Goal: Feedback & Contribution: Contribute content

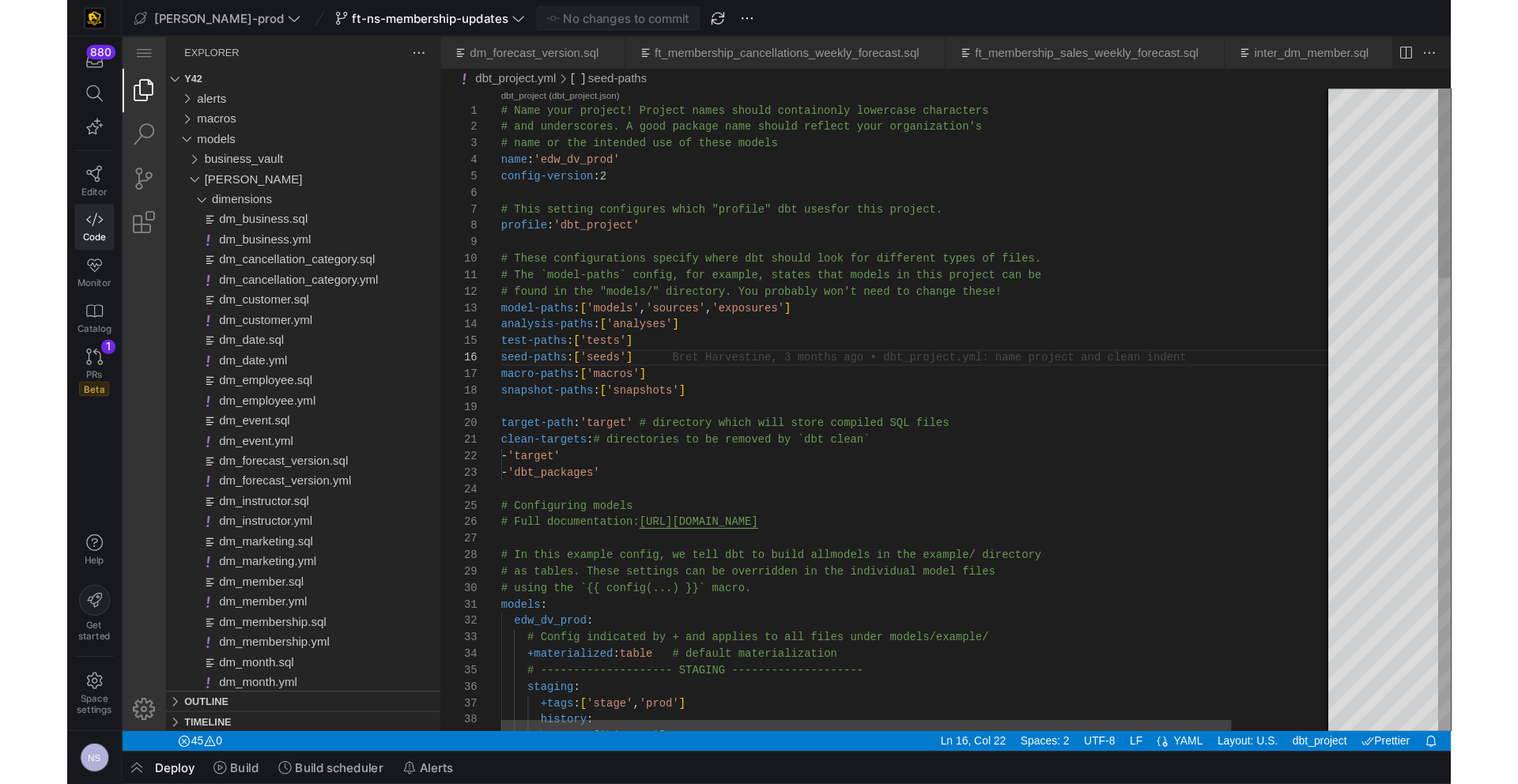
scroll to position [71, 120]
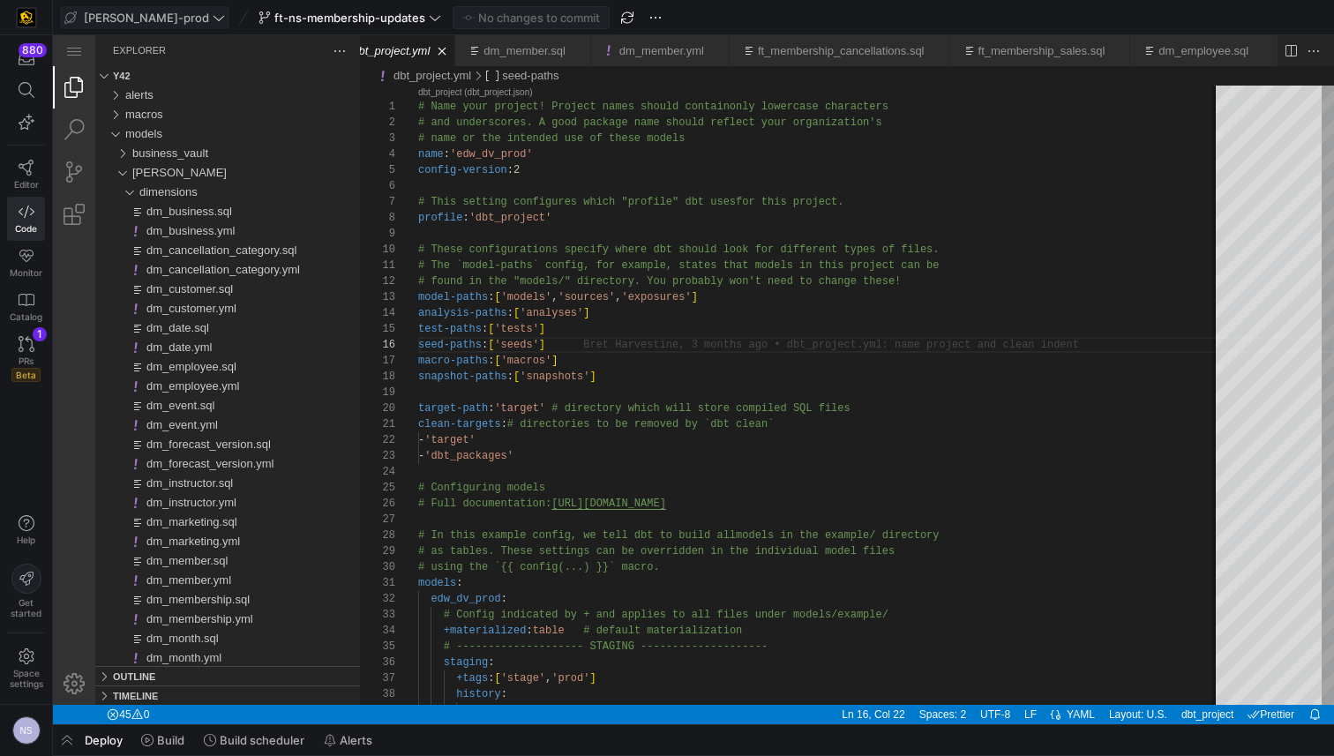
click at [145, 17] on span "[PERSON_NAME]-prod" at bounding box center [146, 18] width 125 height 14
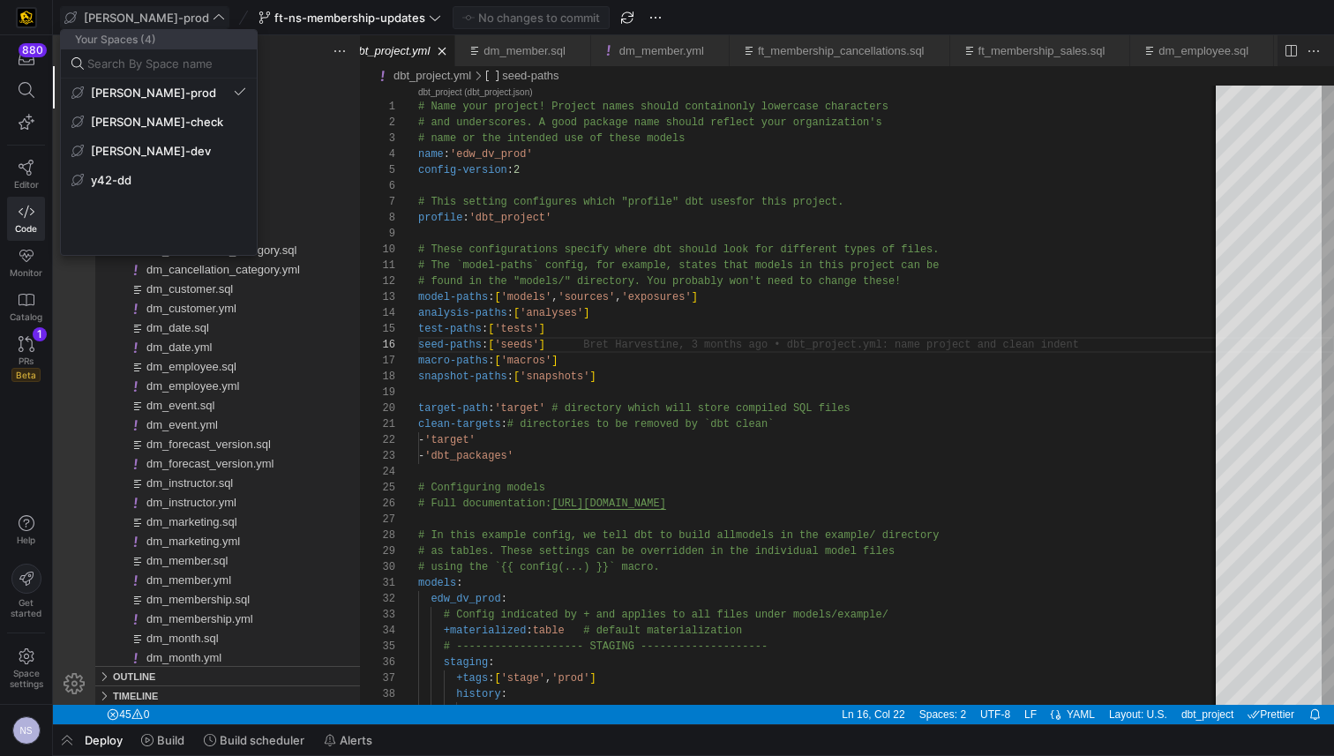
click at [158, 14] on div at bounding box center [667, 378] width 1334 height 756
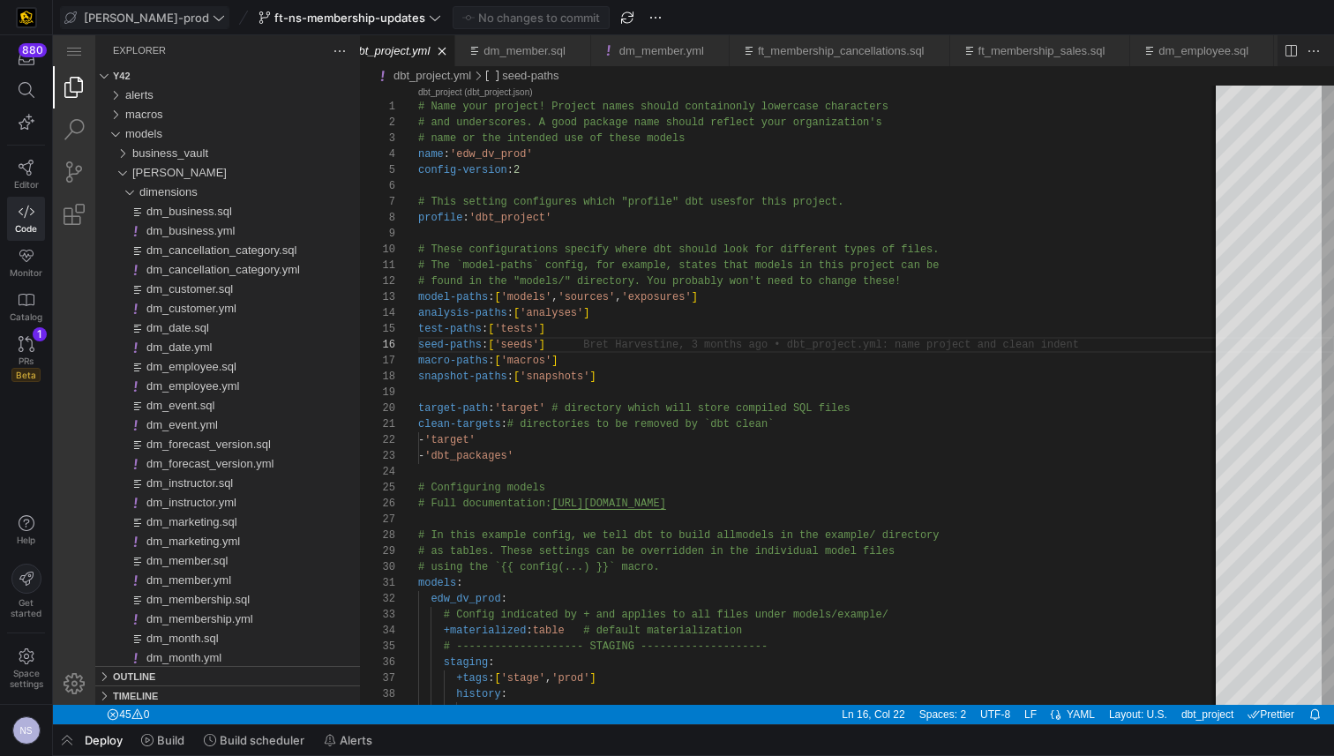
click at [158, 14] on span "[PERSON_NAME]-prod" at bounding box center [144, 18] width 161 height 14
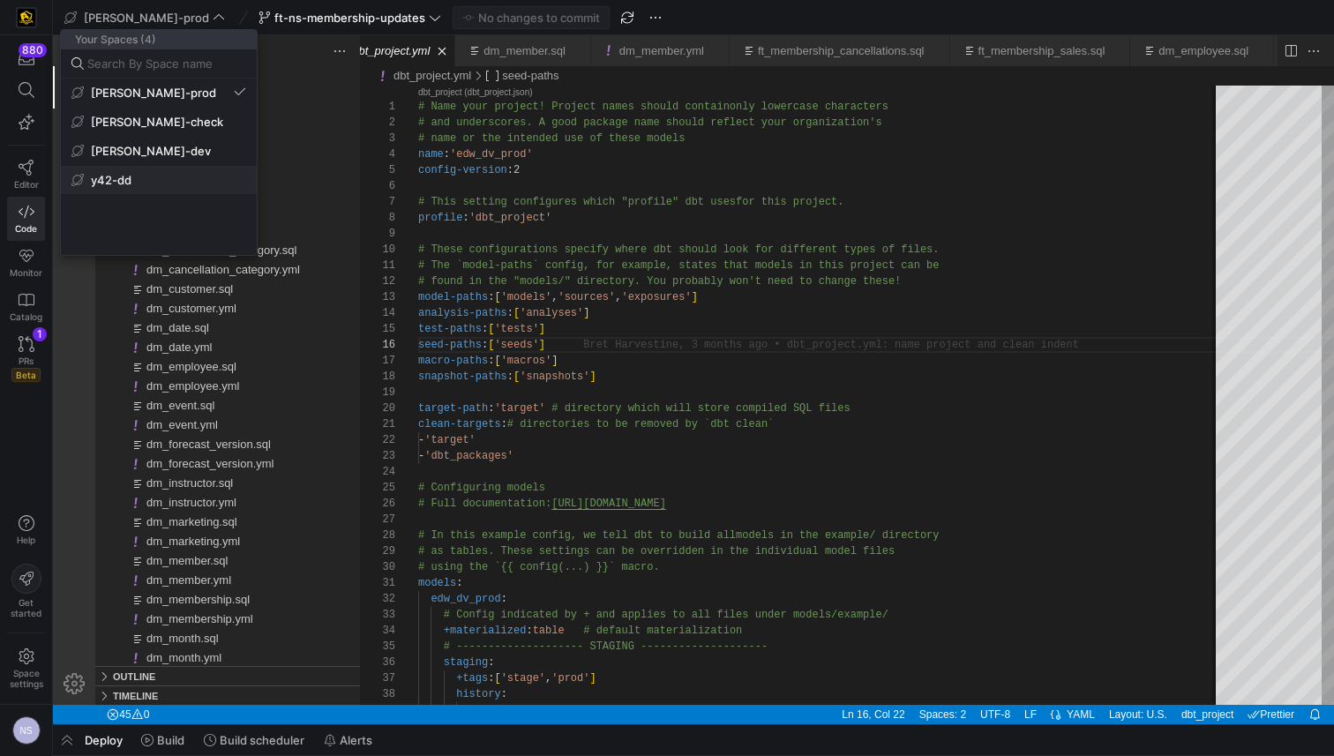
click at [102, 183] on span "y42-dd" at bounding box center [111, 180] width 41 height 14
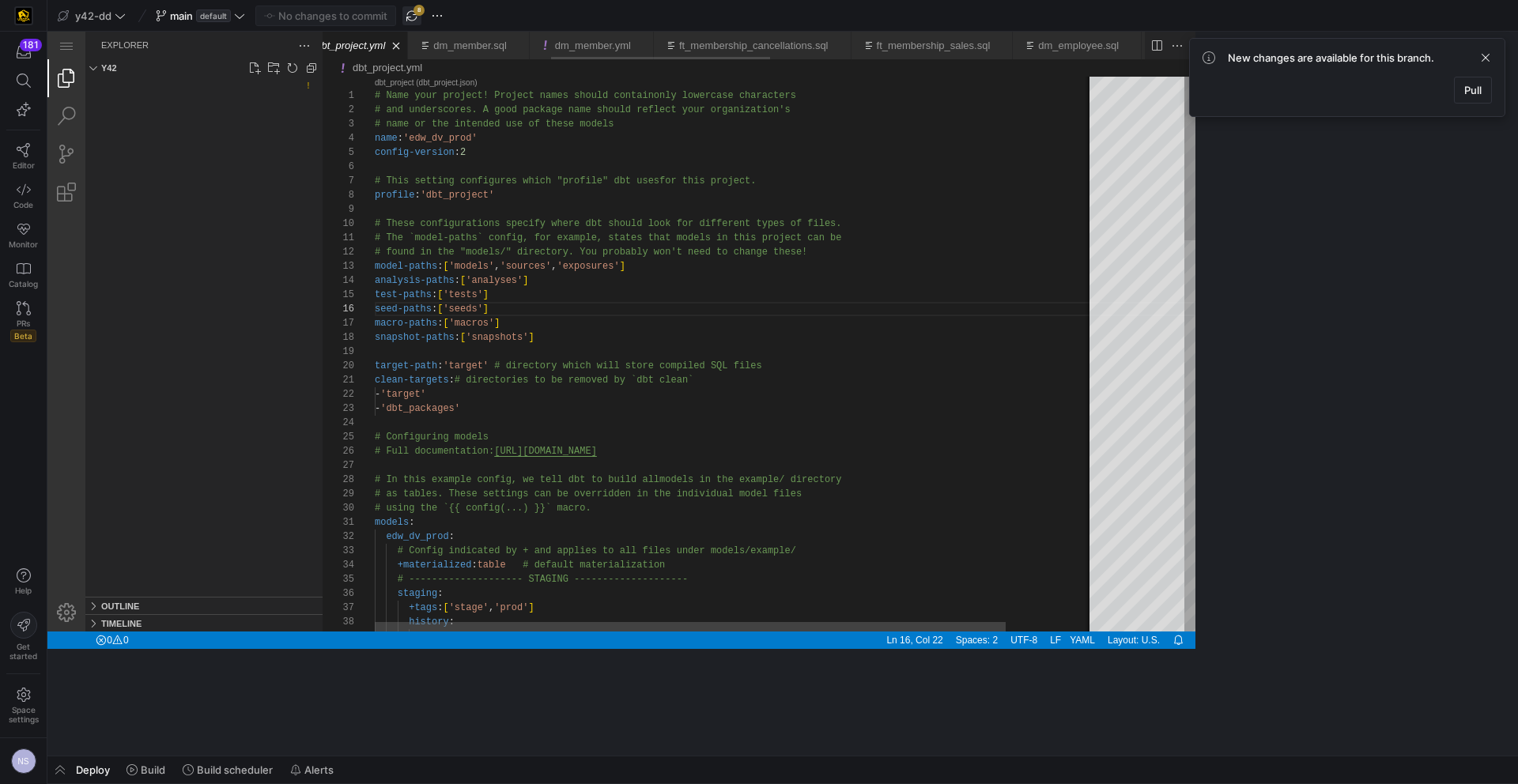
click at [410, 12] on span "button" at bounding box center [411, 15] width 19 height 19
click at [221, 17] on span "default" at bounding box center [213, 16] width 35 height 13
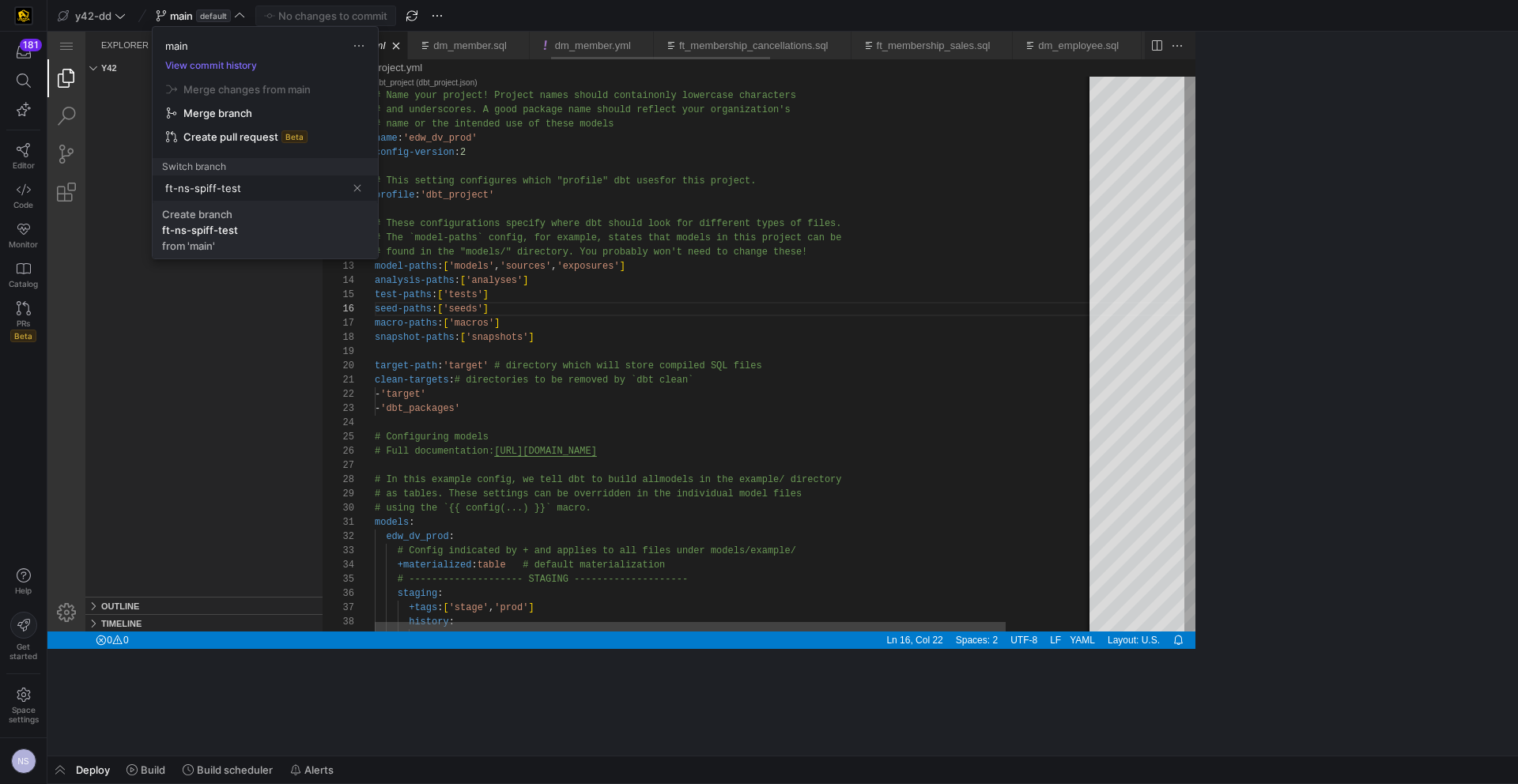
type input "ft-ns-spiff-test"
click at [289, 227] on span "Create branch ft-ns-spiff-test from 'main'" at bounding box center [265, 229] width 206 height 44
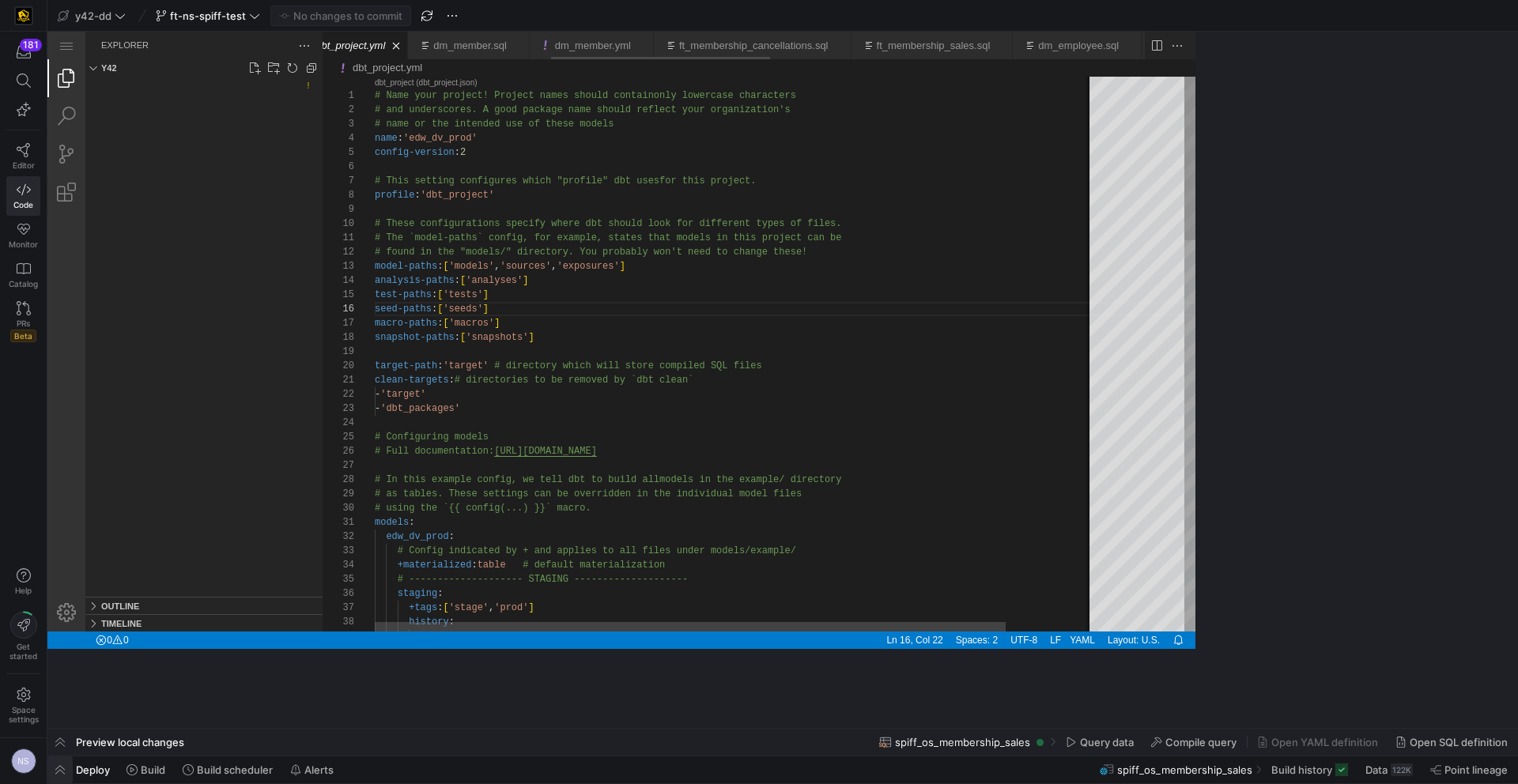
click at [56, 676] on span "button" at bounding box center [60, 770] width 25 height 27
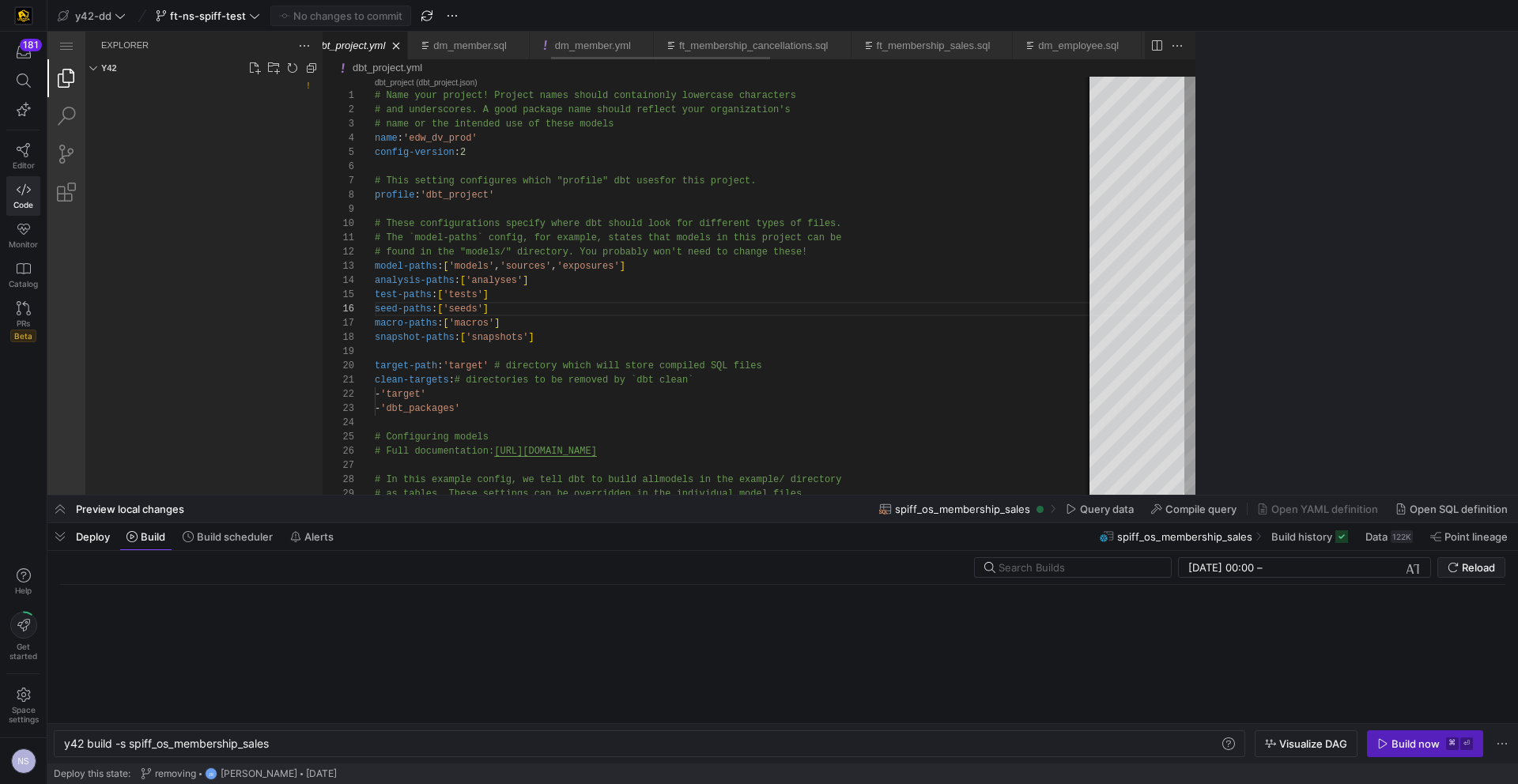
scroll to position [0, 207]
click at [1195, 676] on div "Build now" at bounding box center [1416, 744] width 48 height 13
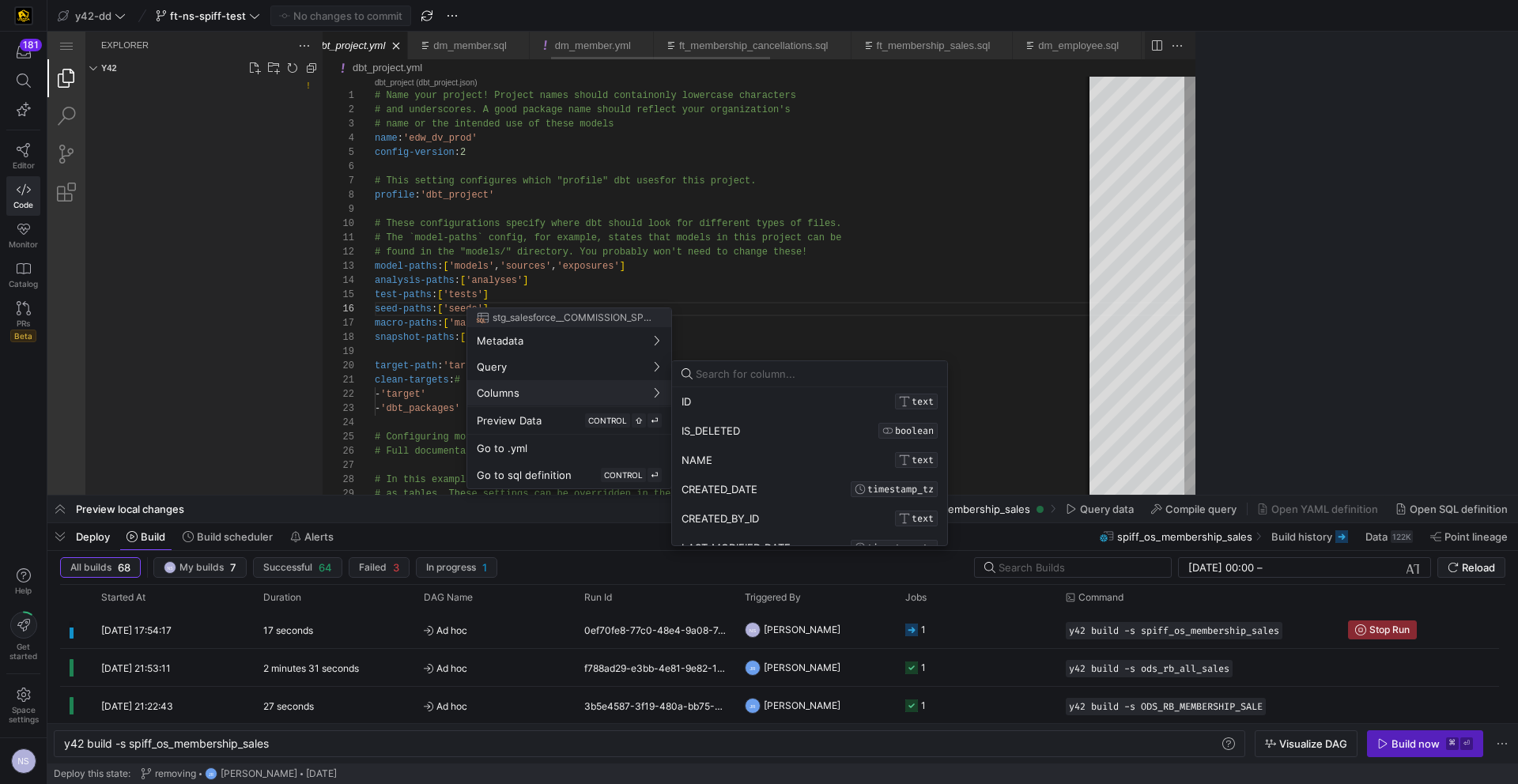
click at [1091, 392] on div at bounding box center [759, 392] width 1518 height 784
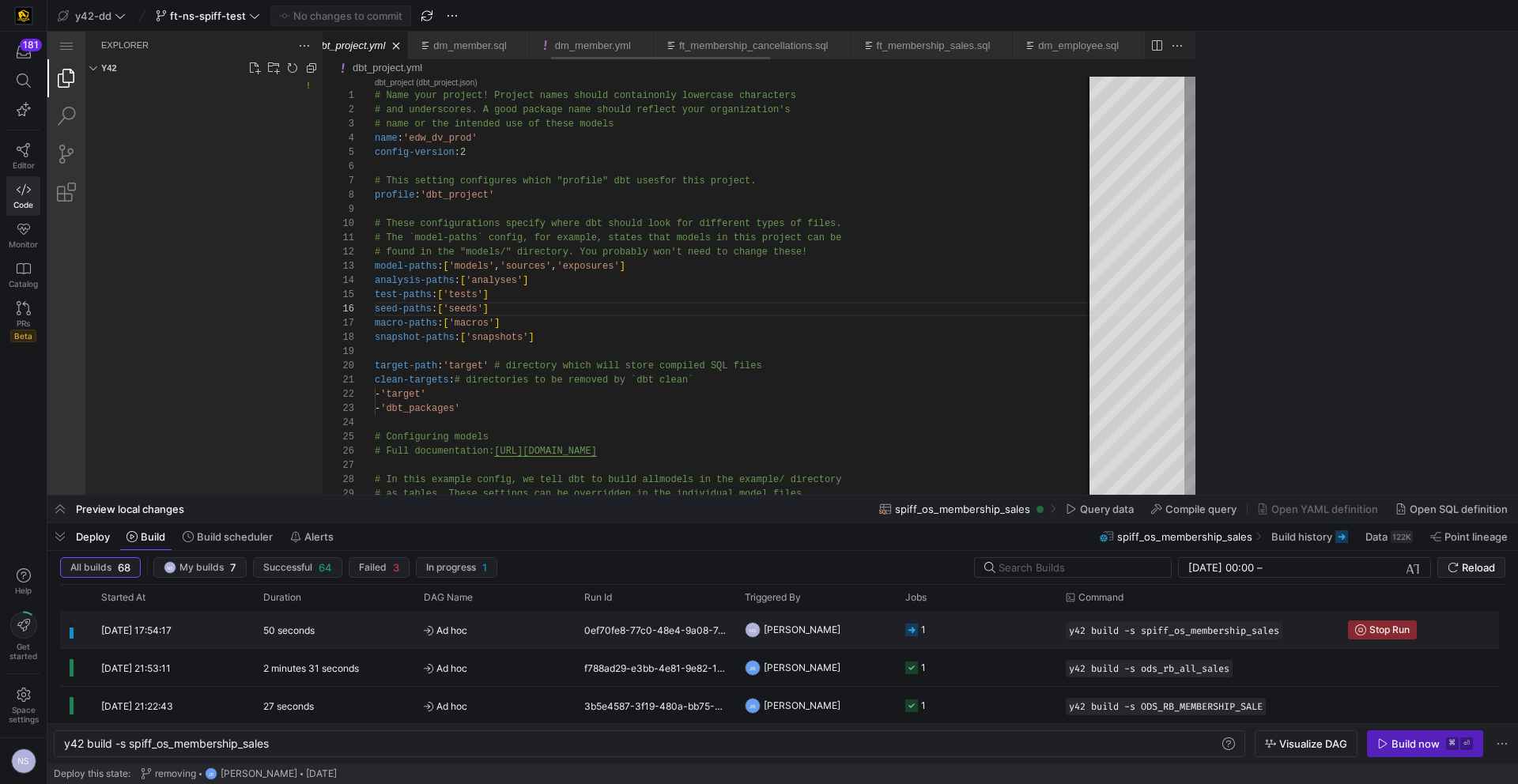
click at [1000, 643] on y42-job-status-cell-renderer "1" at bounding box center [976, 630] width 142 height 36
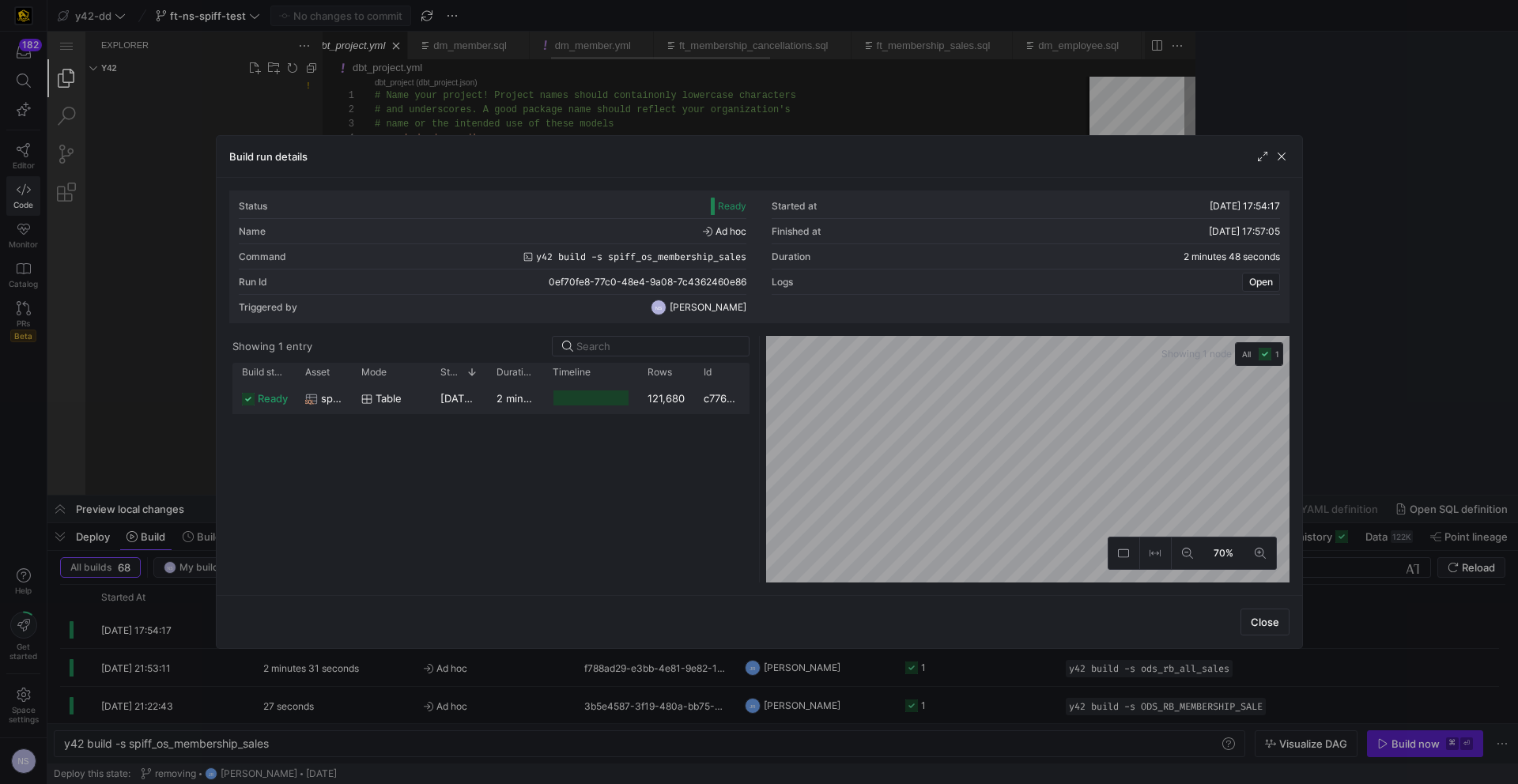
click at [414, 397] on div "table" at bounding box center [391, 399] width 60 height 30
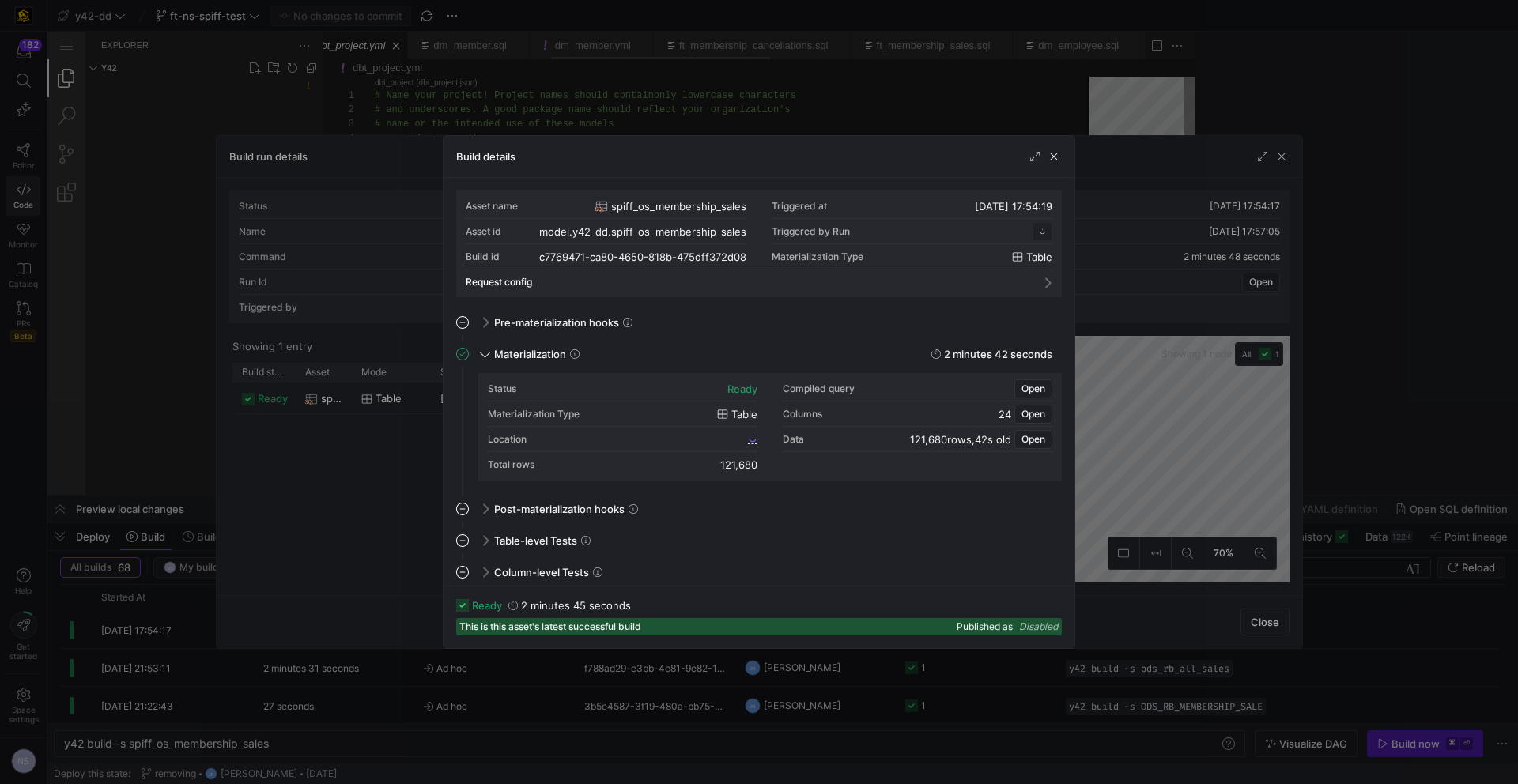
scroll to position [142, 0]
click at [1036, 387] on span "Open" at bounding box center [1033, 389] width 23 height 11
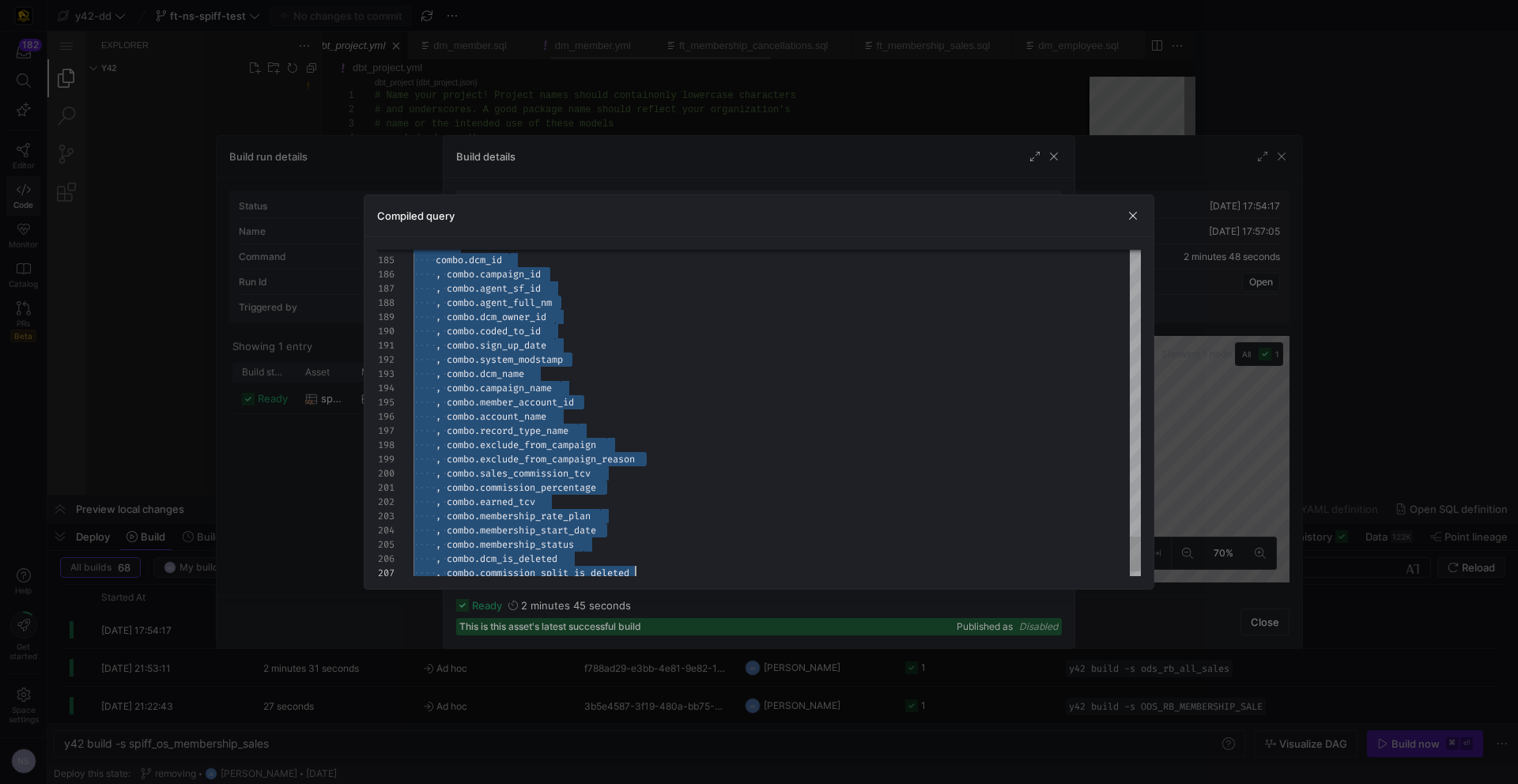
scroll to position [99, 228]
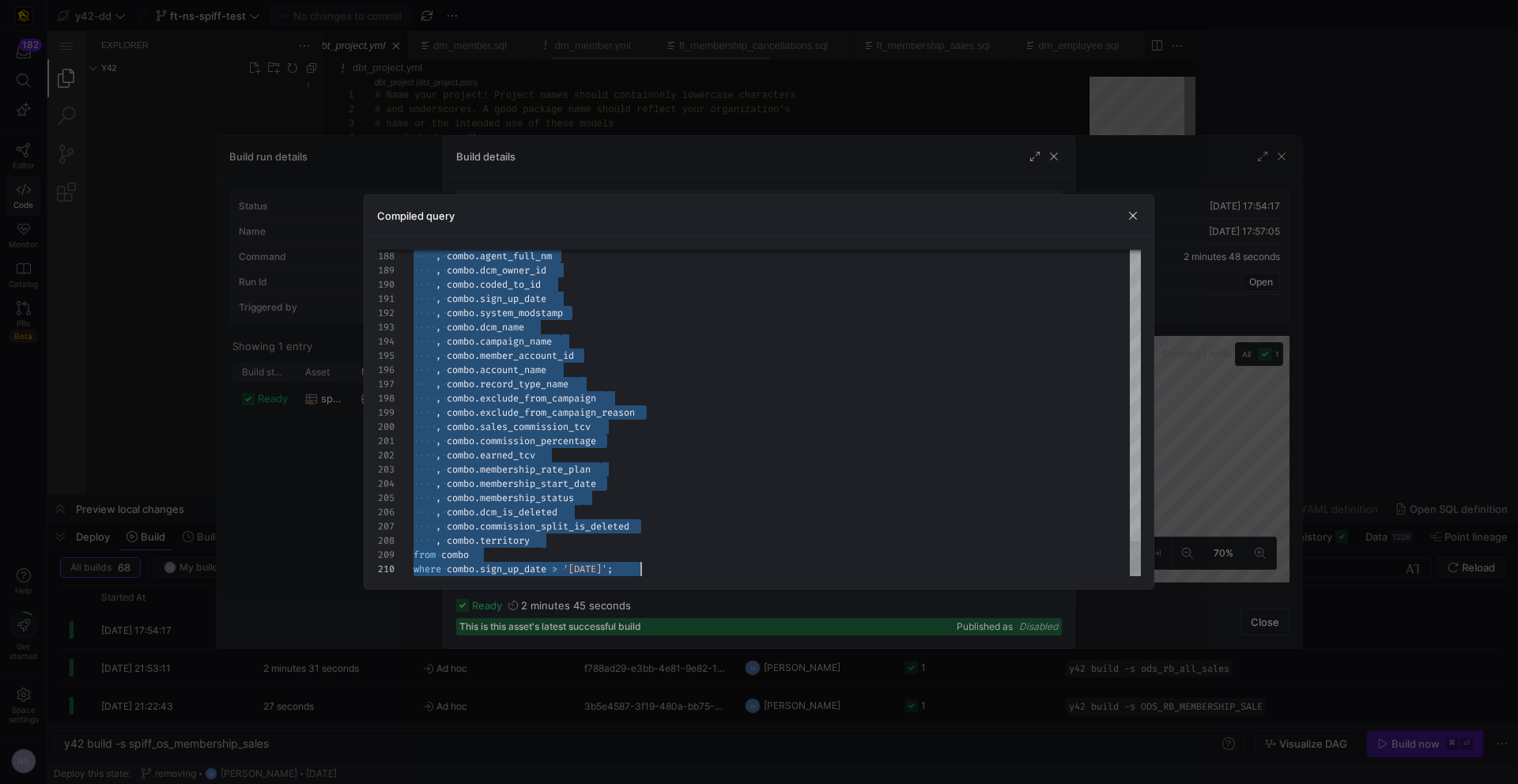
drag, startPoint x: 413, startPoint y: 371, endPoint x: 748, endPoint y: 699, distance: 468.8
type textarea ", combo.commission_percentage , combo.earned_tcv , combo.membership_rate_plan ,…"
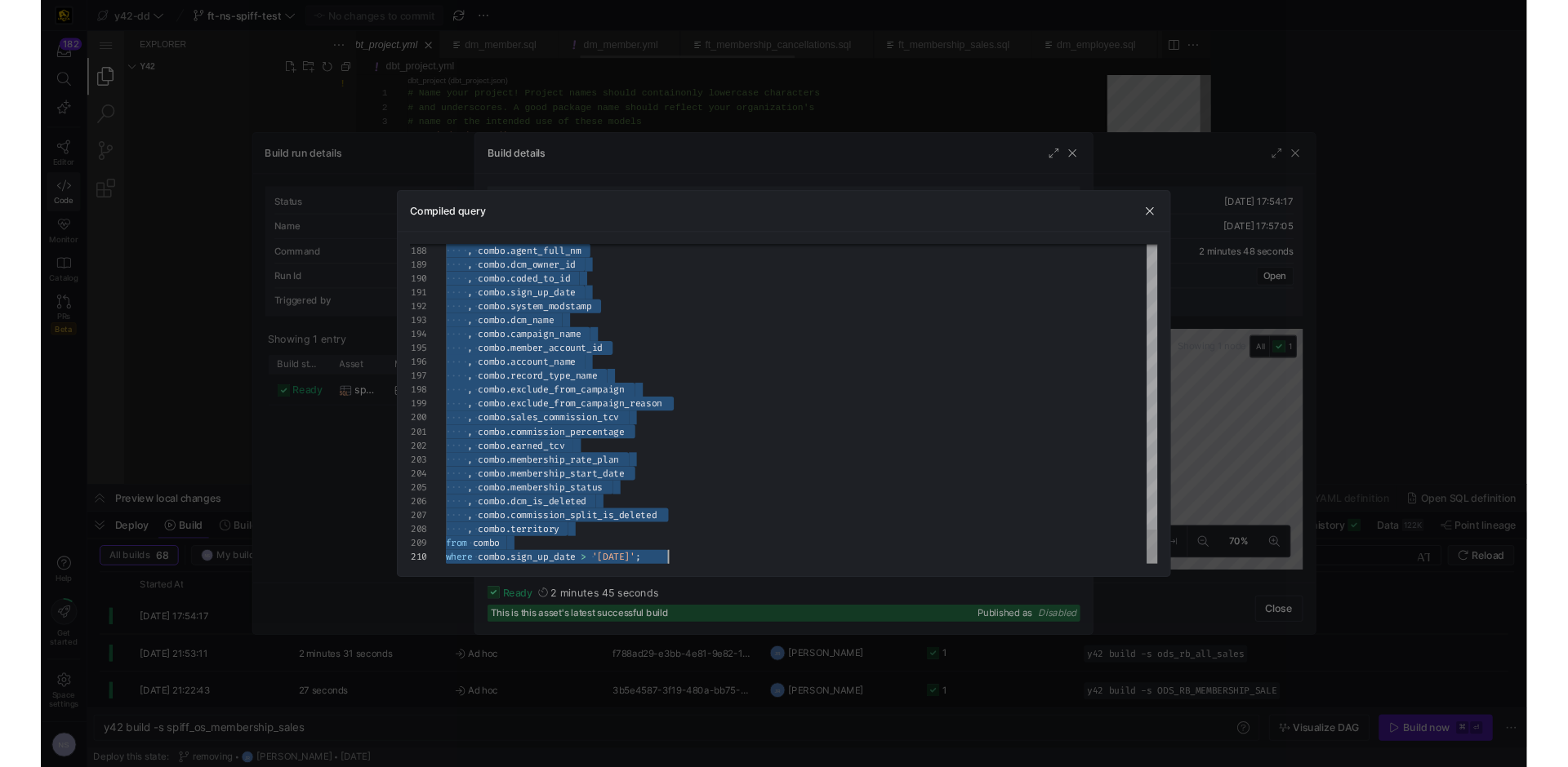
scroll to position [44, 194]
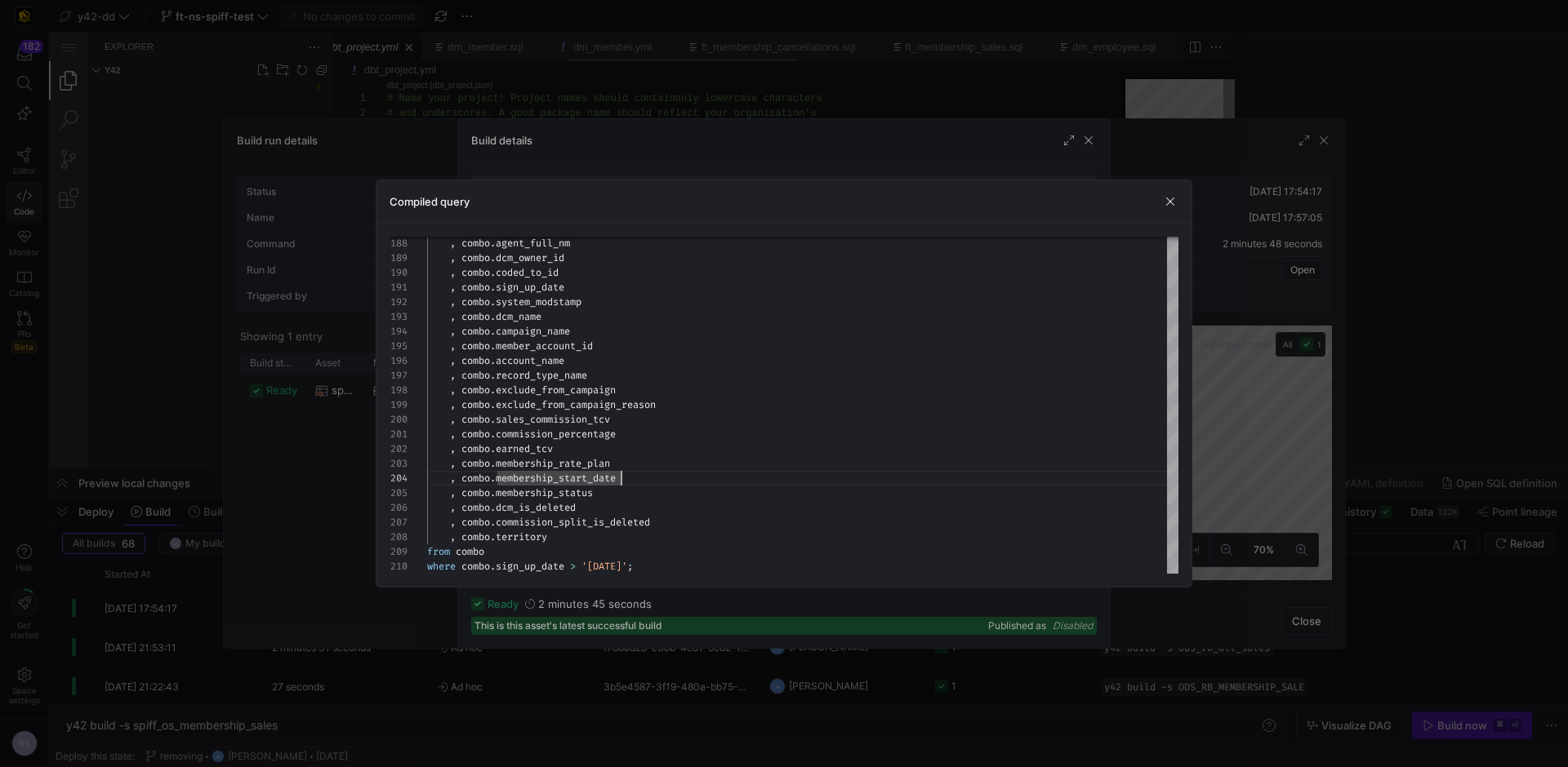
click at [1230, 381] on div at bounding box center [784, 383] width 1568 height 767
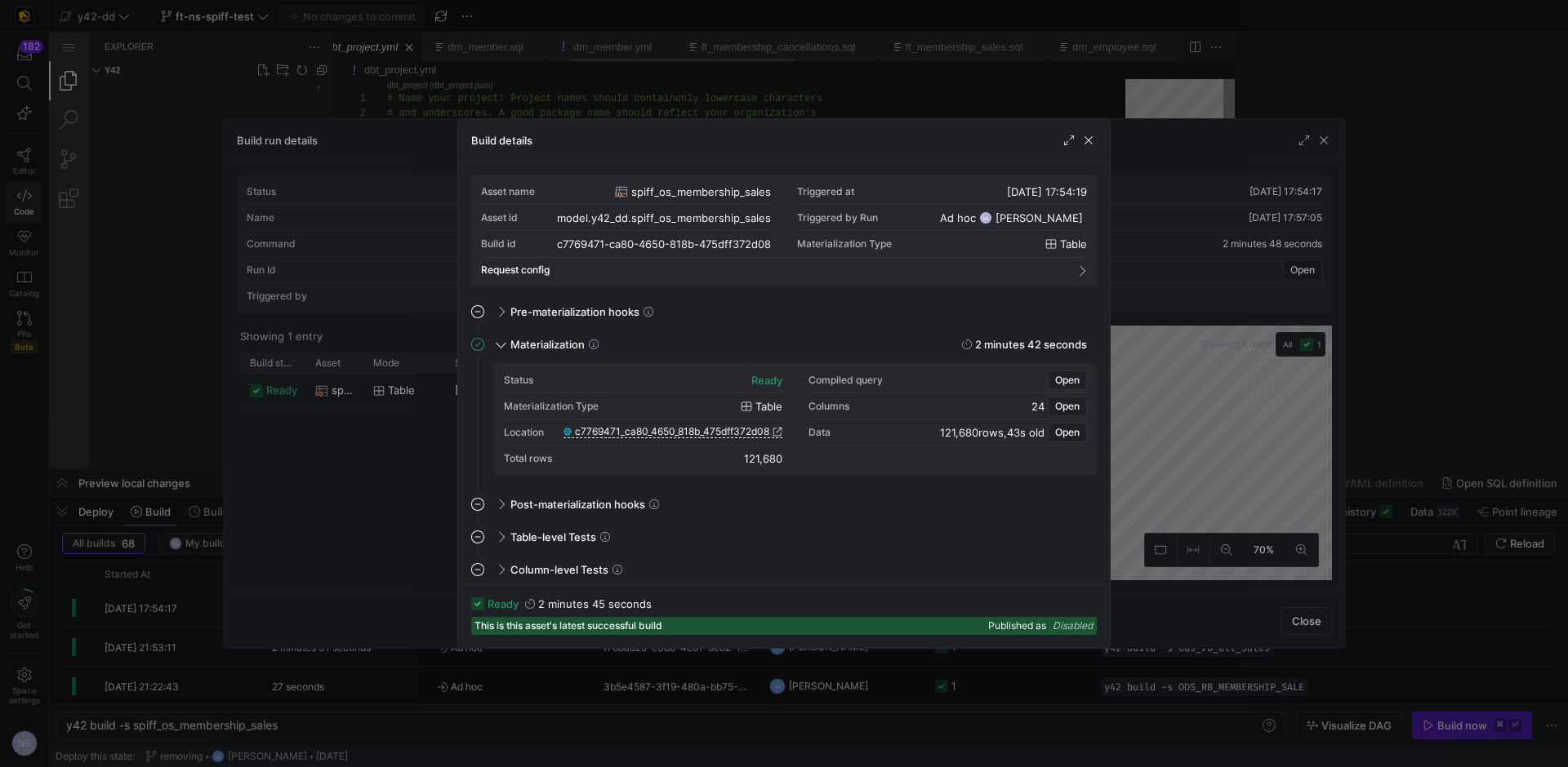
click at [1226, 510] on div at bounding box center [784, 383] width 1568 height 767
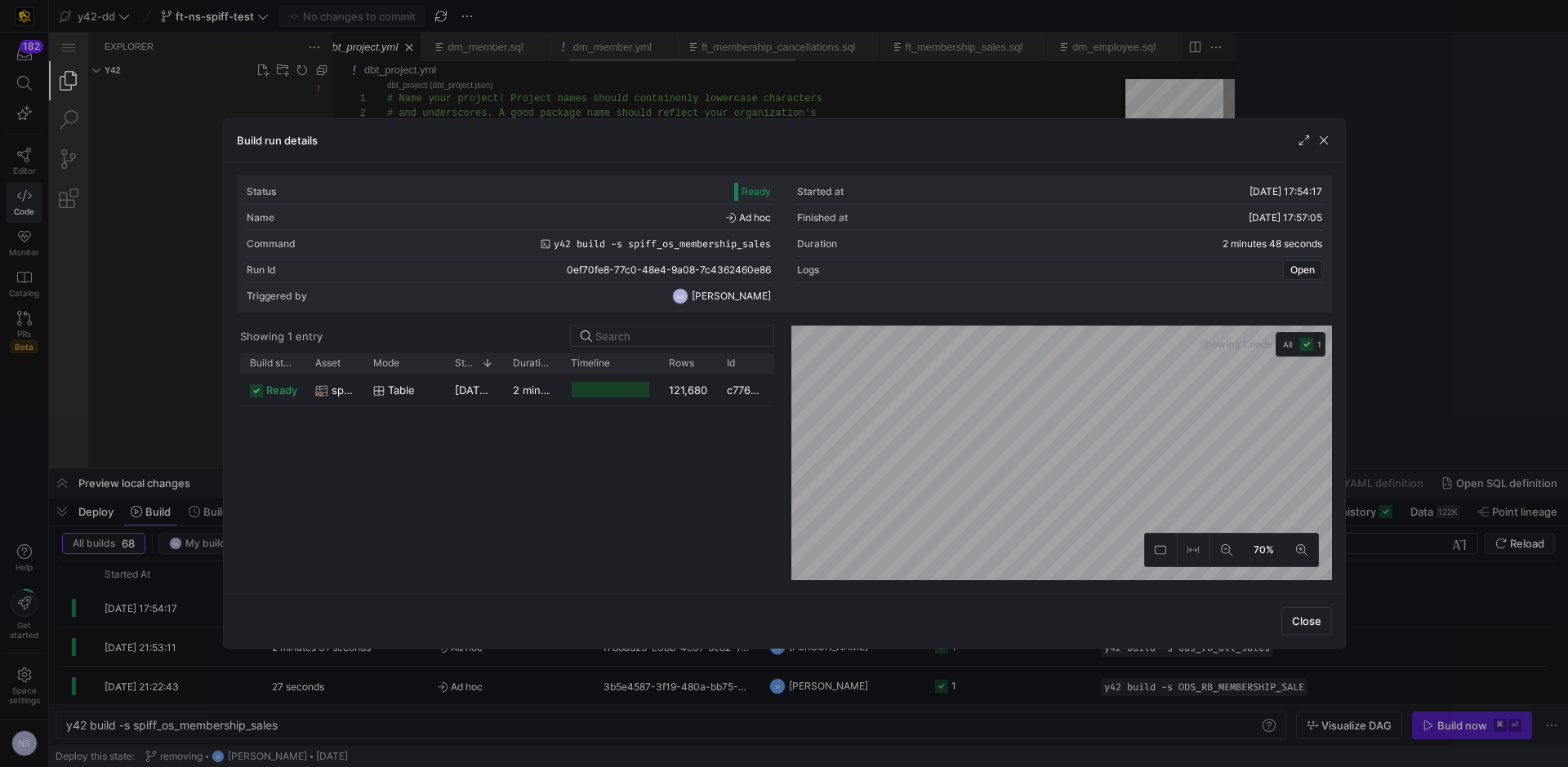
click at [1234, 544] on div at bounding box center [784, 383] width 1568 height 767
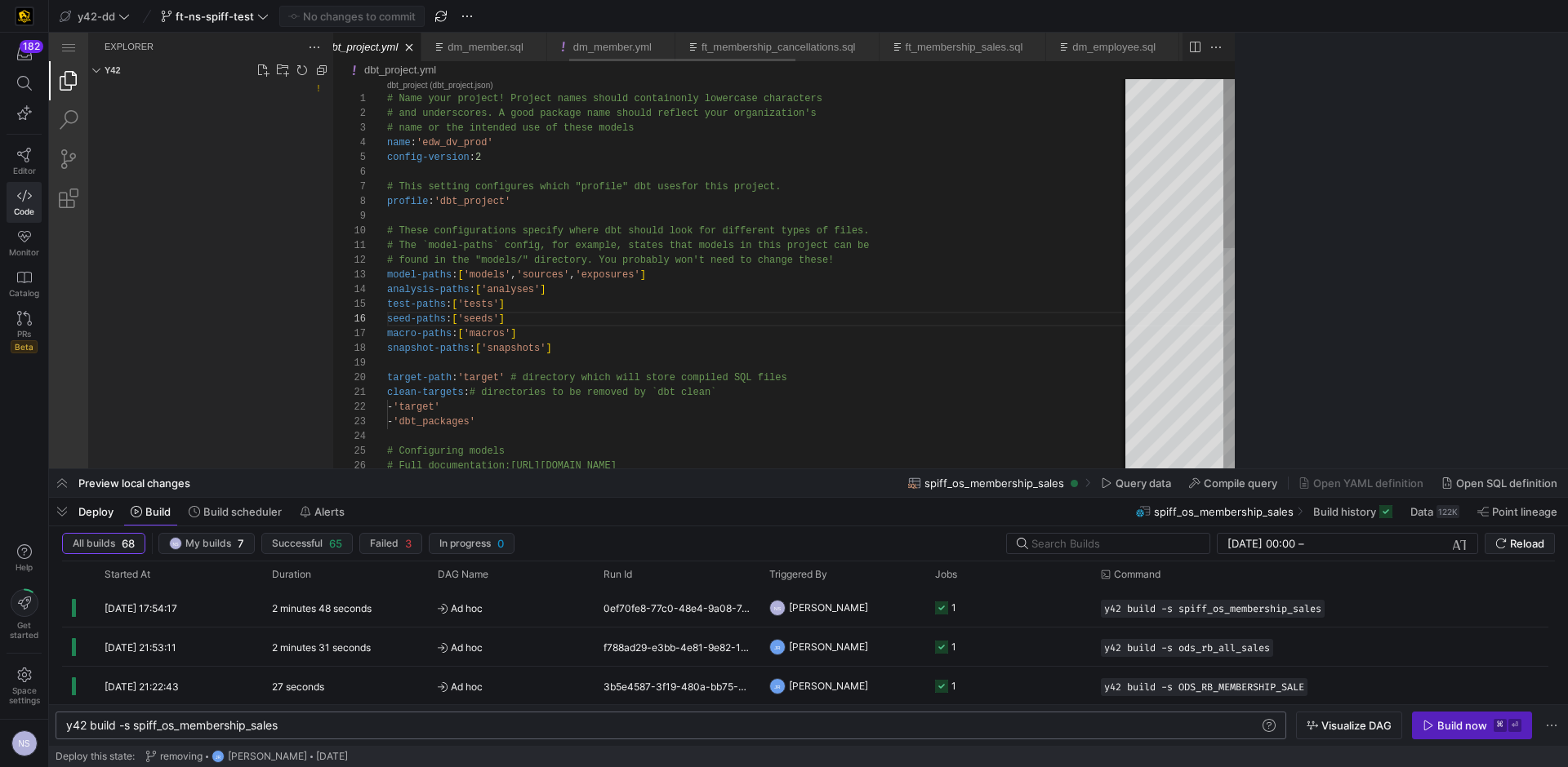
scroll to position [0, 68]
click at [133, 699] on div "y42 build -s spiff_os_membership_sales" at bounding box center [662, 725] width 1193 height 13
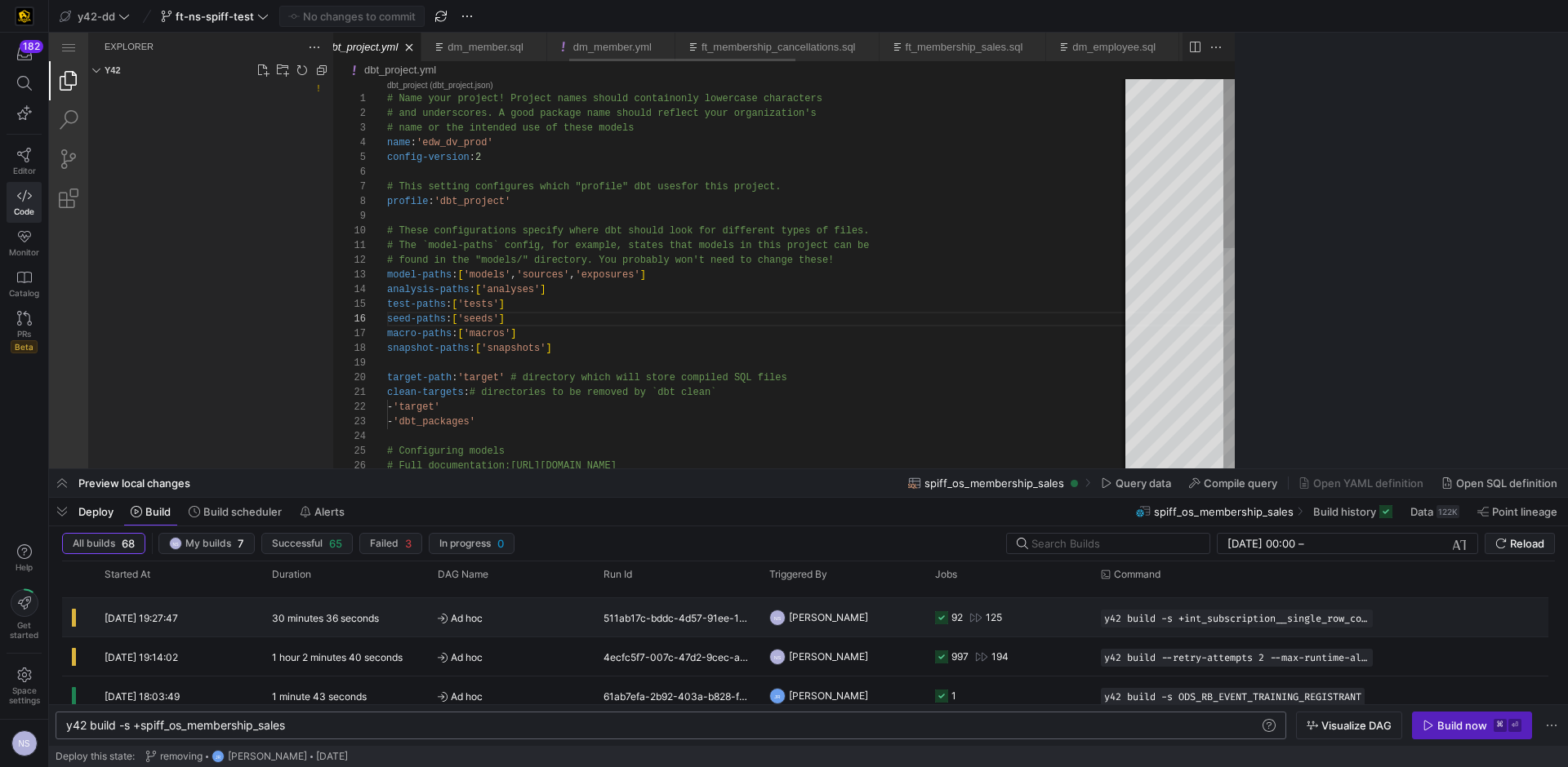
scroll to position [0, 0]
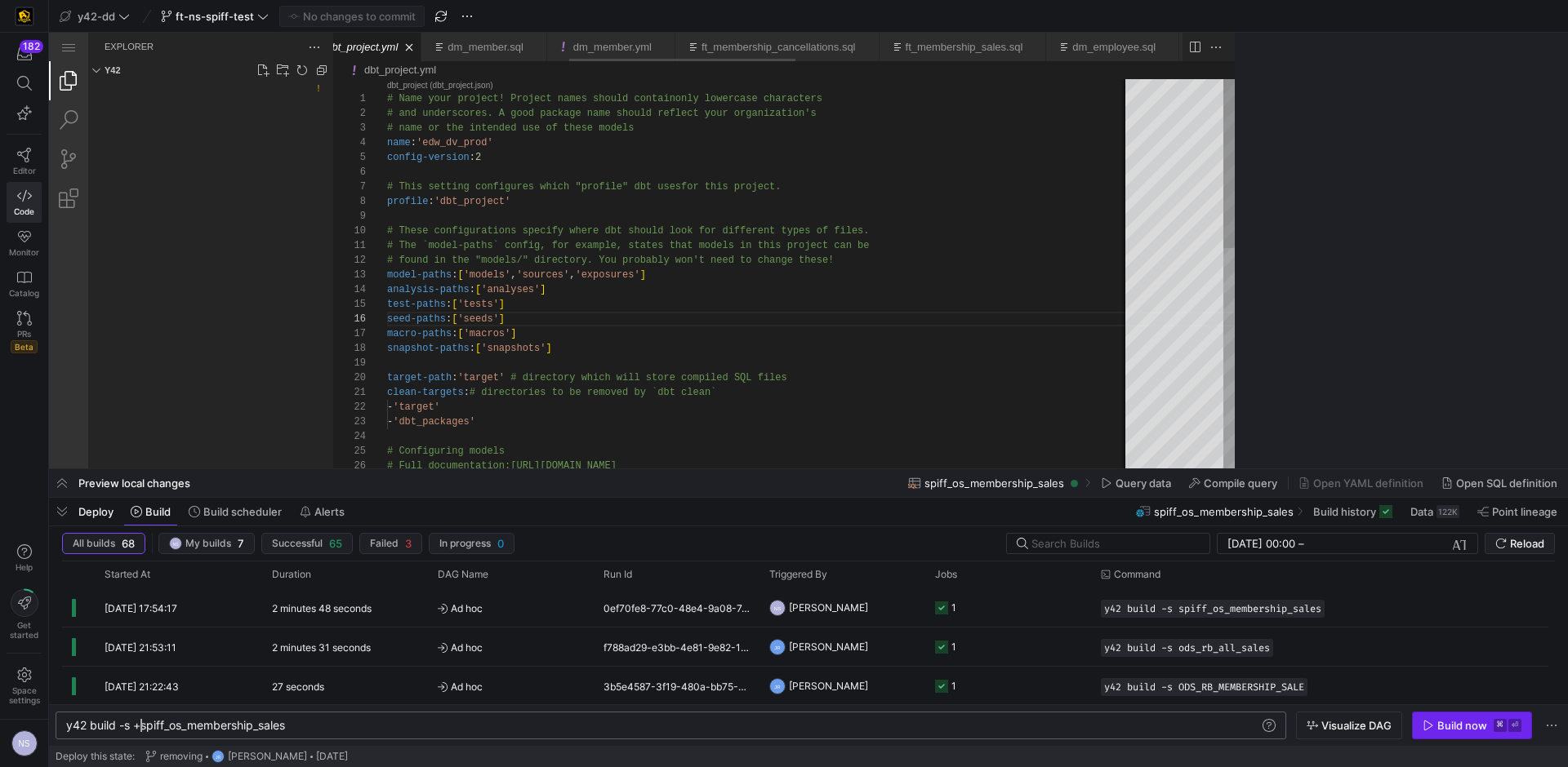
type textarea "y42 build -s +spiff_os_membership_sales"
click at [1234, 699] on div "Build now" at bounding box center [1462, 725] width 50 height 13
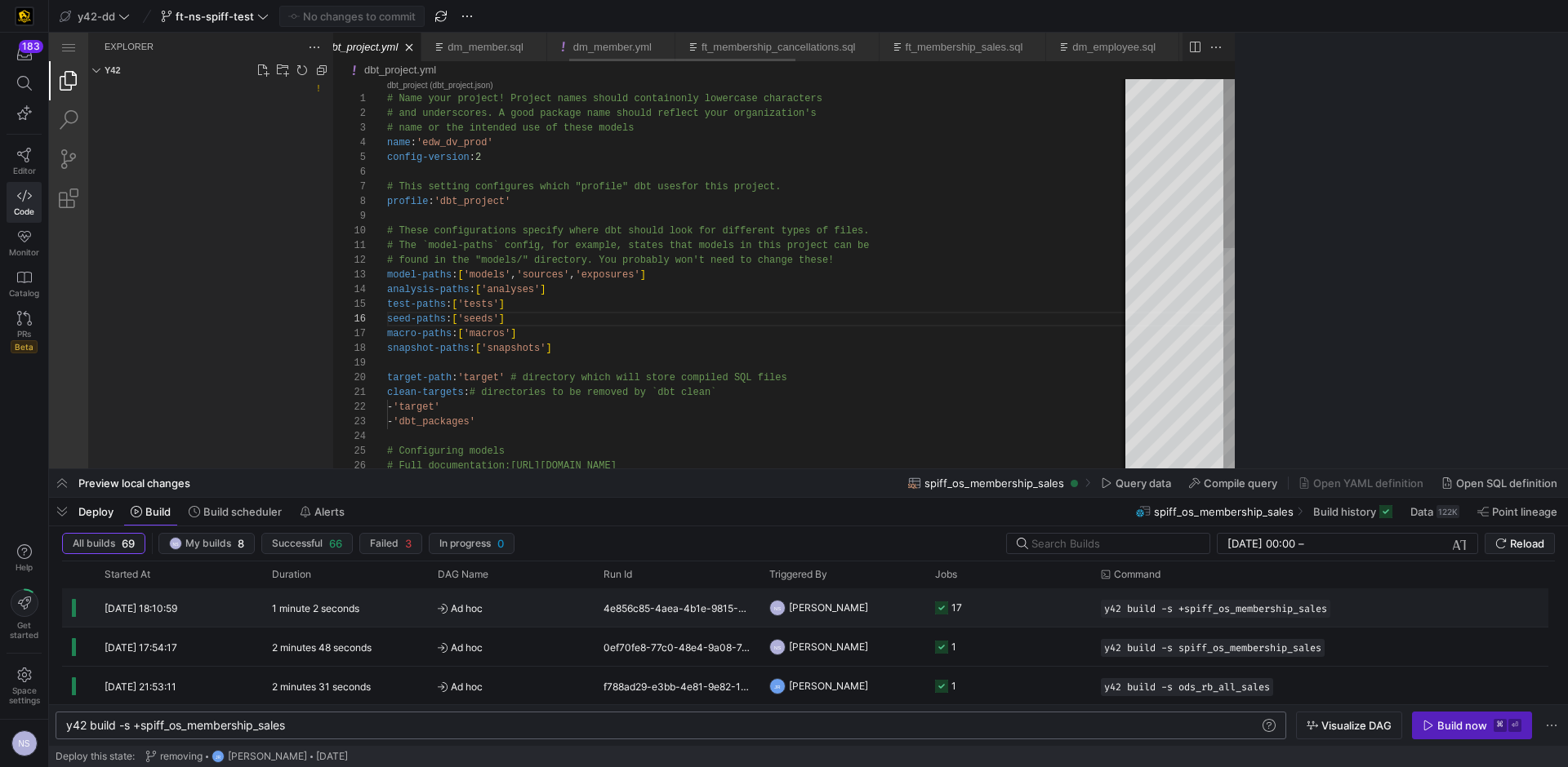
click at [997, 595] on y42-job-status-cell-renderer "17" at bounding box center [1008, 608] width 146 height 37
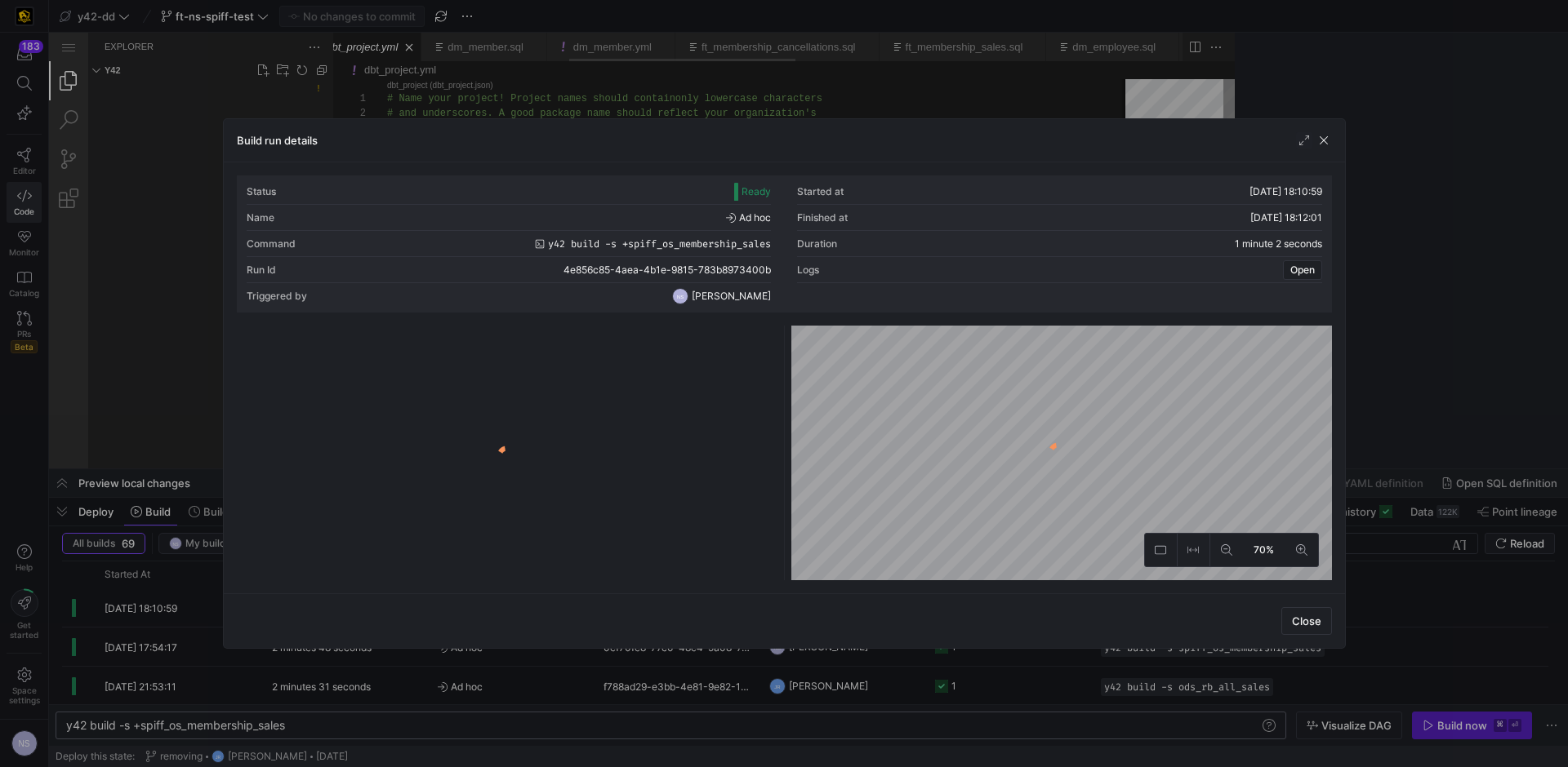
click at [676, 337] on y42-logo-loader at bounding box center [506, 456] width 534 height 248
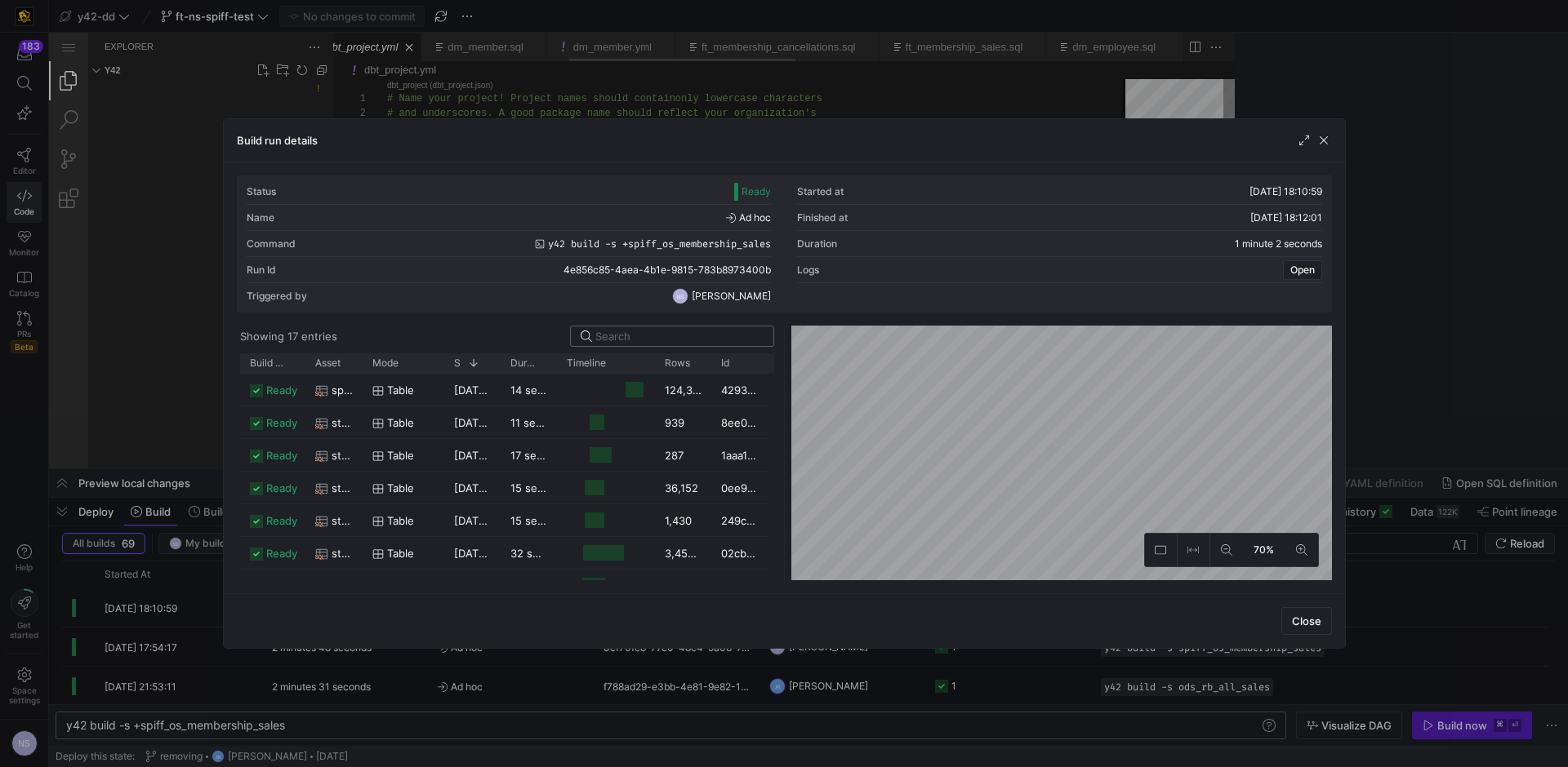
click at [700, 329] on input at bounding box center [679, 336] width 168 height 13
click at [656, 391] on div "124,370" at bounding box center [682, 390] width 56 height 31
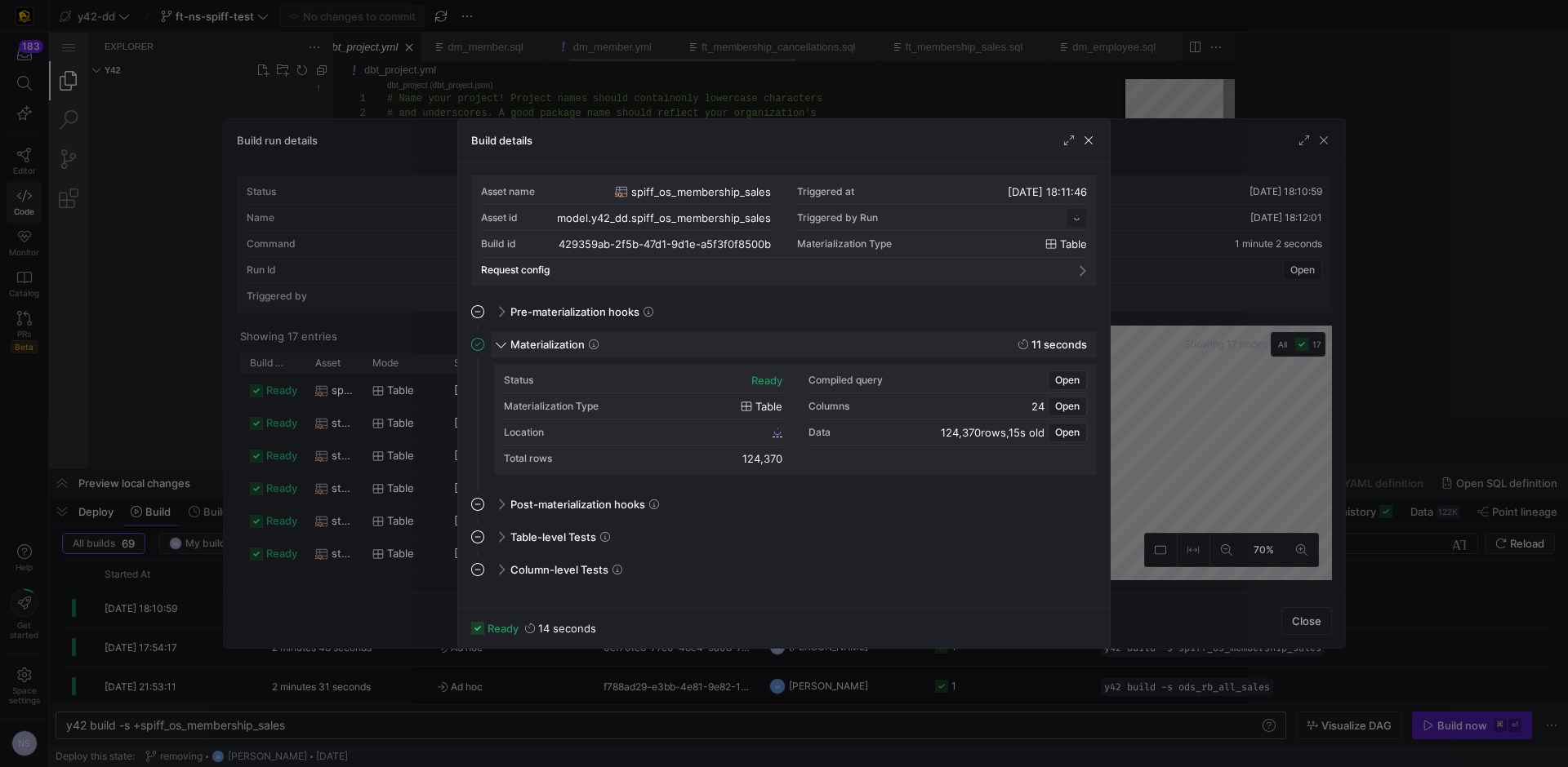
scroll to position [147, 0]
click at [1061, 377] on span "Open" at bounding box center [1067, 380] width 24 height 11
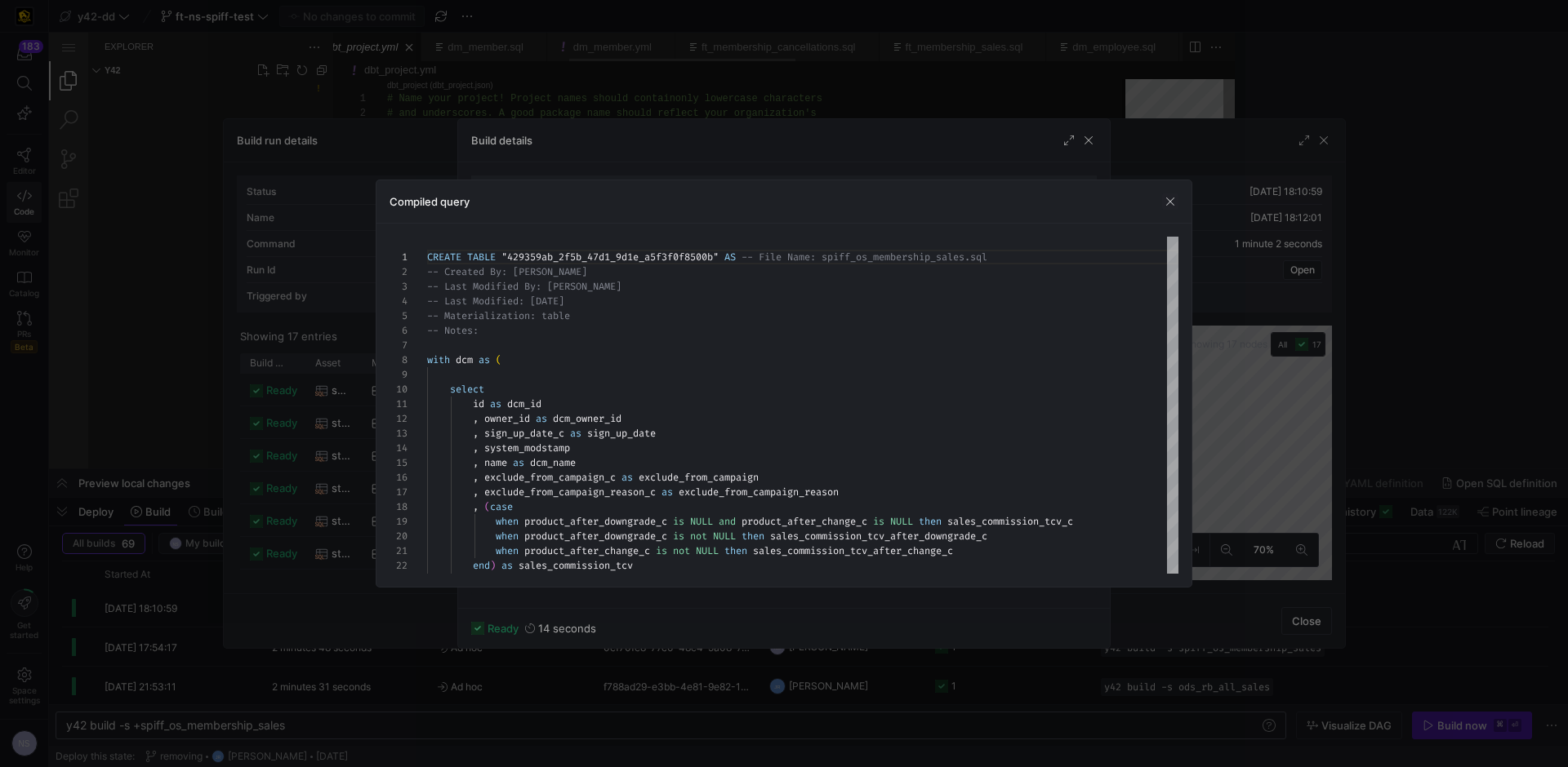
drag, startPoint x: 426, startPoint y: 359, endPoint x: 667, endPoint y: 573, distance: 322.3
click at [778, 699] on div "Build run details Status Ready Started at [DATE] 18:10:59 Name Ad hoc Finished …" at bounding box center [784, 383] width 1568 height 767
drag, startPoint x: 510, startPoint y: 396, endPoint x: 444, endPoint y: 366, distance: 72.5
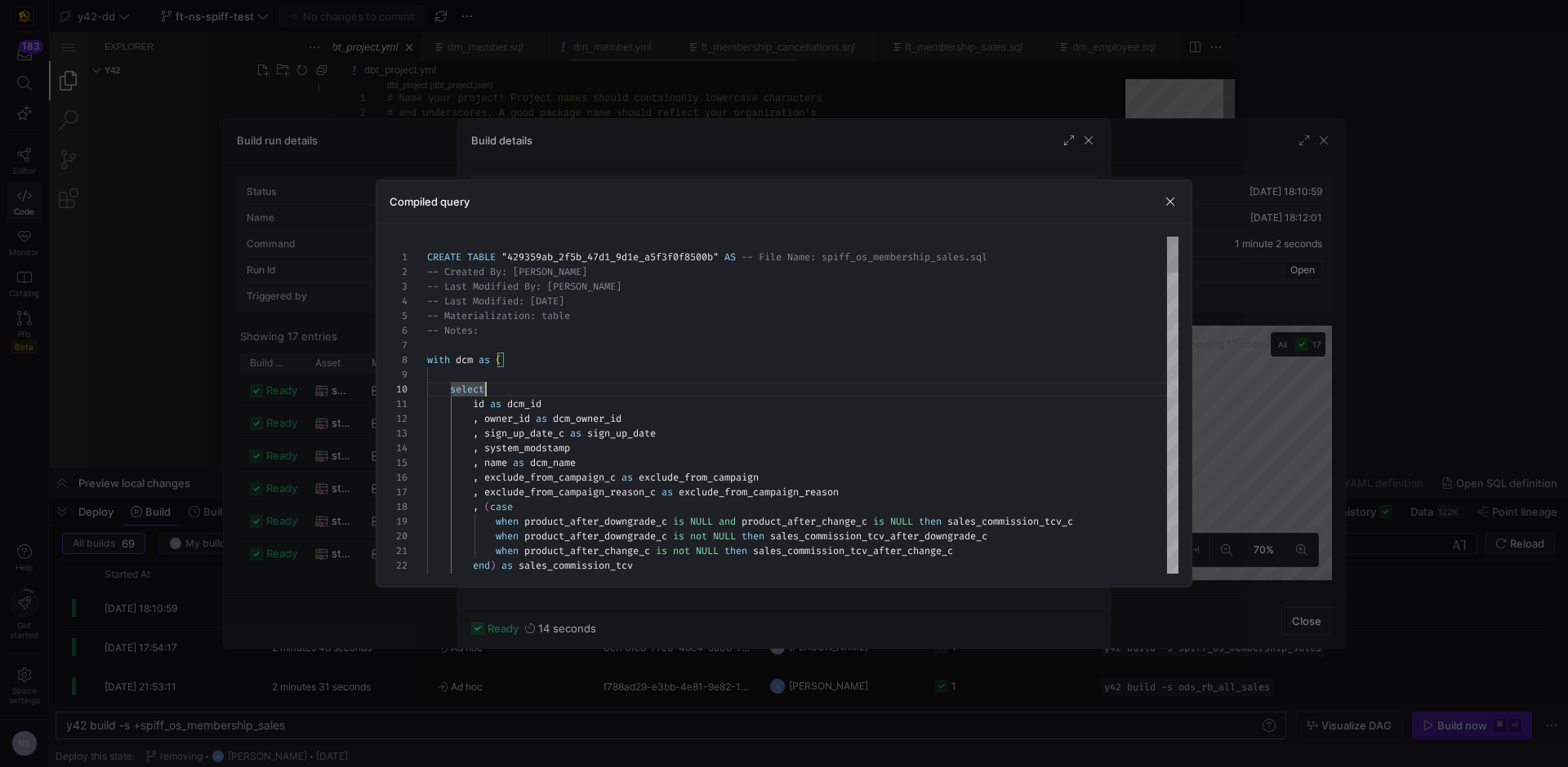
click at [426, 362] on div "8" at bounding box center [408, 360] width 38 height 15
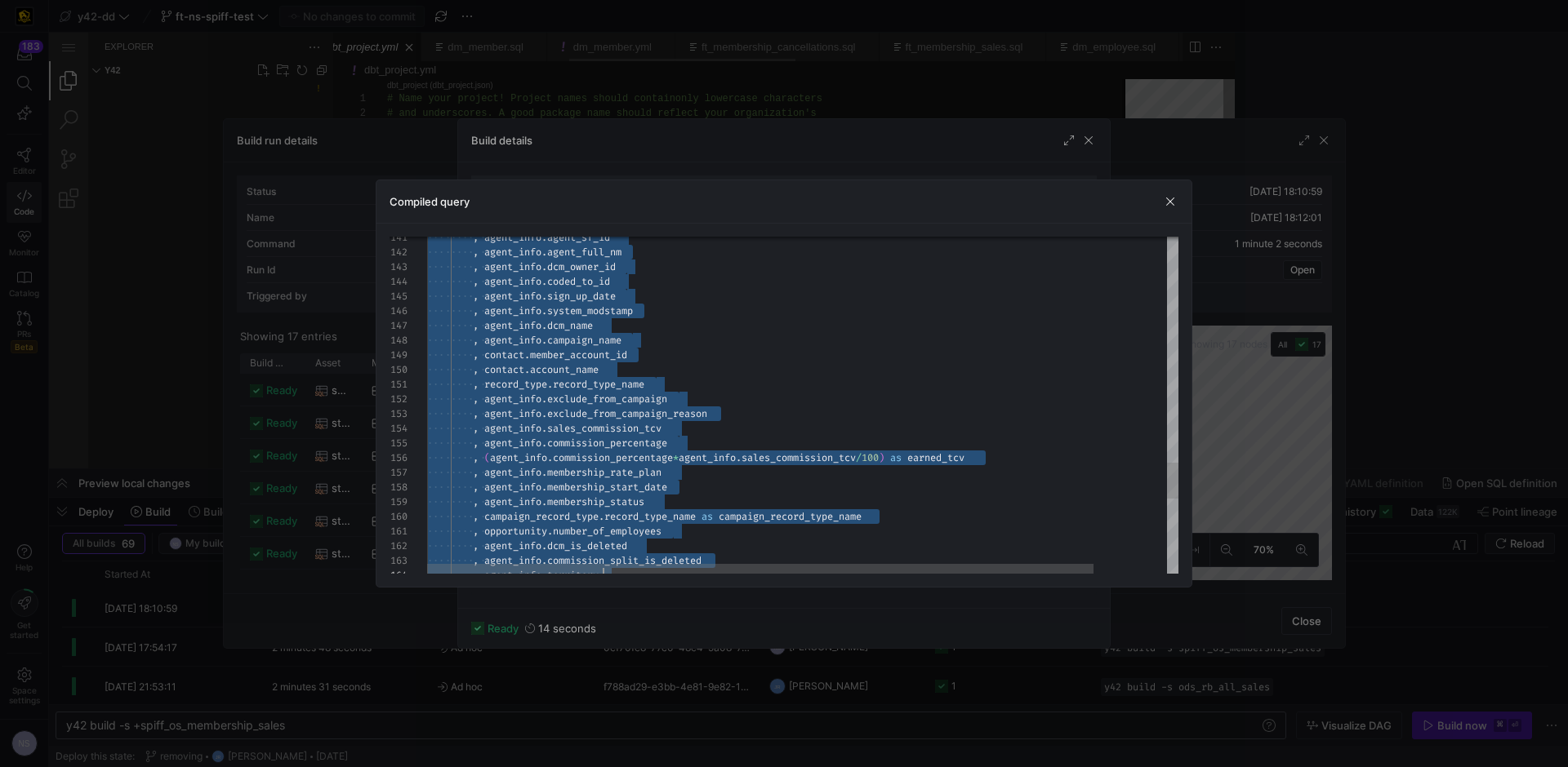
type textarea "CREATE TABLE "429359ab_2f5b_47d1_9d1e_a5f3f0f8500b" AS -- File Name: spiff_os_m…"
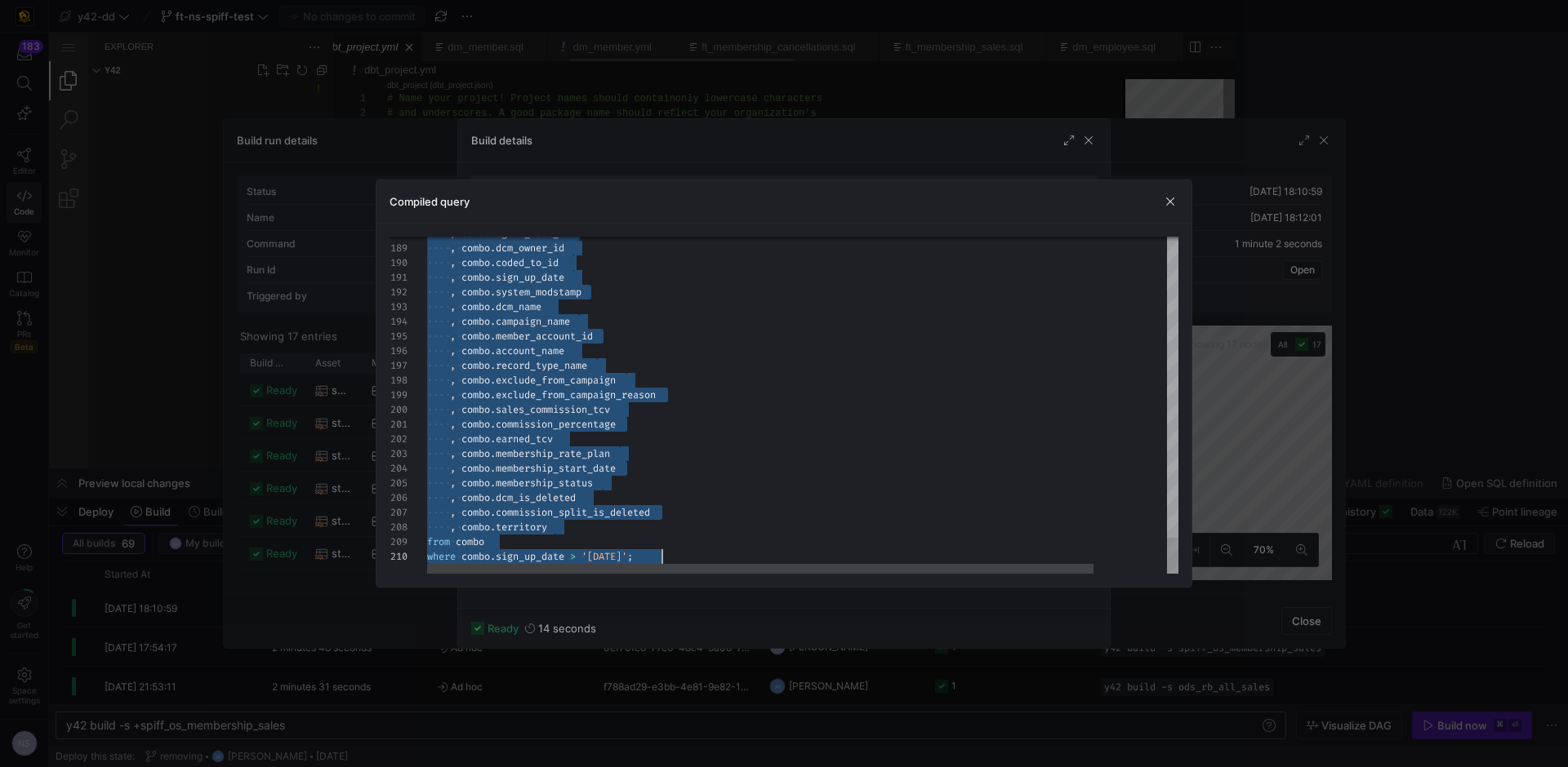
drag, startPoint x: 428, startPoint y: 360, endPoint x: 730, endPoint y: 715, distance: 466.1
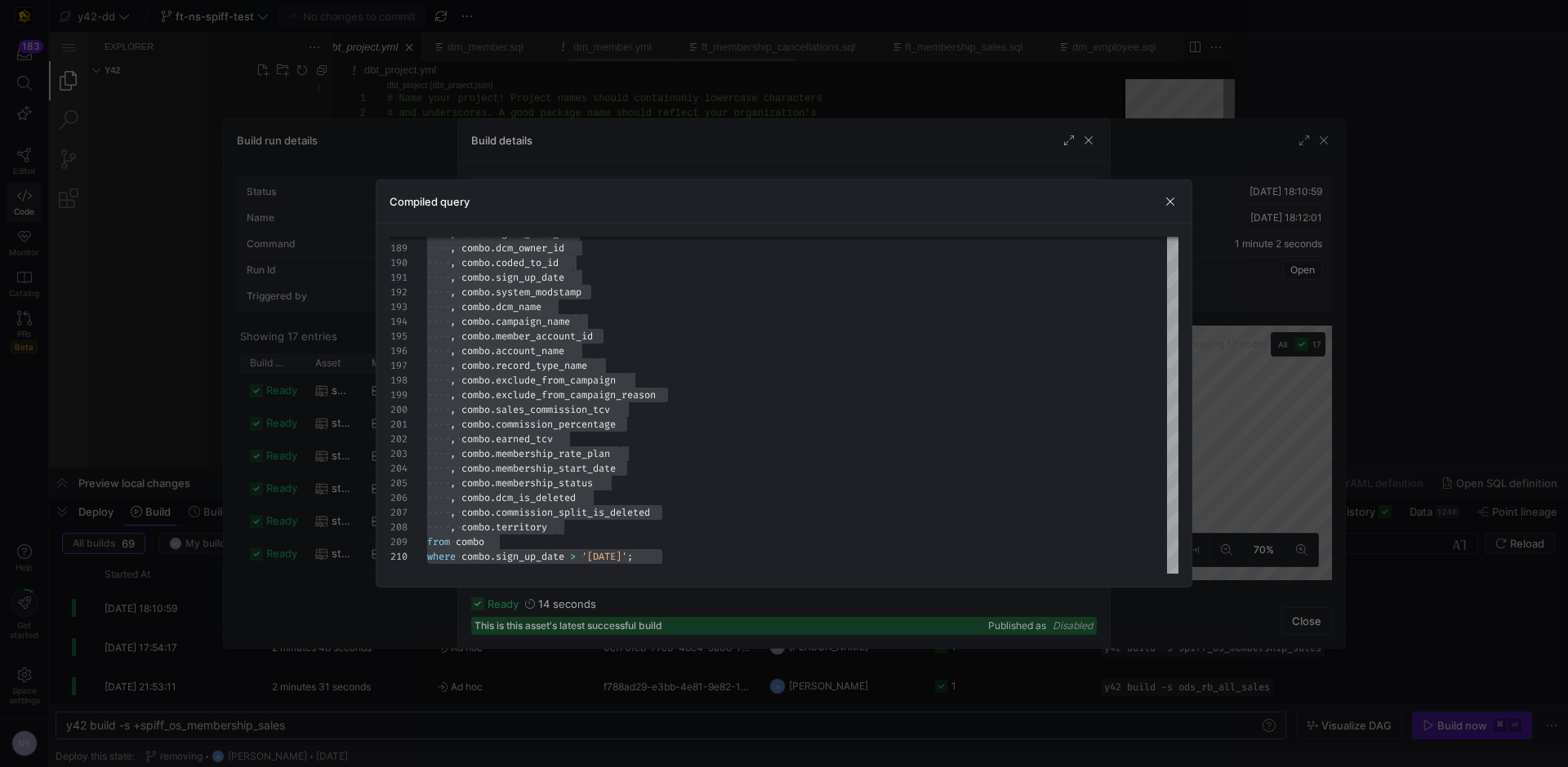
click at [994, 151] on div at bounding box center [784, 383] width 1568 height 767
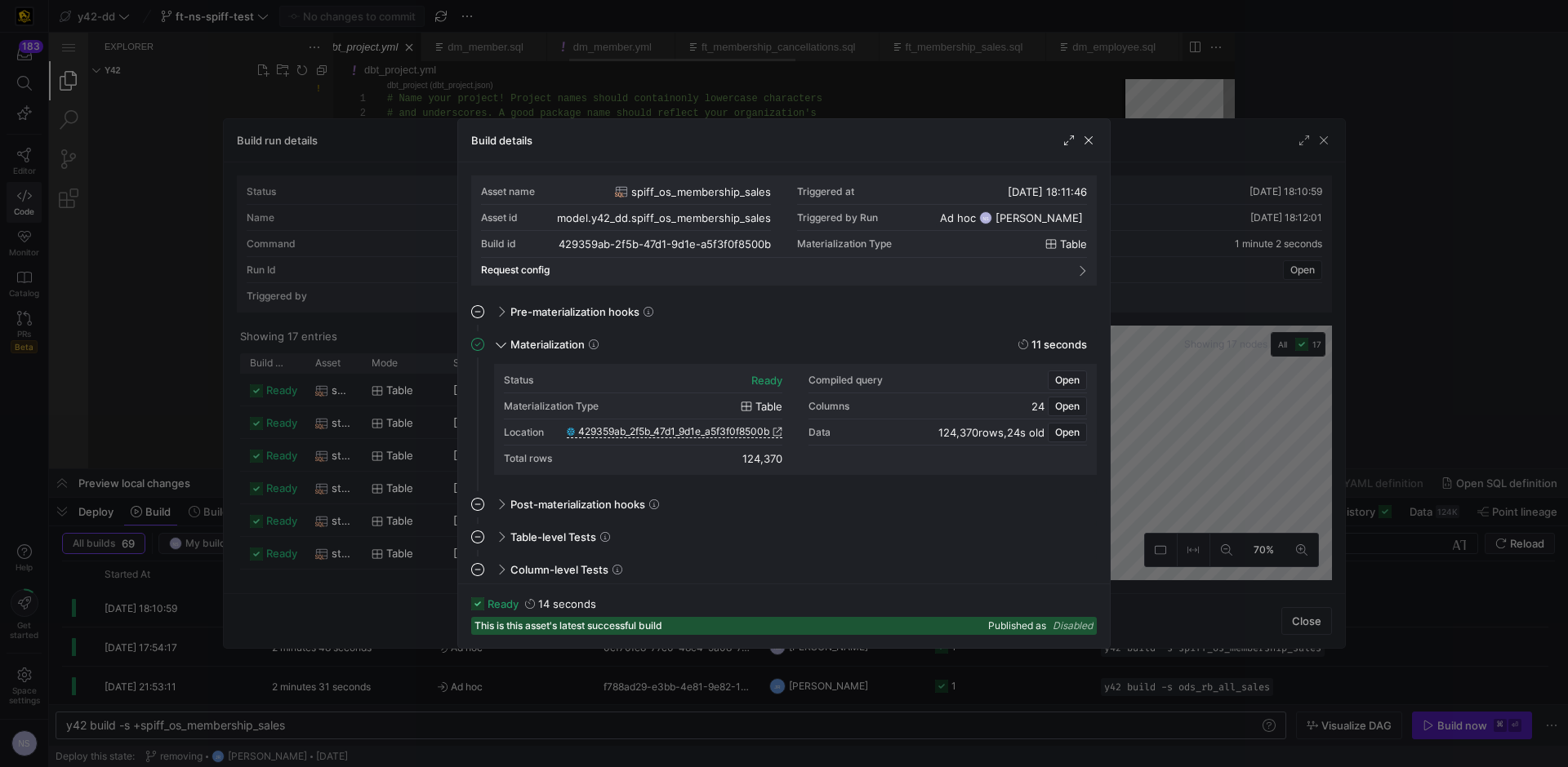
click at [1003, 101] on div at bounding box center [784, 383] width 1568 height 767
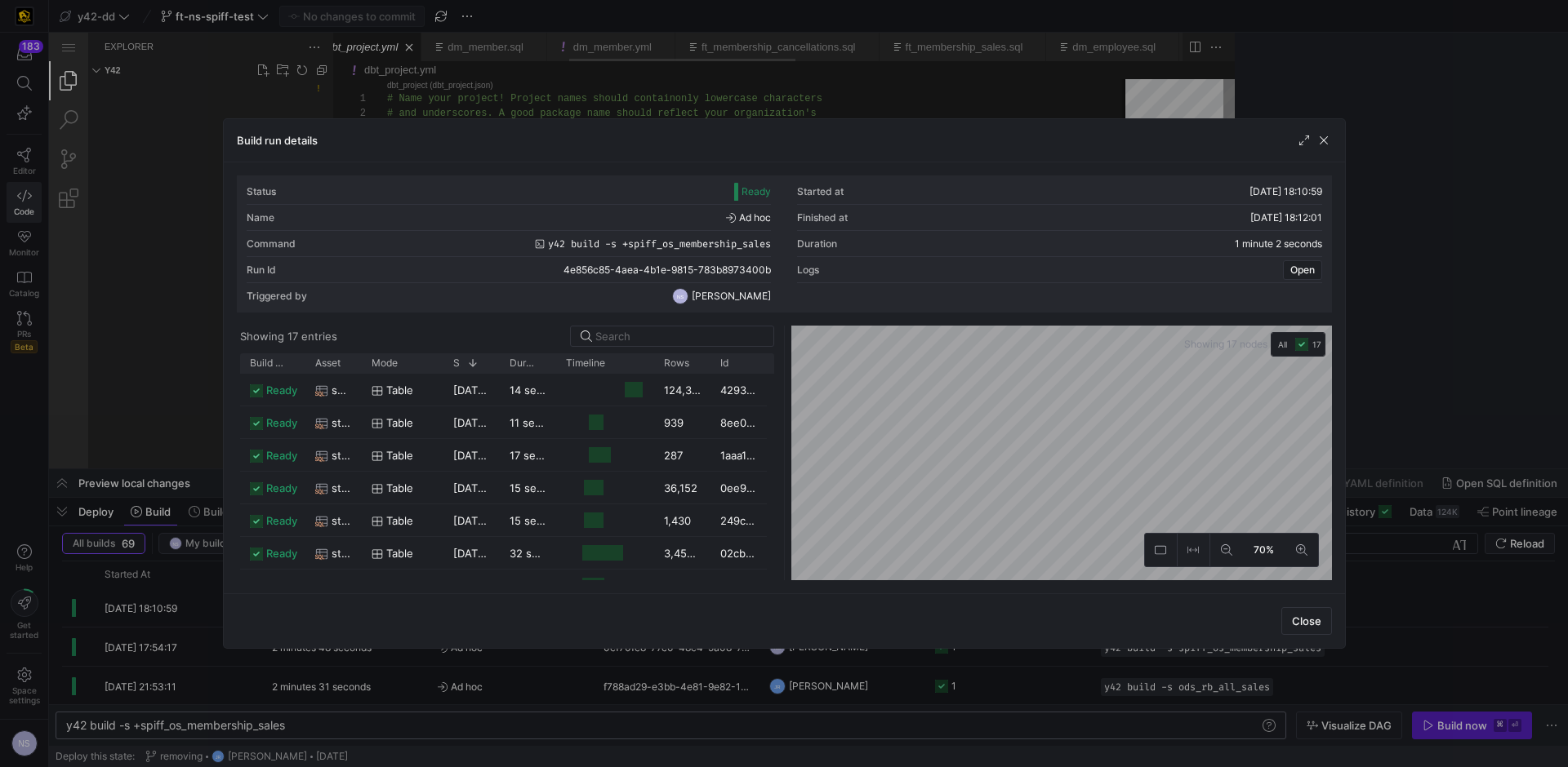
click at [1000, 94] on div at bounding box center [784, 383] width 1568 height 767
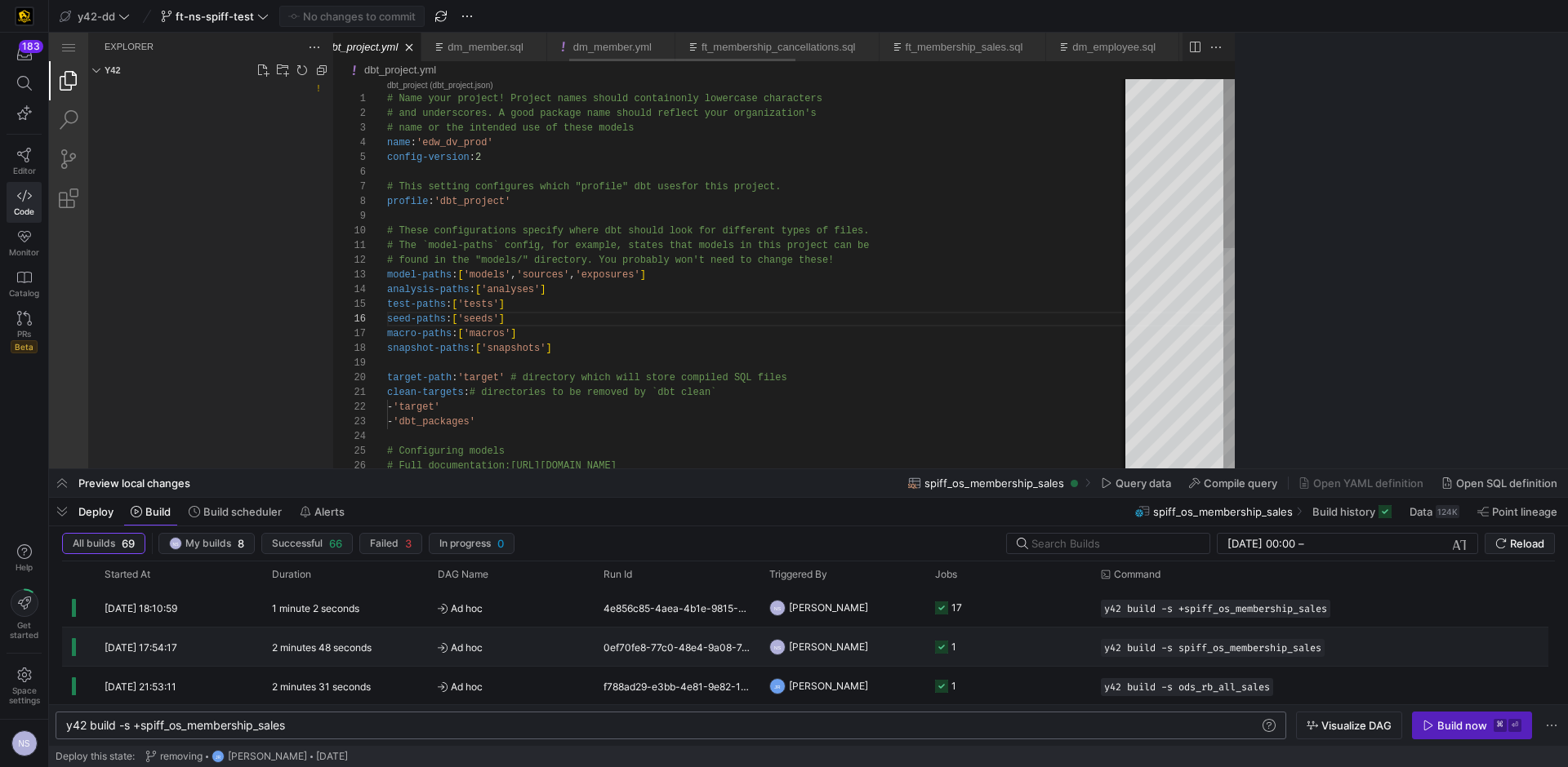
click at [937, 656] on div "1" at bounding box center [945, 646] width 21 height 38
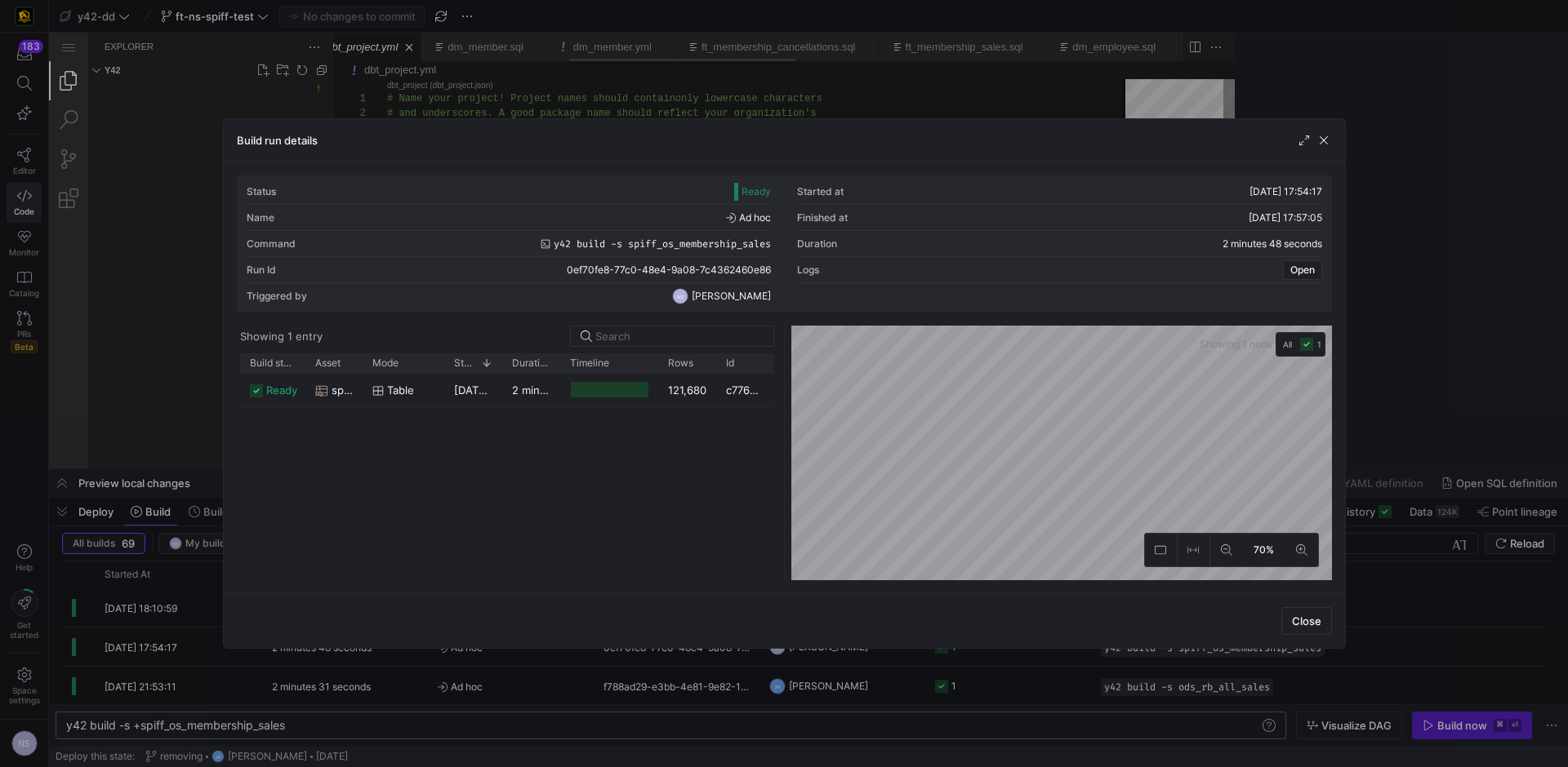
click at [479, 88] on div at bounding box center [784, 383] width 1568 height 767
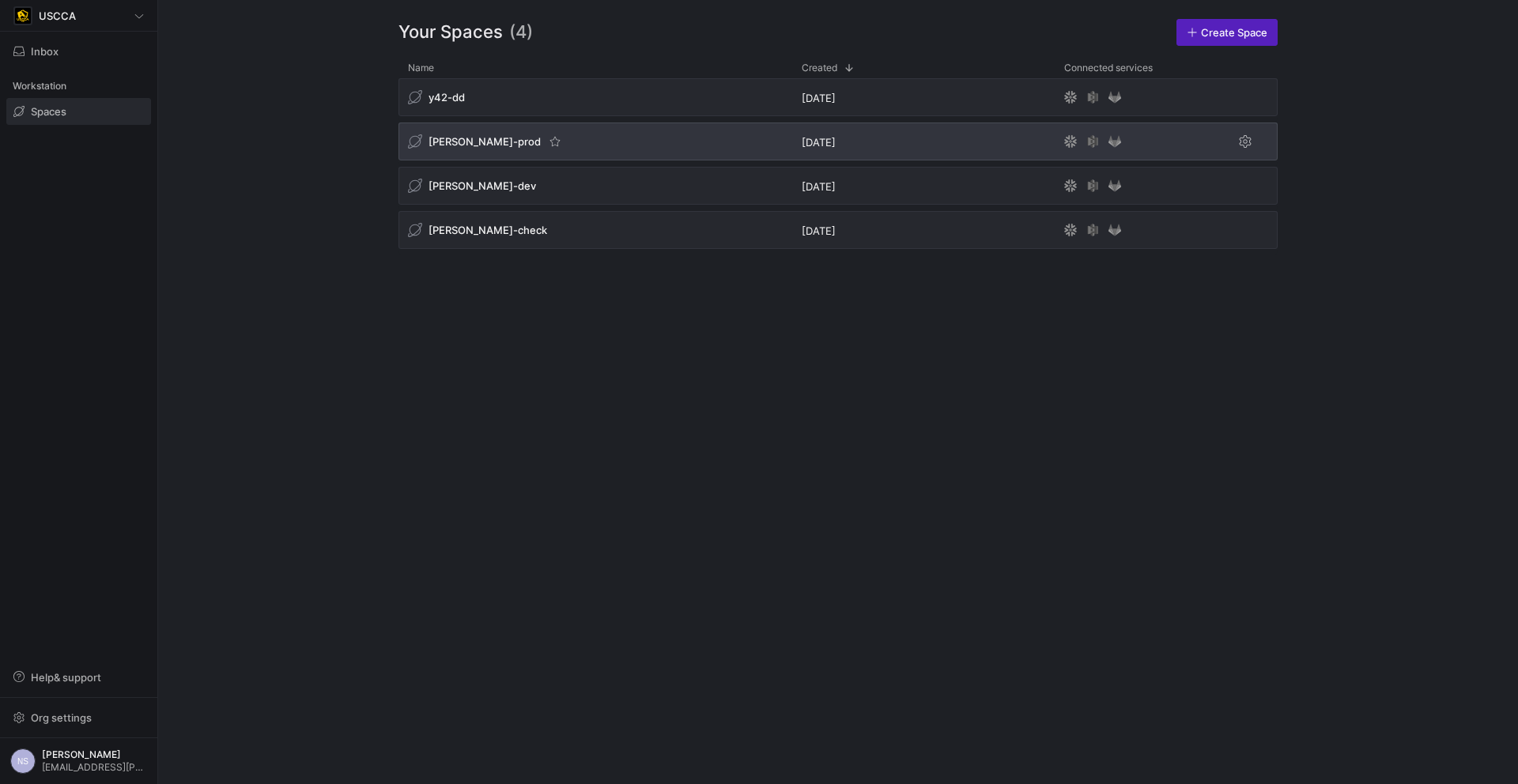
click at [616, 139] on div "edw-dv-prod" at bounding box center [595, 142] width 393 height 38
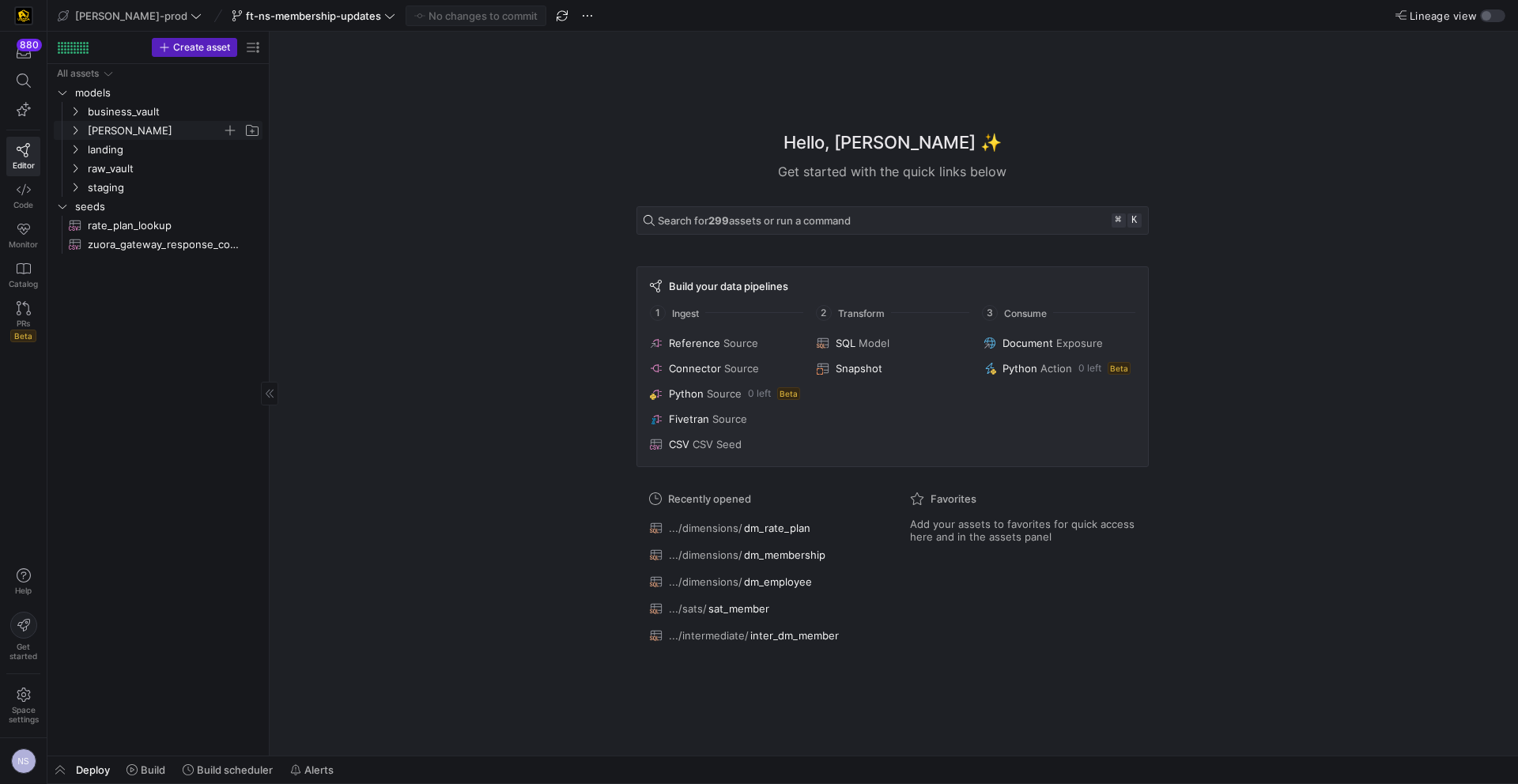
click at [110, 135] on span "[PERSON_NAME]" at bounding box center [155, 131] width 134 height 18
click at [111, 126] on span "[PERSON_NAME]" at bounding box center [155, 131] width 134 height 18
click at [109, 117] on span "business_vault" at bounding box center [155, 112] width 134 height 18
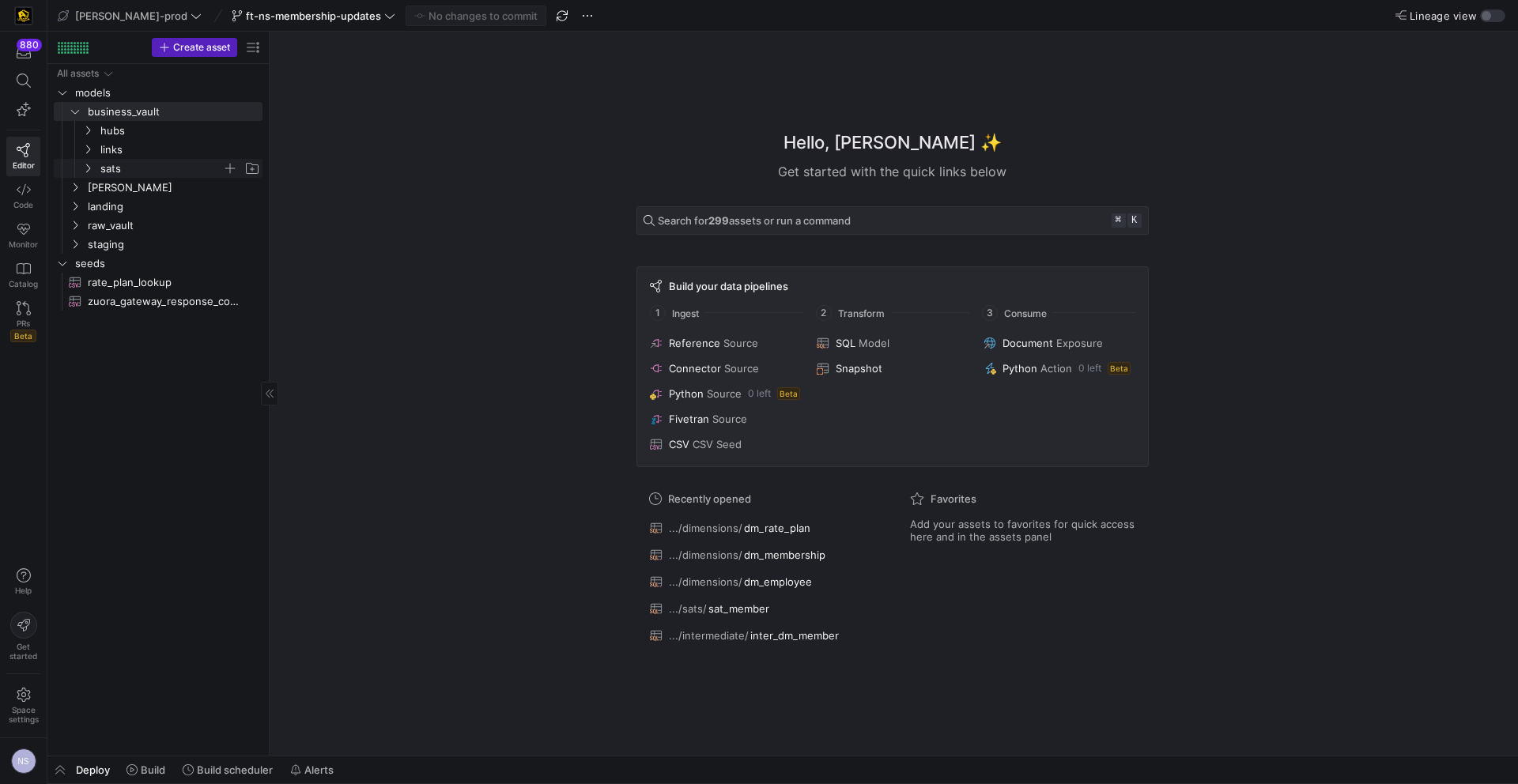
click at [118, 161] on span "sats" at bounding box center [161, 168] width 122 height 18
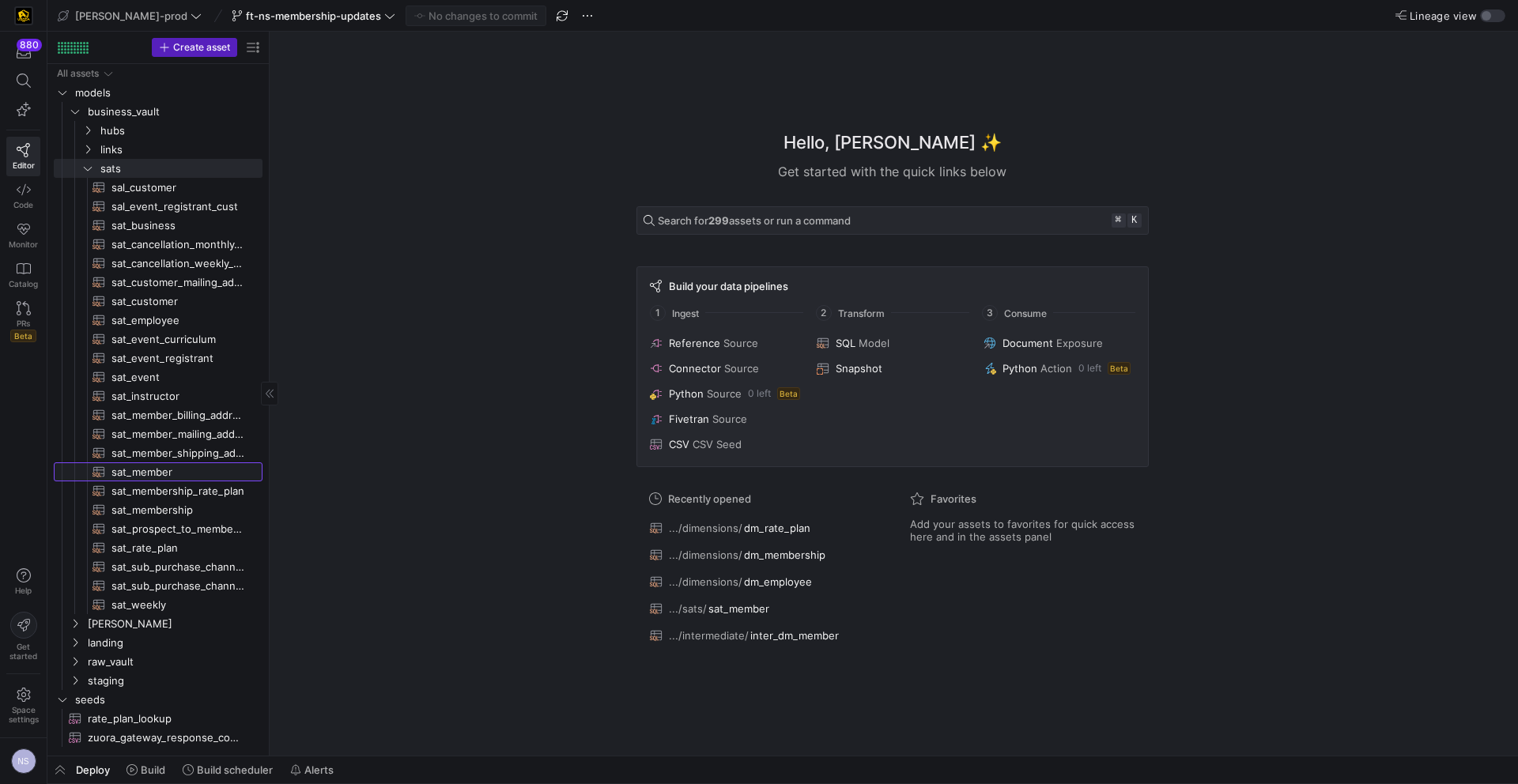
click at [160, 472] on span "sat_member​​​​​​​​​​" at bounding box center [177, 472] width 133 height 18
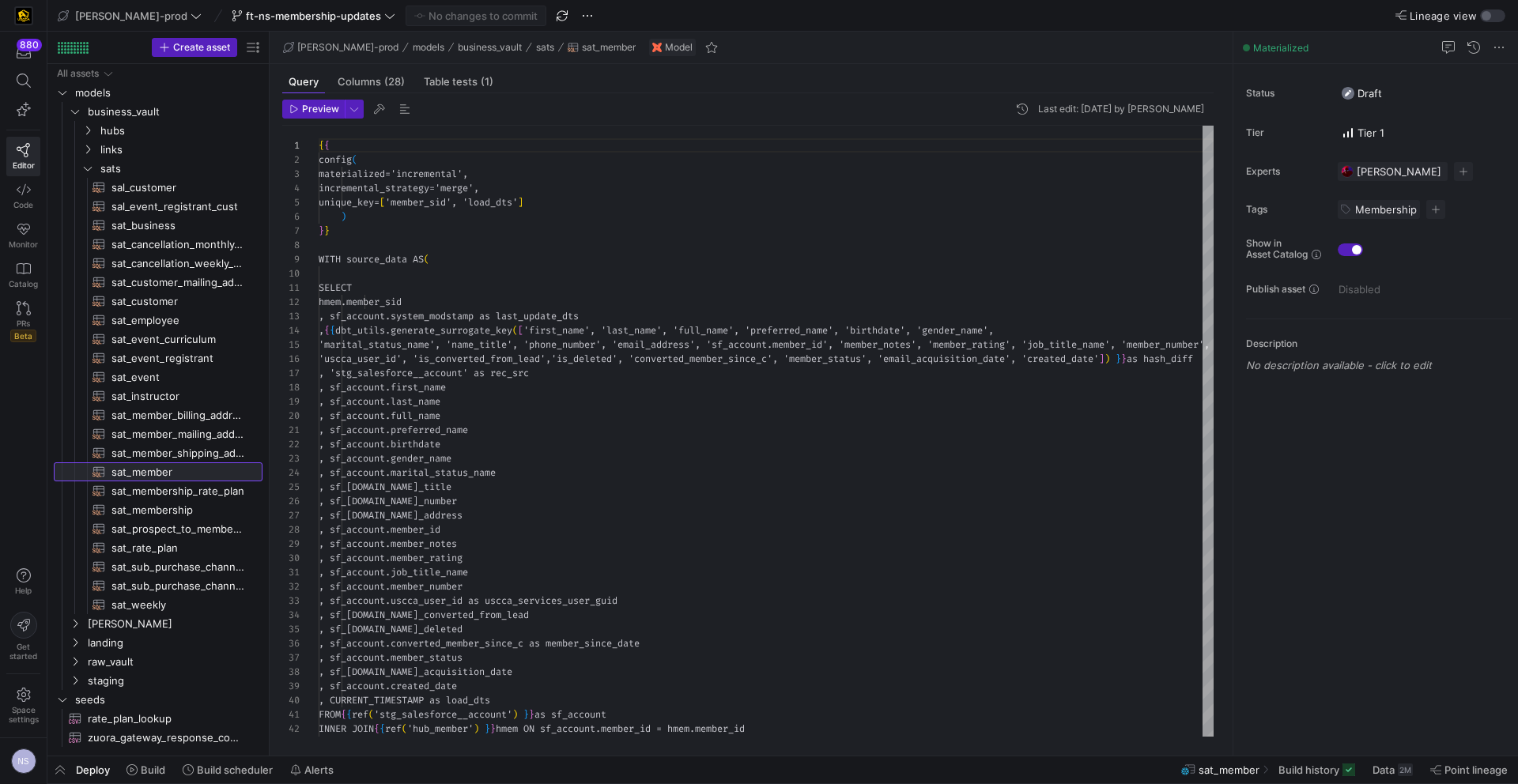
scroll to position [142, 0]
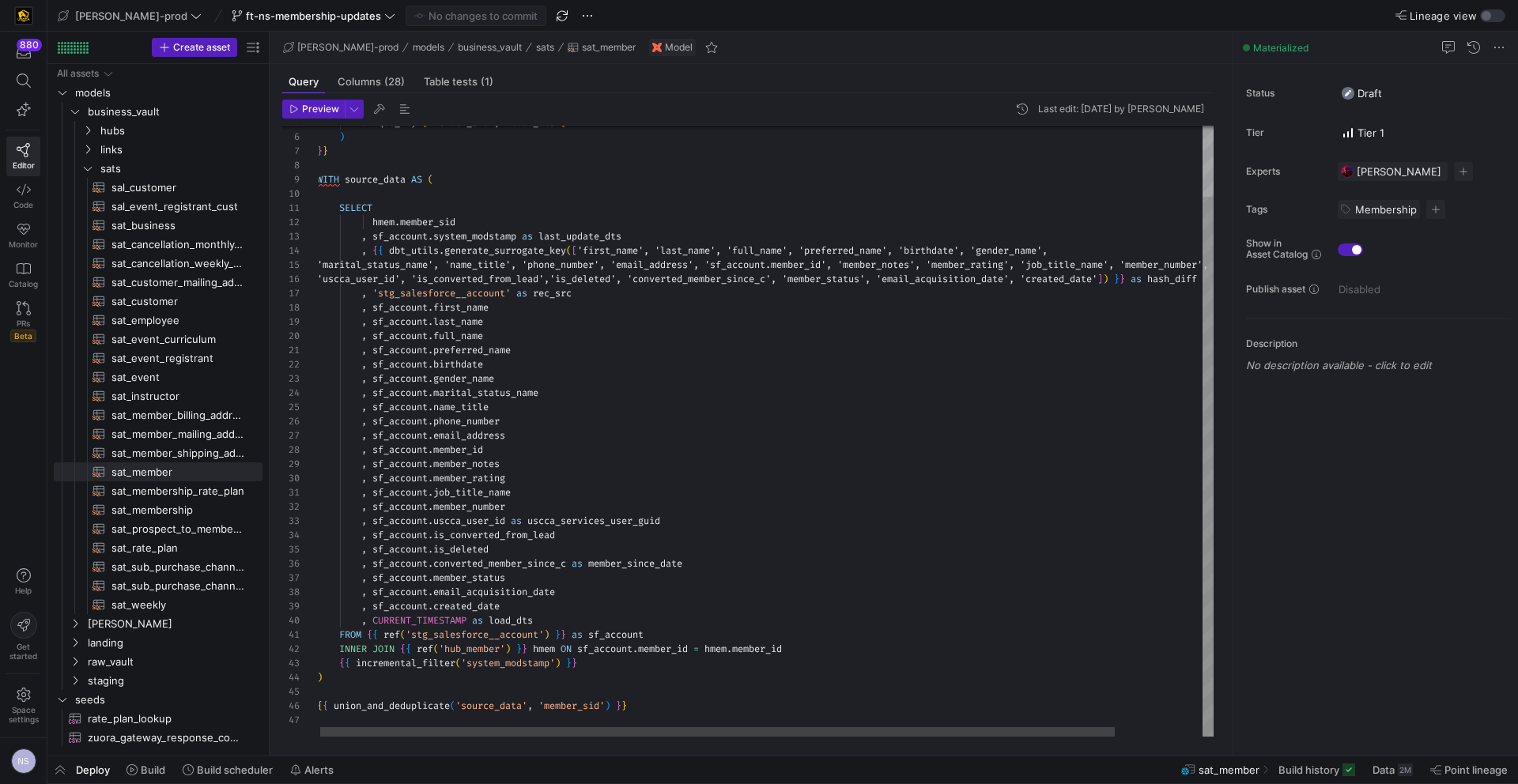
type textarea ", sf_account.job_title_name , sf_account.member_number , sf_account.uscca_user_…"
click at [393, 606] on div "unique_key = [ 'member_sid', 'load_dts' ] ) } } WITH source_data AS ( SELECT hm…" at bounding box center [815, 391] width 996 height 691
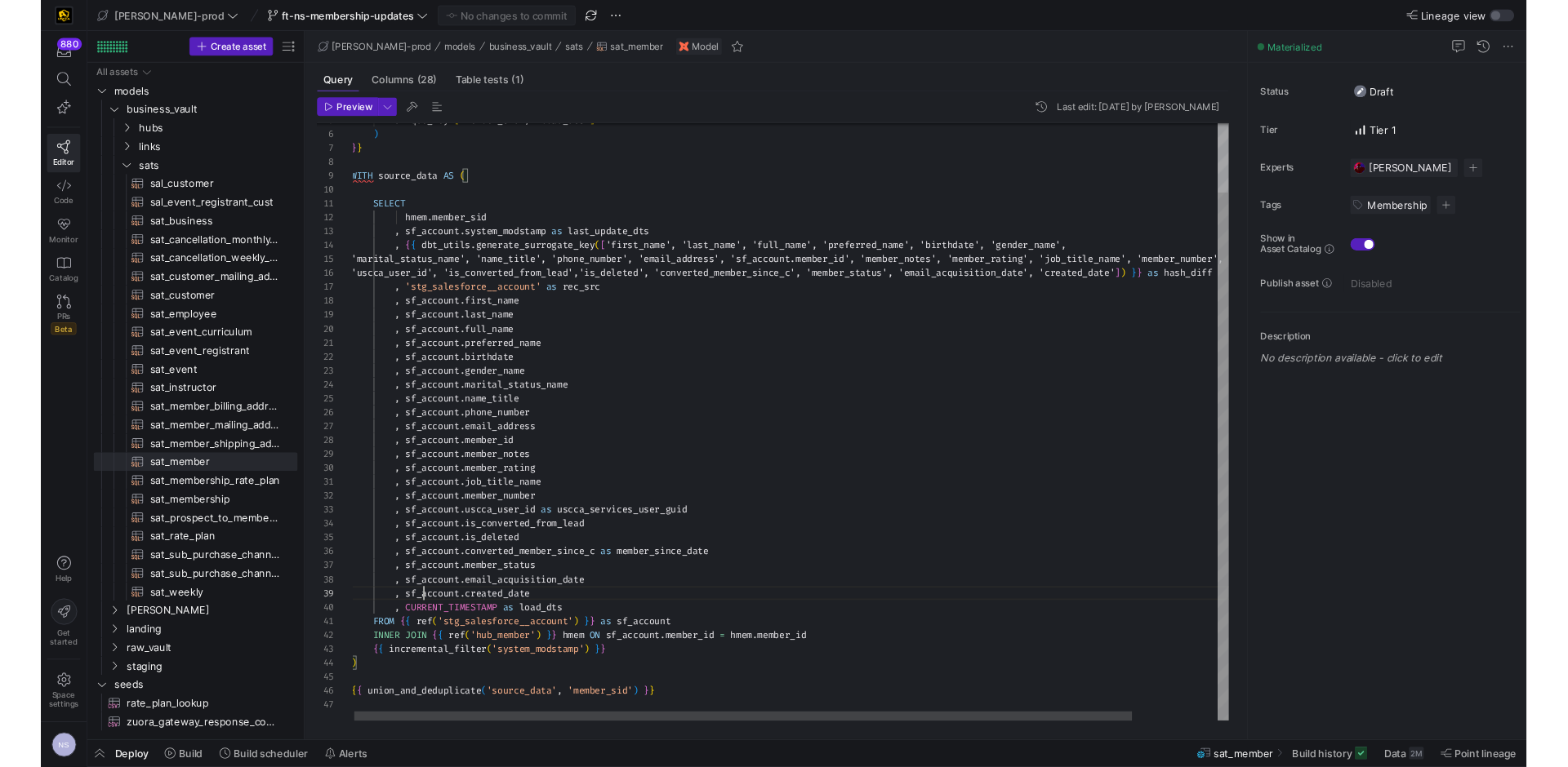
scroll to position [118, 118]
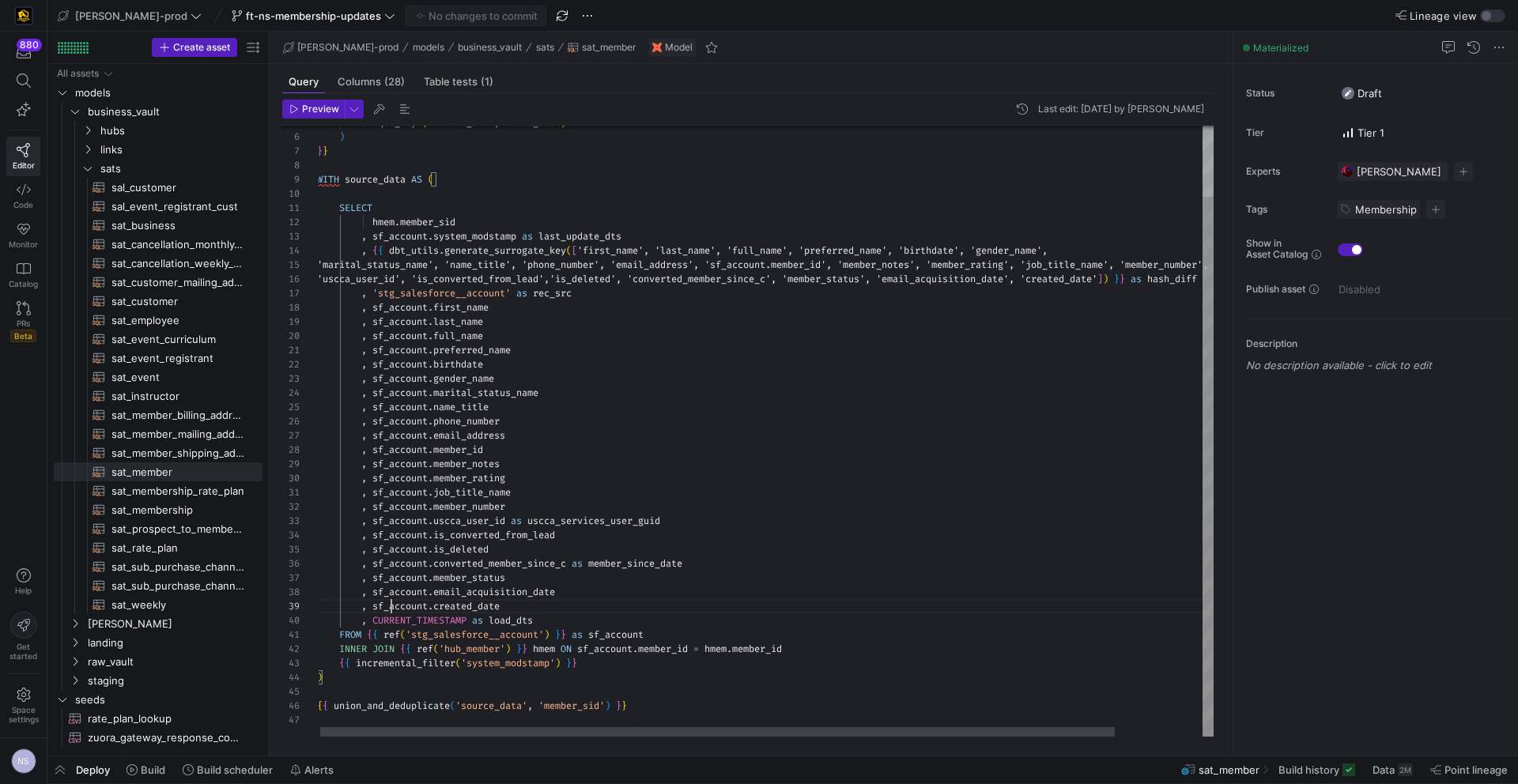
click at [393, 606] on div "unique_key = [ 'member_sid', 'load_dts' ] ) } } WITH source_data AS ( SELECT hm…" at bounding box center [815, 391] width 996 height 691
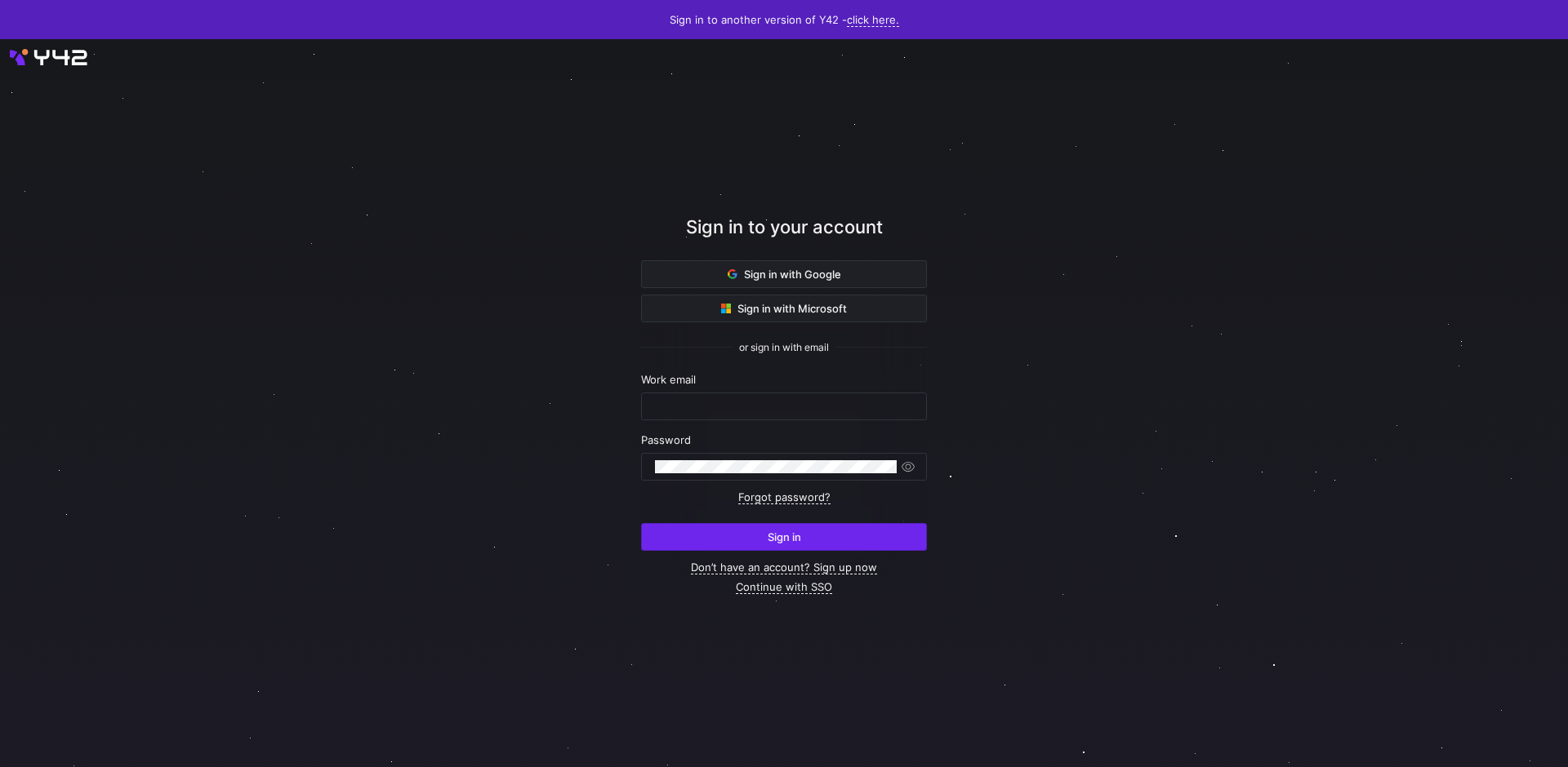
type input "[EMAIL_ADDRESS][PERSON_NAME][DOMAIN_NAME]"
click at [800, 532] on span "Sign in" at bounding box center [784, 537] width 33 height 13
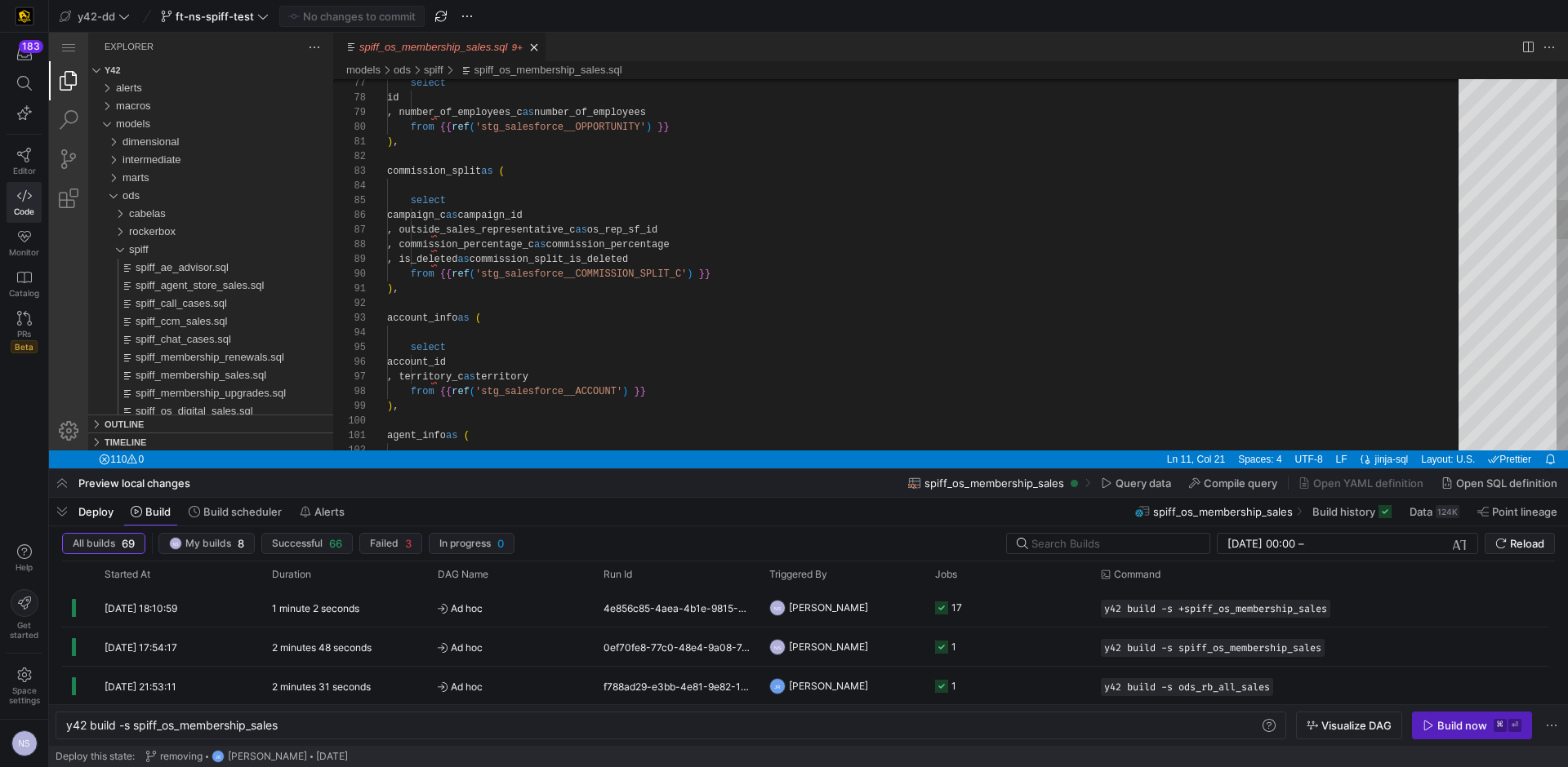
scroll to position [132, 330]
click at [739, 278] on div "select id , number_of_employees_c as number_of_employees from {{ ref ( 'stg_sal…" at bounding box center [928, 687] width 1083 height 3457
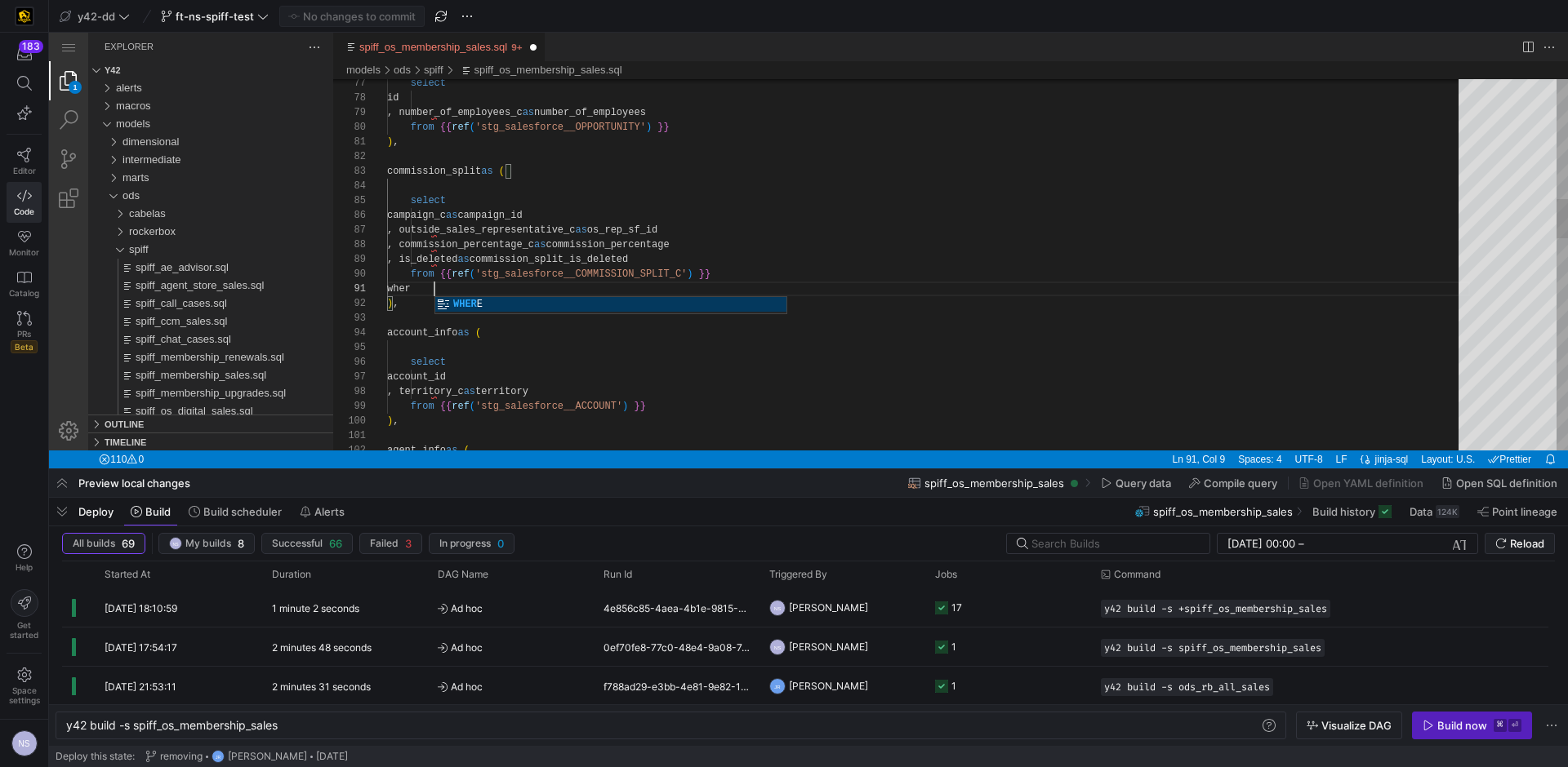
scroll to position [0, 59]
click at [489, 259] on div "select id , number_of_employees_c as number_of_employees from {{ ref ( 'stg_sal…" at bounding box center [928, 695] width 1083 height 3471
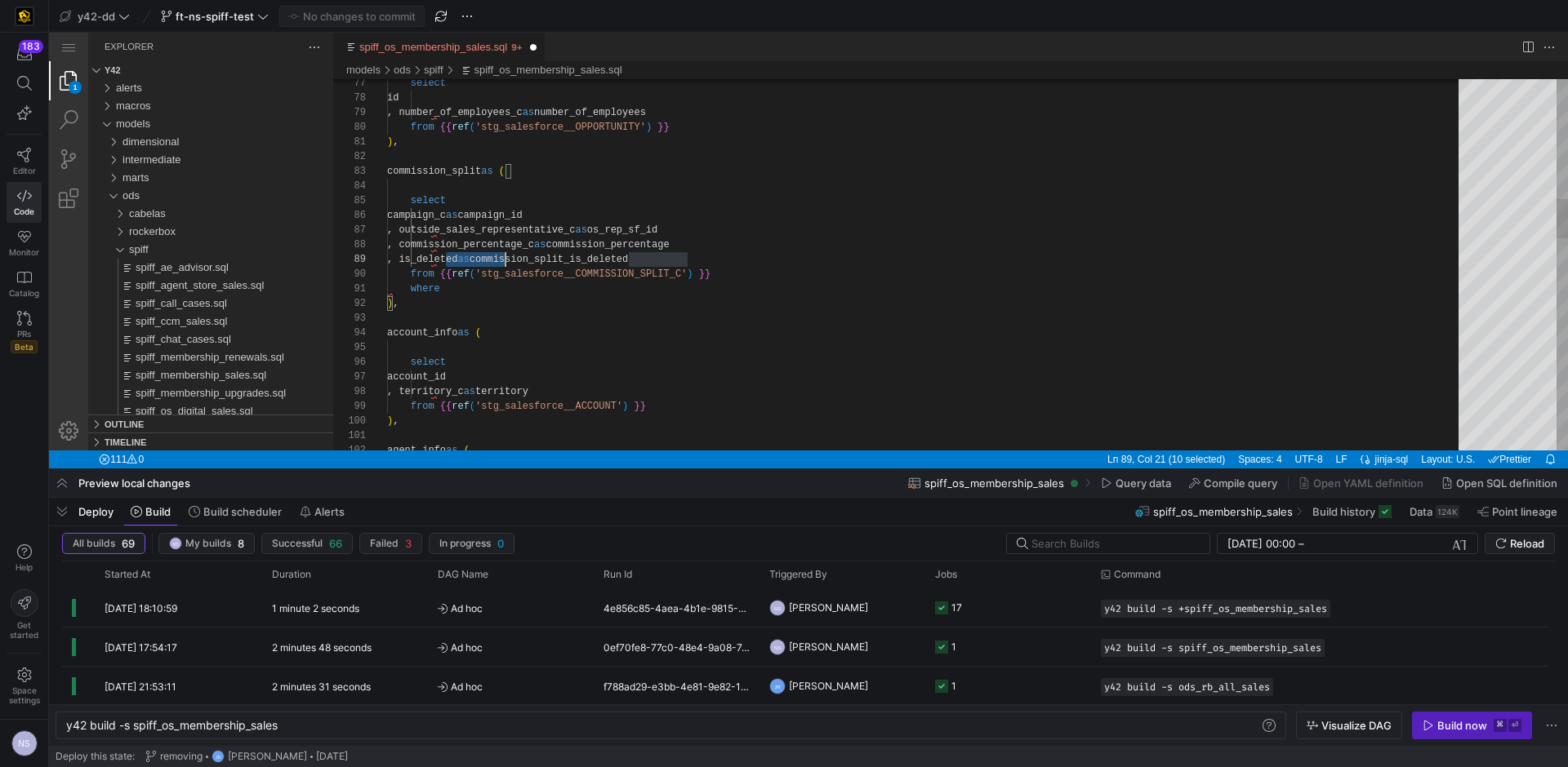
scroll to position [118, 118]
click at [466, 288] on div "select id , number_of_employees_c as number_of_employees from {{ ref ( 'stg_sal…" at bounding box center [928, 695] width 1083 height 3471
type textarea "where is_deleted ), account_info as ( select account_id , territory_c as territ…"
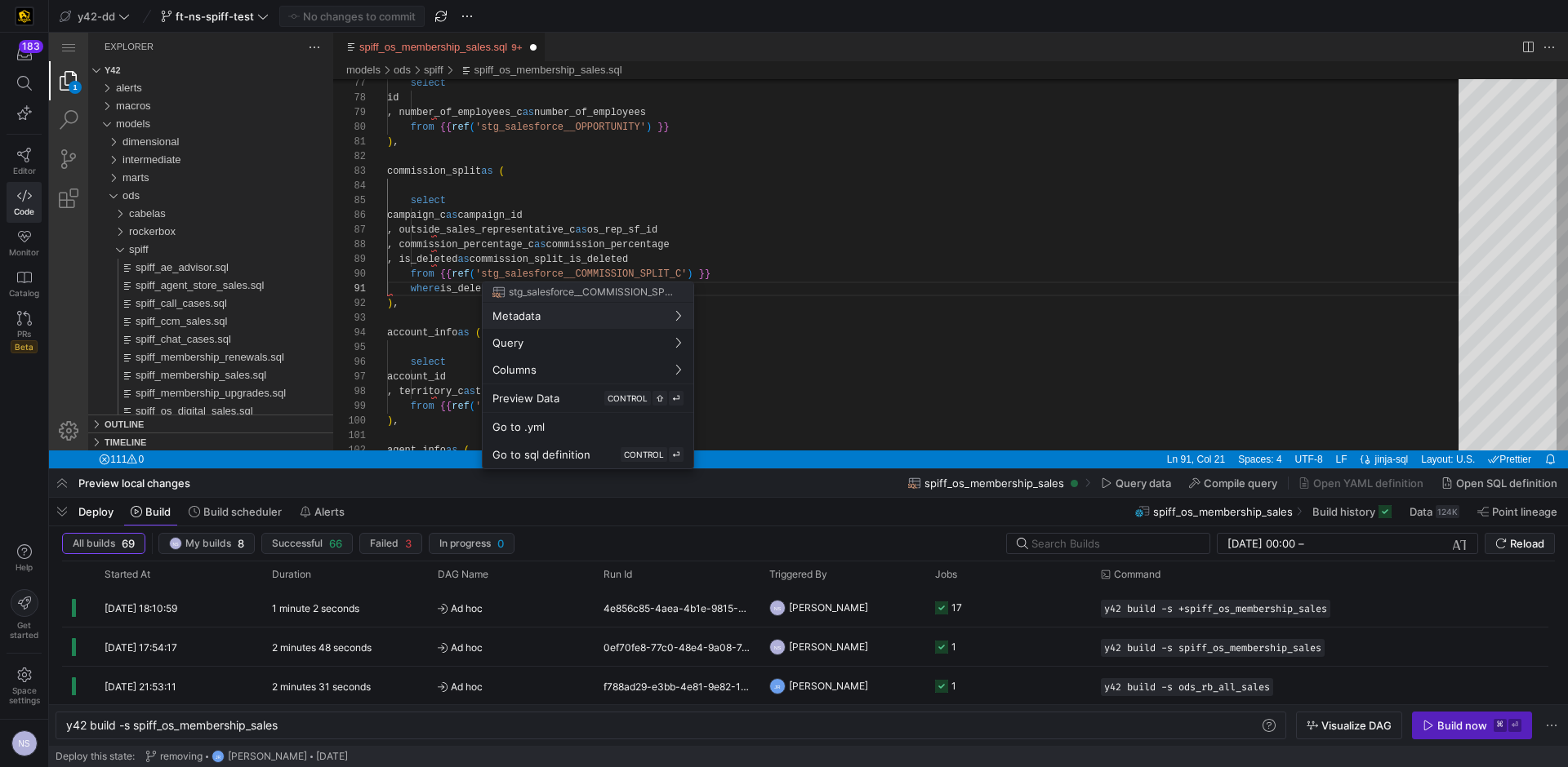
click at [482, 303] on button "Metadata" at bounding box center [588, 315] width 211 height 26
drag, startPoint x: 809, startPoint y: 287, endPoint x: 760, endPoint y: 254, distance: 59.1
click at [809, 287] on div "Meta No Status No Tier" at bounding box center [769, 307] width 150 height 49
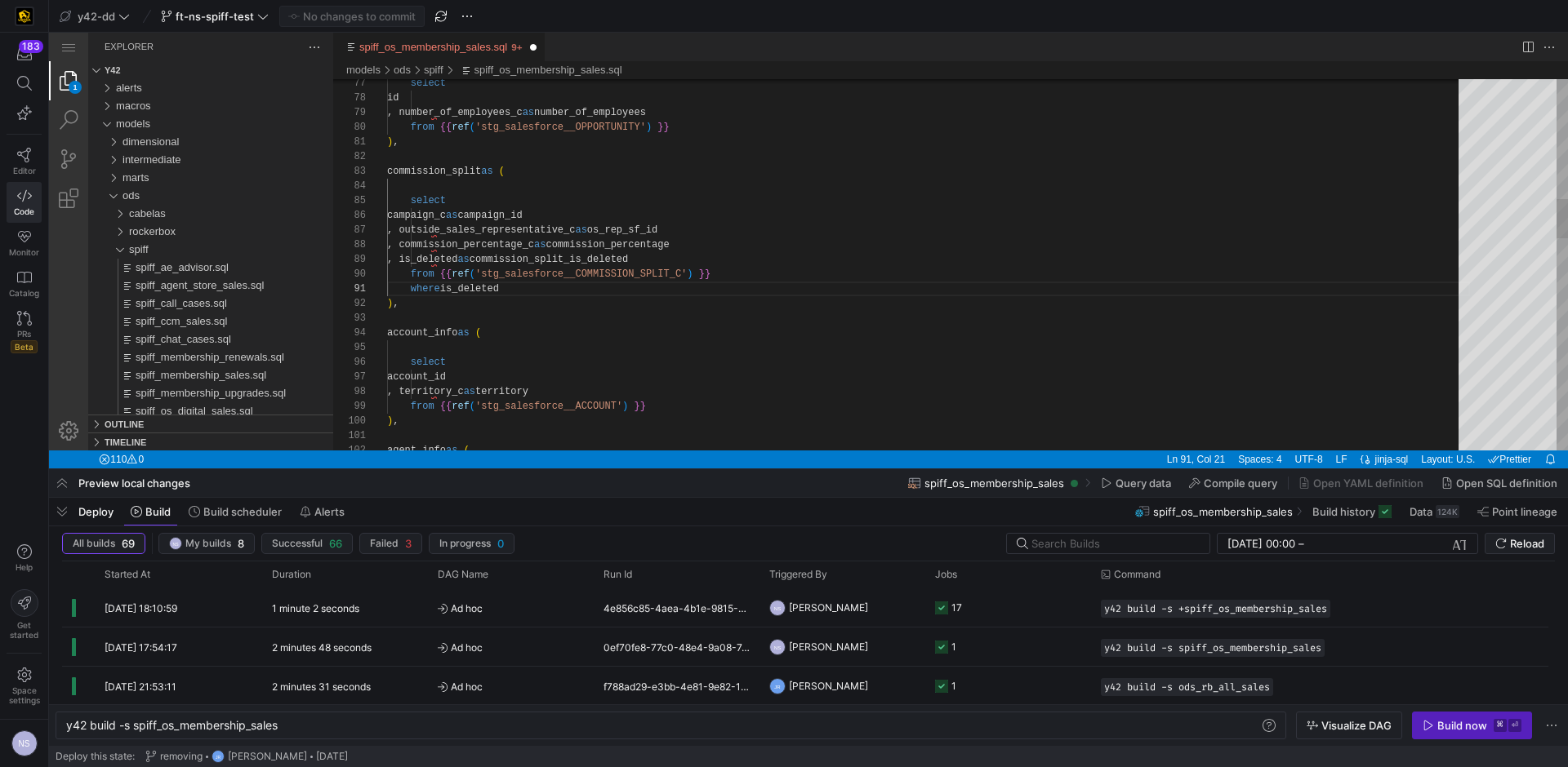
click at [752, 291] on div "select id , number_of_employees_c as number_of_employees from {{ ref ( 'stg_sal…" at bounding box center [928, 695] width 1083 height 3471
click at [874, 201] on div "select id , number_of_employees_c as number_of_employees from {{ ref ( 'stg_sal…" at bounding box center [928, 695] width 1083 height 3471
type textarea "), commission_split as ( select campaign_c as campaign_id , outside_sales_repre…"
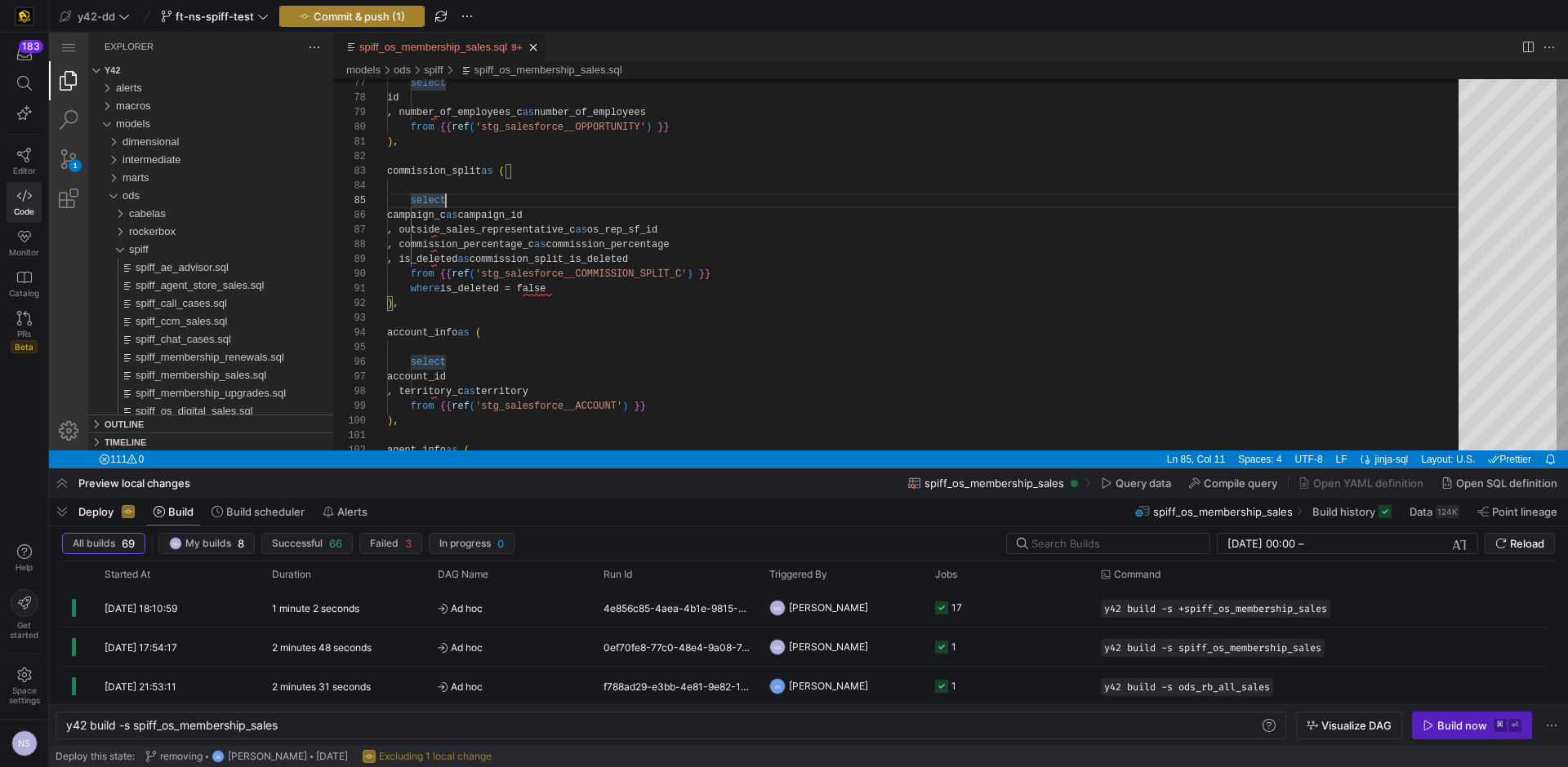
click at [339, 18] on span "Commit & push (1)" at bounding box center [359, 17] width 92 height 13
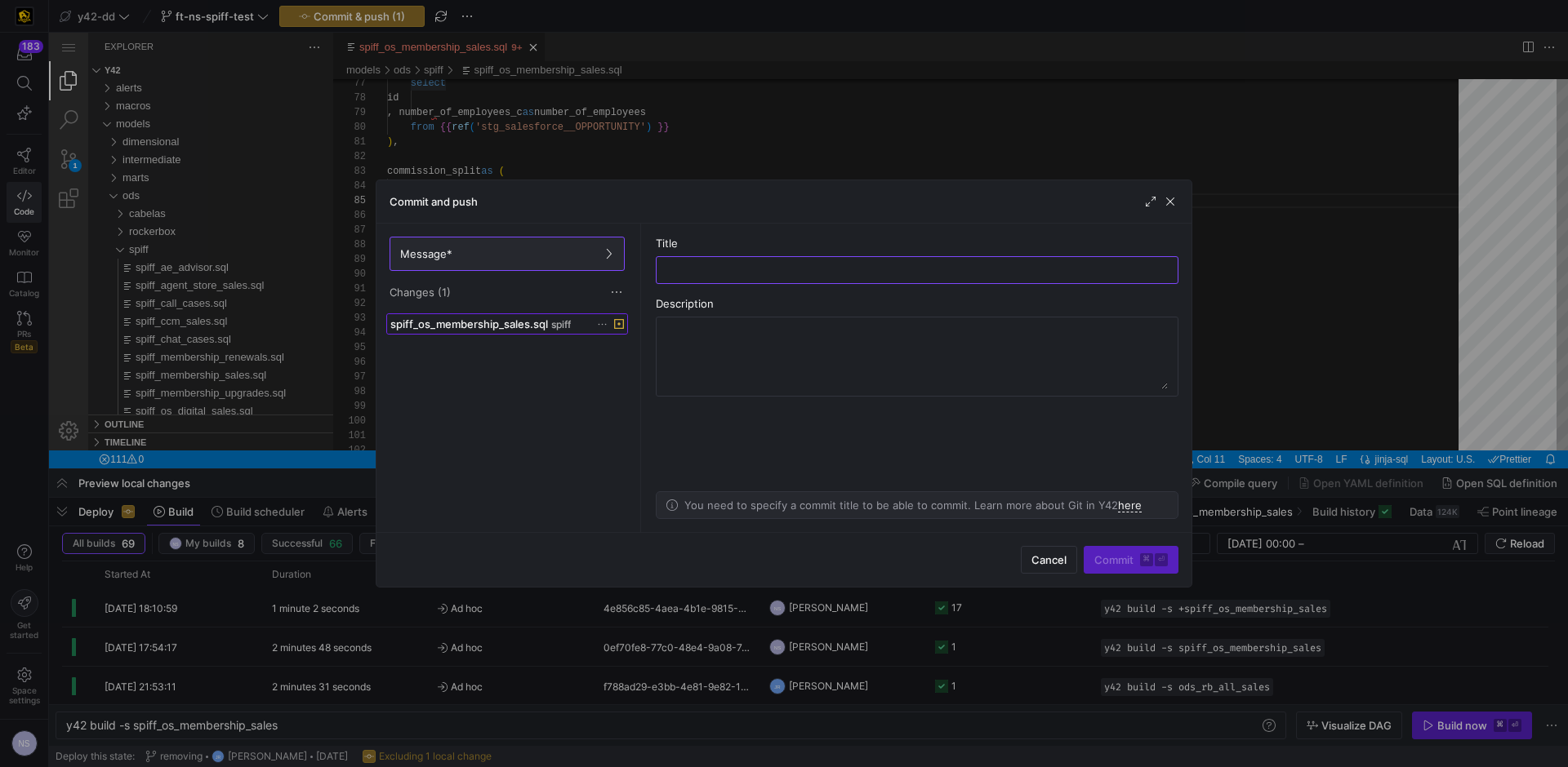
click at [543, 319] on span "spiff_os_membership_sales.sql" at bounding box center [469, 324] width 157 height 13
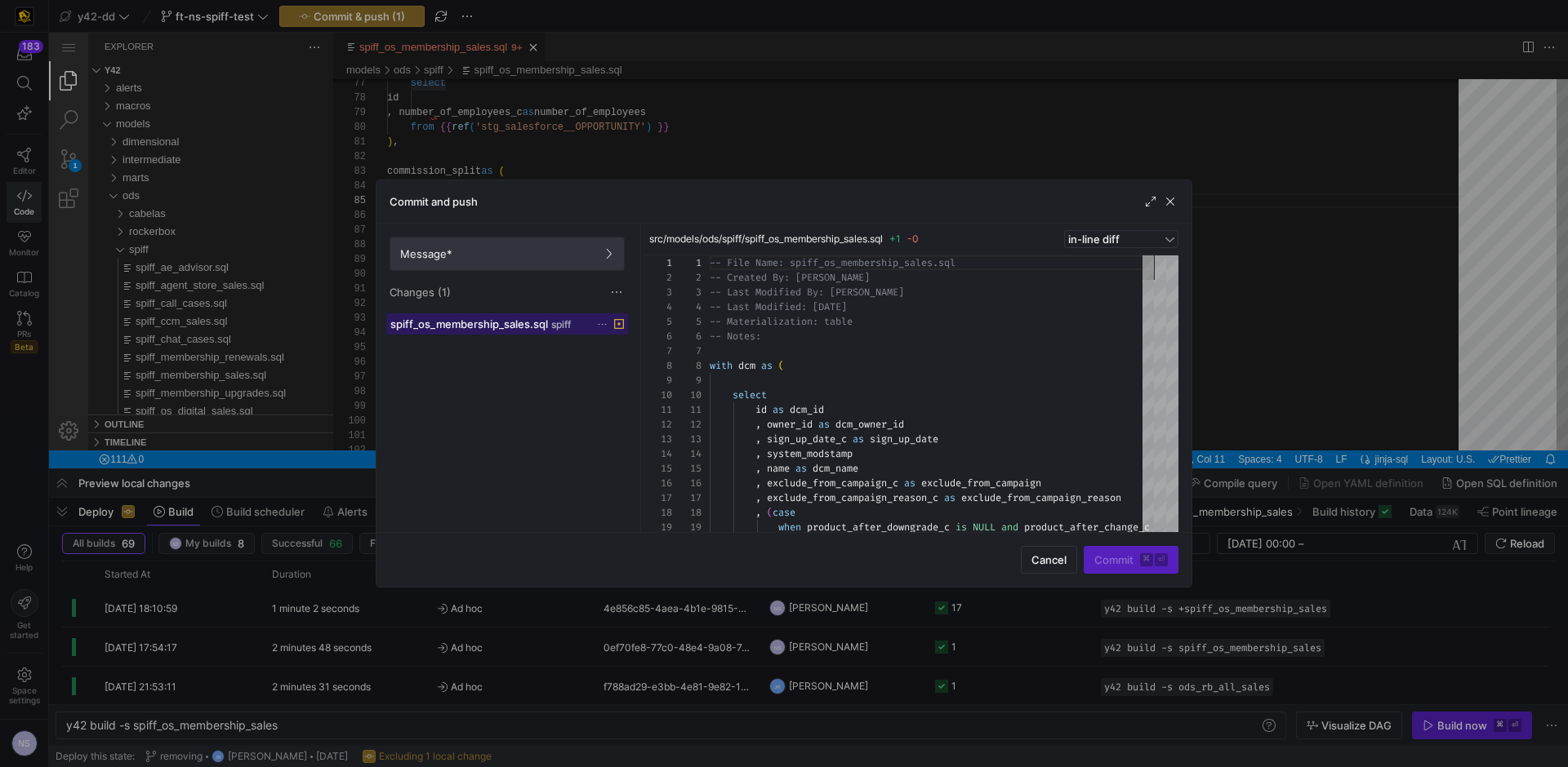
scroll to position [147, 0]
click at [530, 258] on span "Message*" at bounding box center [506, 254] width 214 height 13
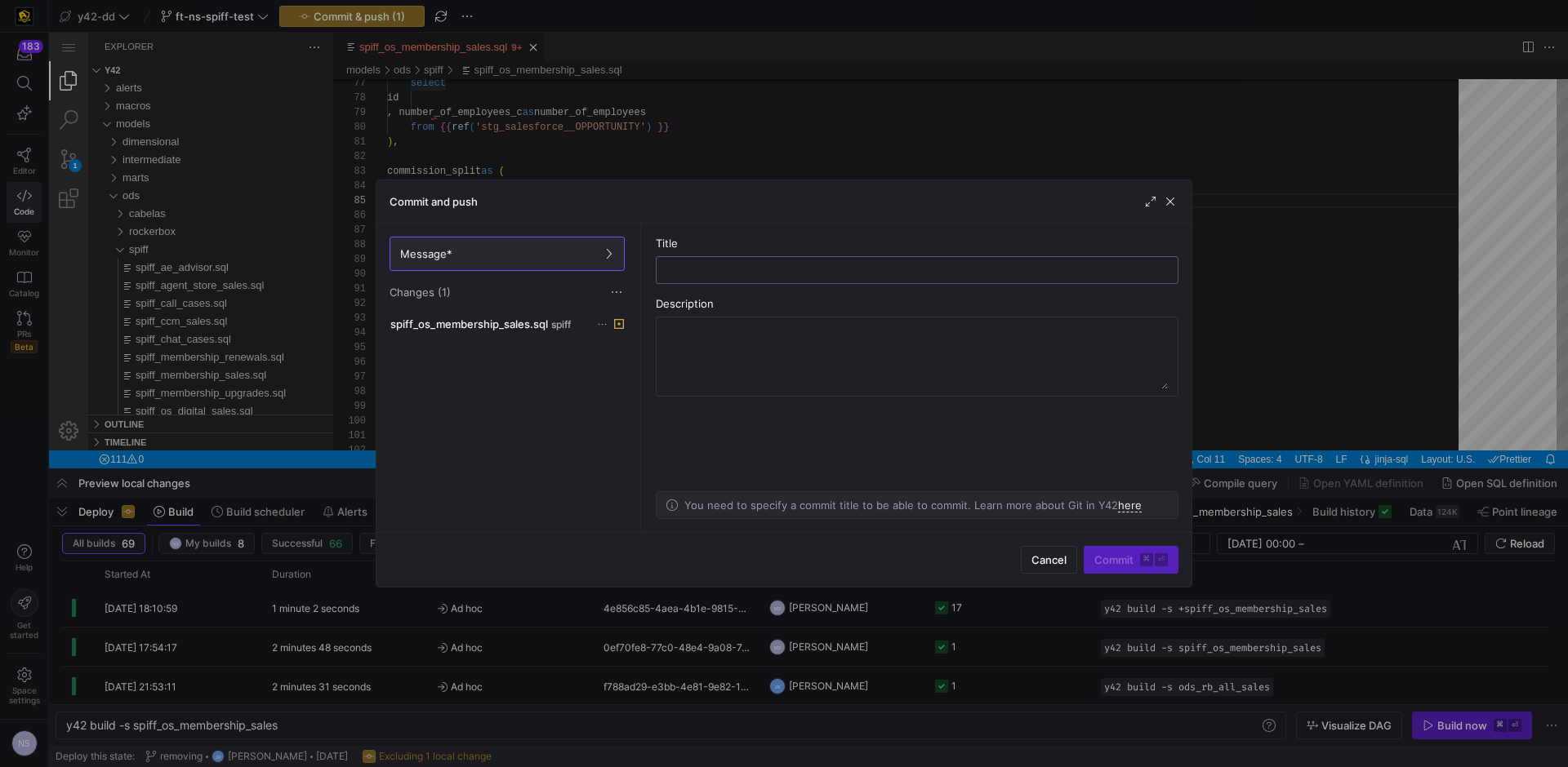
click at [831, 267] on input "text" at bounding box center [916, 270] width 495 height 13
type input "fixing duplicate issue"
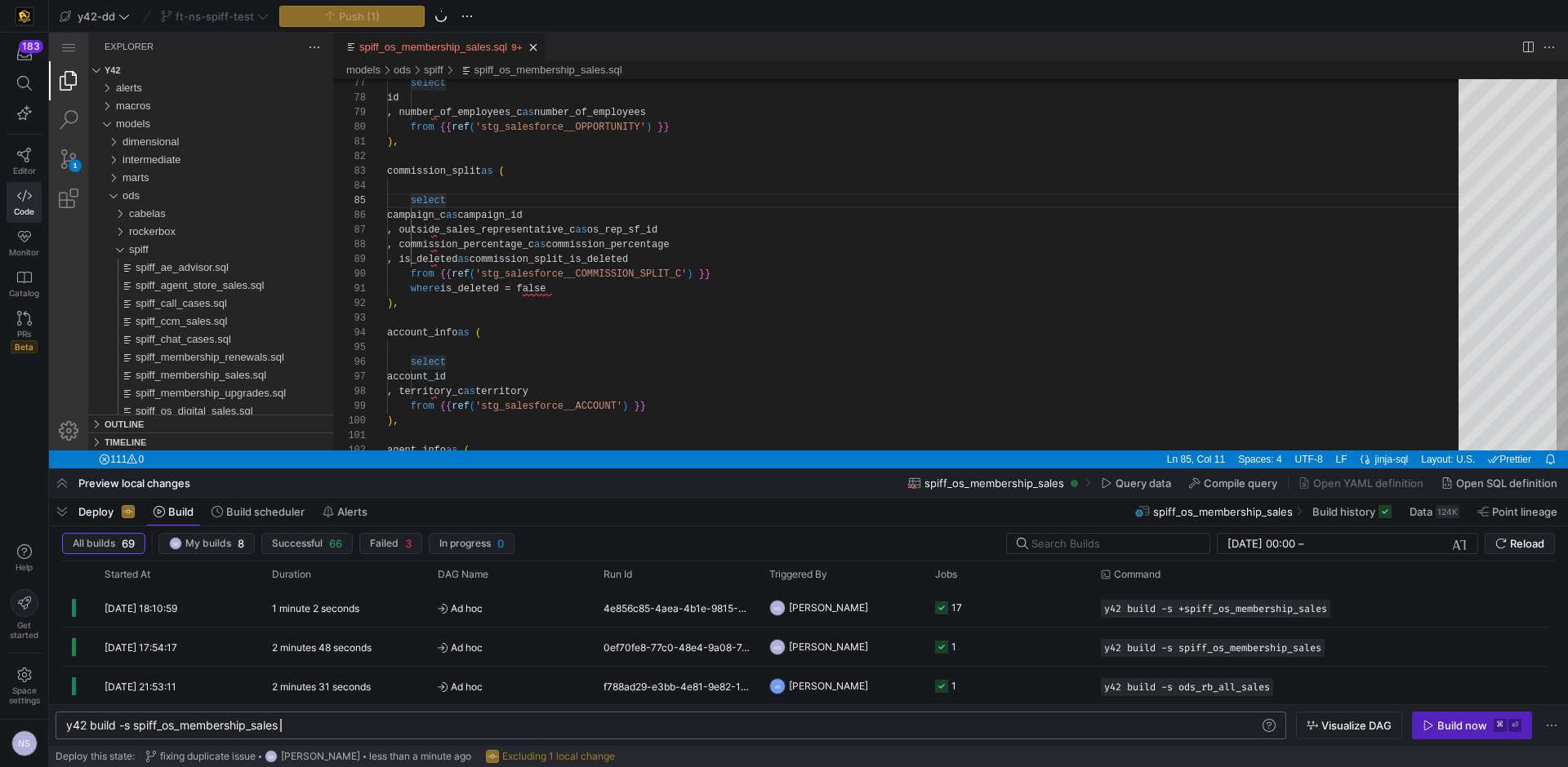
click at [329, 729] on div "y42 build -s spiff_os_membership_sales" at bounding box center [662, 725] width 1193 height 13
type textarea "y42 build -s spiff_os_membership_sales"
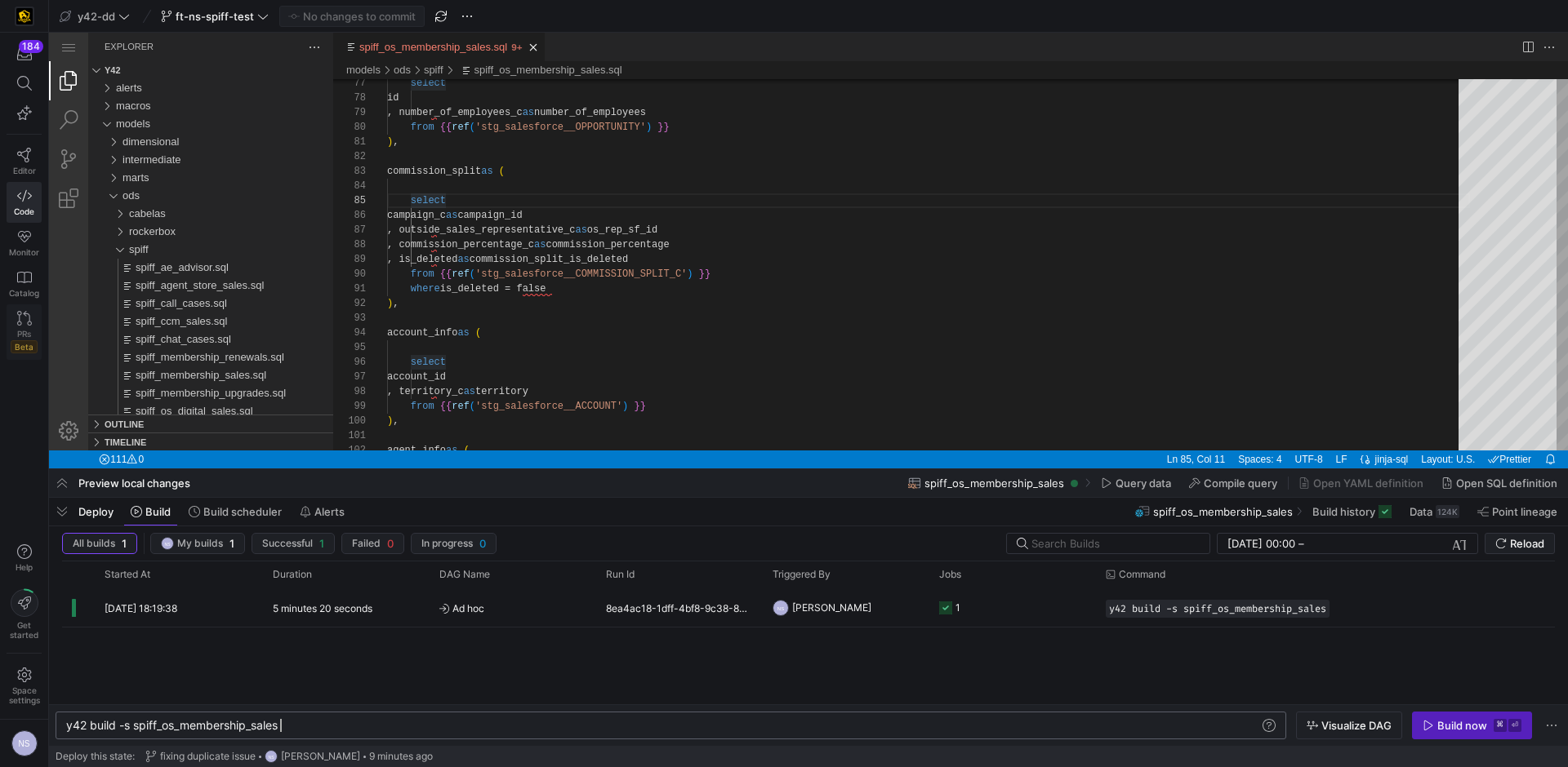
drag, startPoint x: 5, startPoint y: 313, endPoint x: 11, endPoint y: 337, distance: 24.7
click at [11, 339] on div "PRs Beta" at bounding box center [23, 340] width 27 height 24
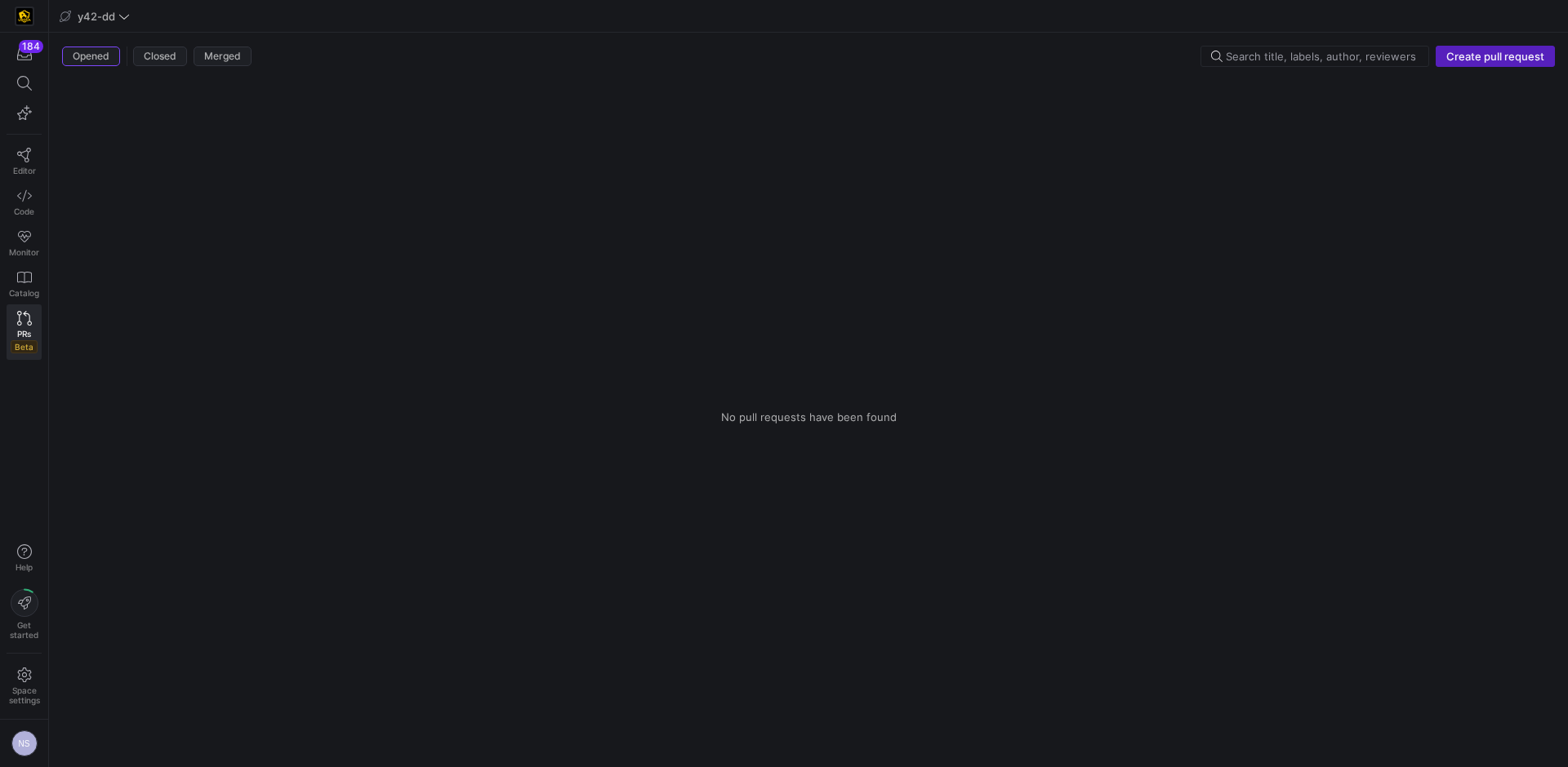
click at [1537, 70] on div "Opened Closed Merged Create pull request" at bounding box center [808, 59] width 1493 height 28
click at [1530, 63] on span "button" at bounding box center [1495, 56] width 118 height 19
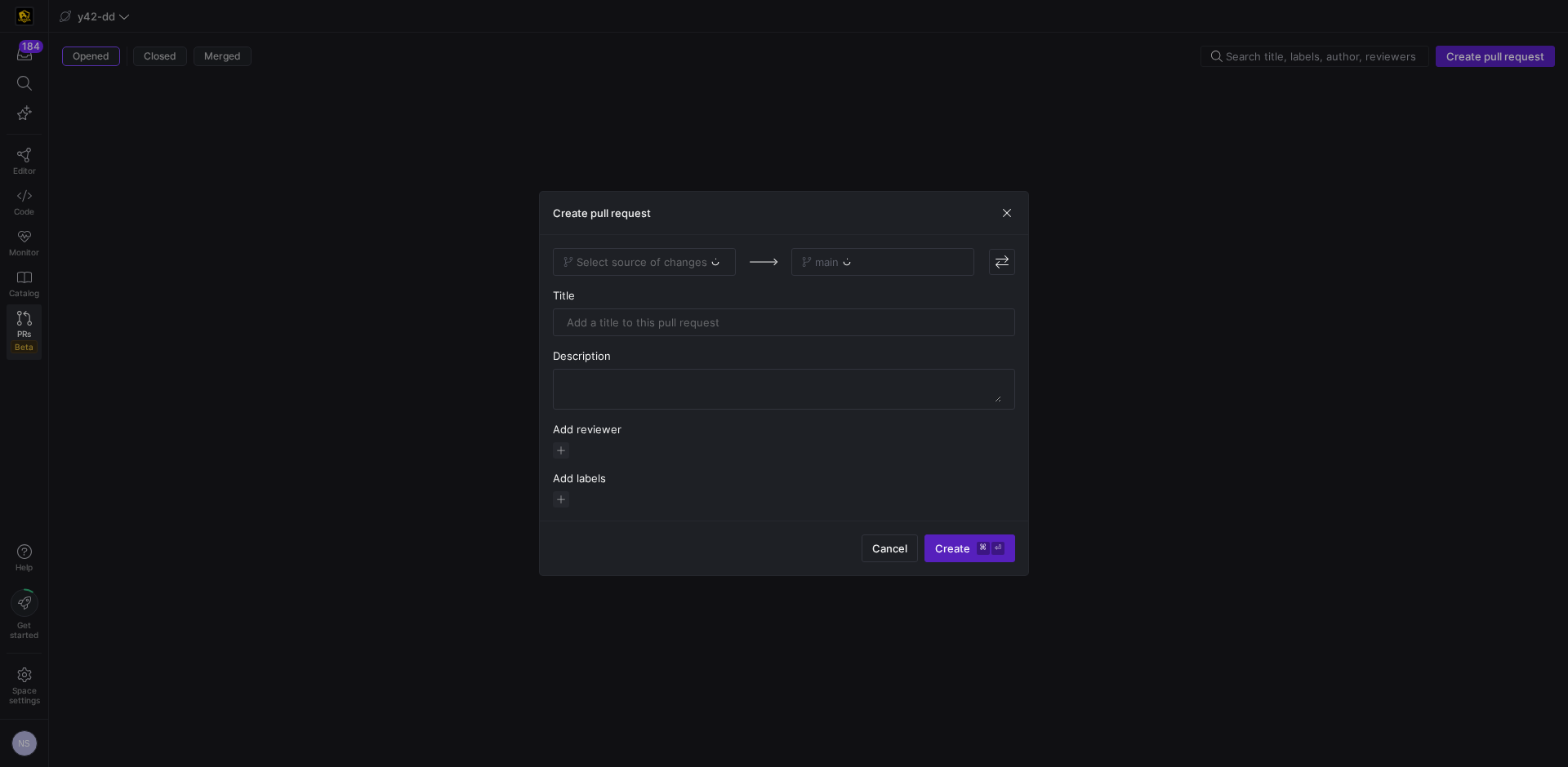
drag, startPoint x: 675, startPoint y: 261, endPoint x: 536, endPoint y: 269, distance: 139.2
click at [675, 261] on div "Select source of changes" at bounding box center [644, 262] width 183 height 28
click at [618, 251] on div "Select source of changes" at bounding box center [644, 262] width 183 height 28
click at [647, 254] on div "Select source of changes" at bounding box center [644, 262] width 183 height 28
click at [672, 263] on div "Select source of changes" at bounding box center [644, 262] width 183 height 28
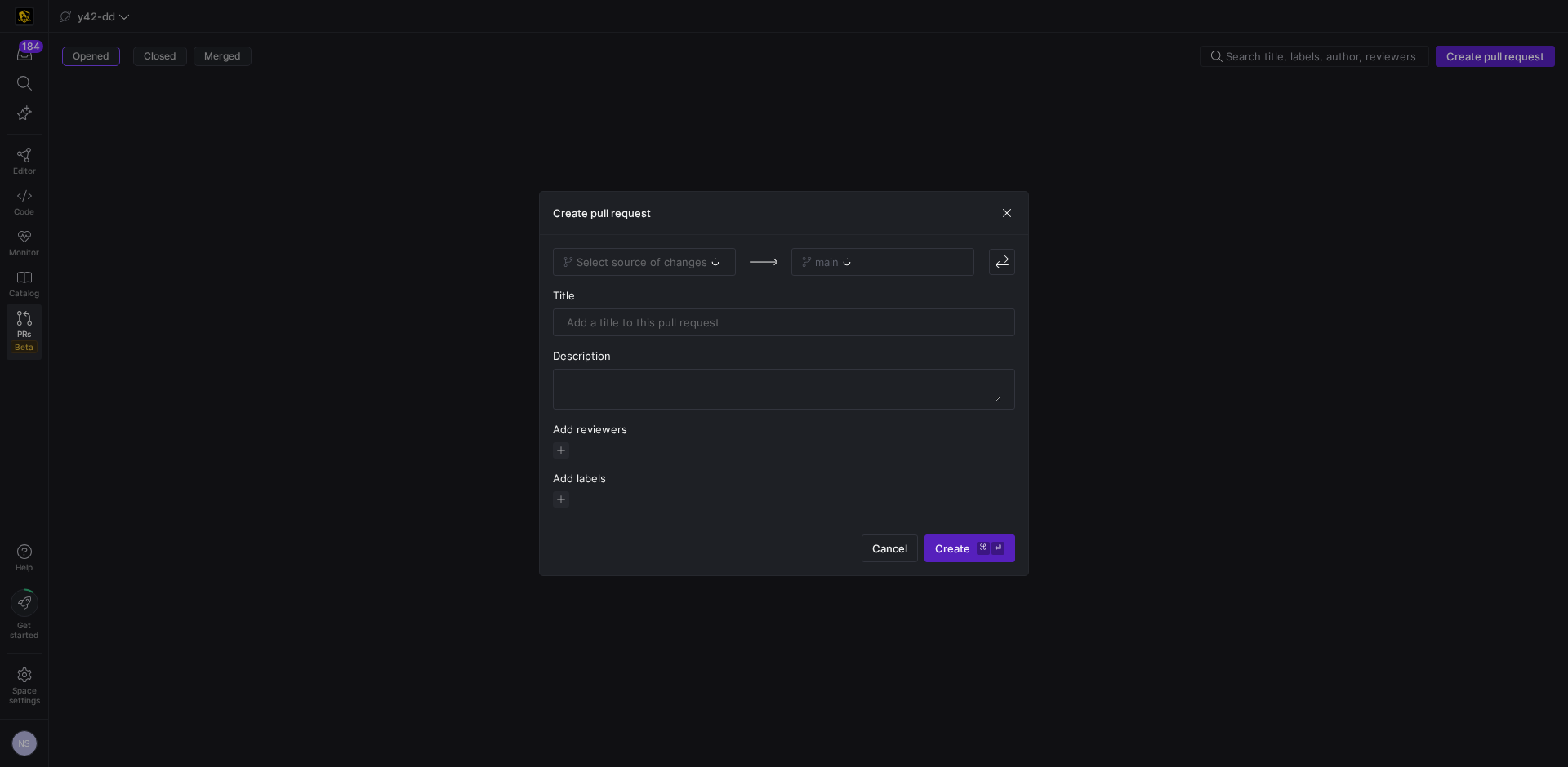
click at [671, 263] on div "Select source of changes" at bounding box center [644, 262] width 183 height 28
click at [690, 266] on span "Select source of changes" at bounding box center [641, 262] width 131 height 13
type input "ft-ns"
click at [684, 299] on button "ft-ns-spiff-test" at bounding box center [645, 290] width 183 height 27
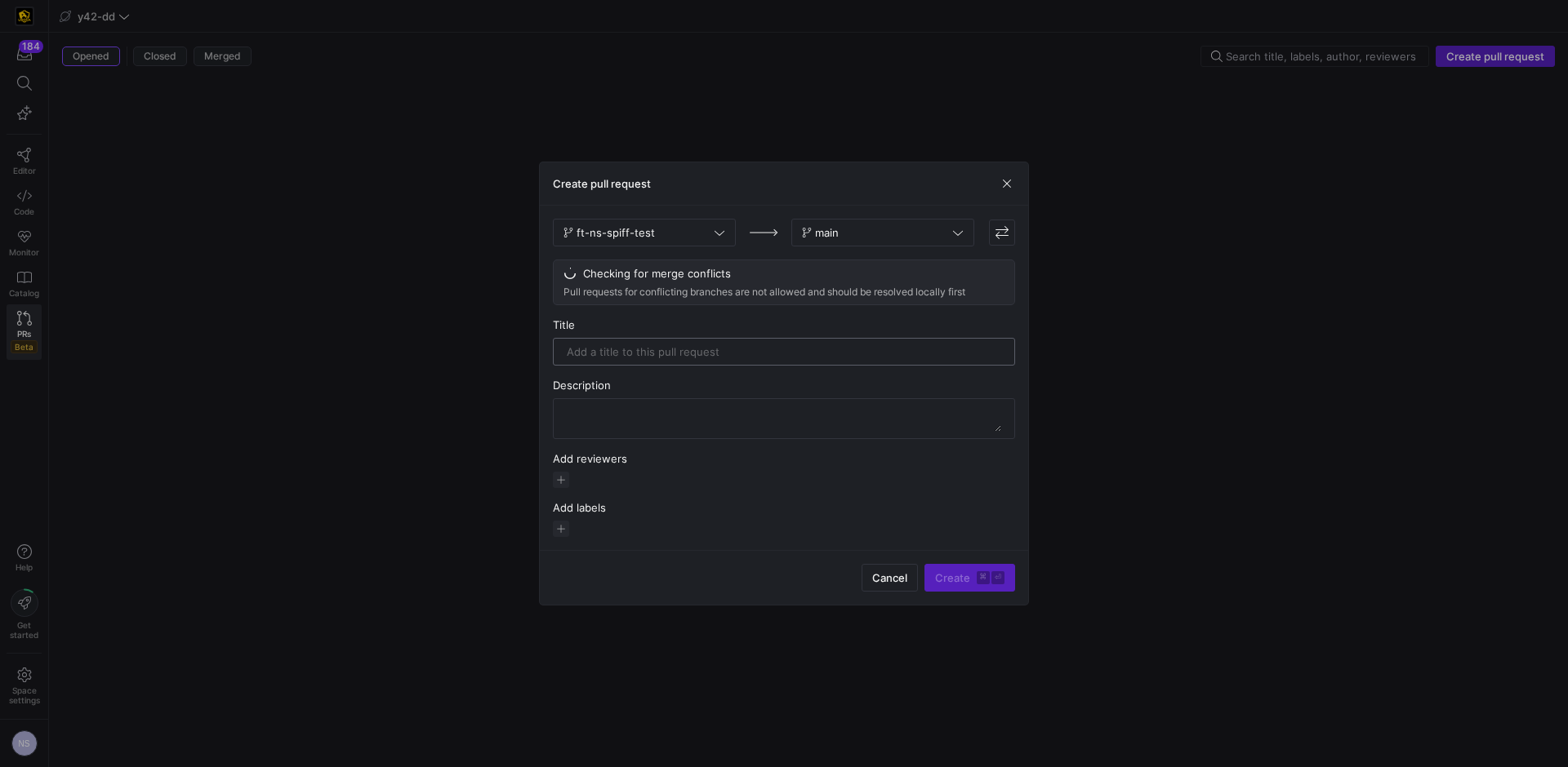
click at [682, 363] on div at bounding box center [783, 352] width 434 height 26
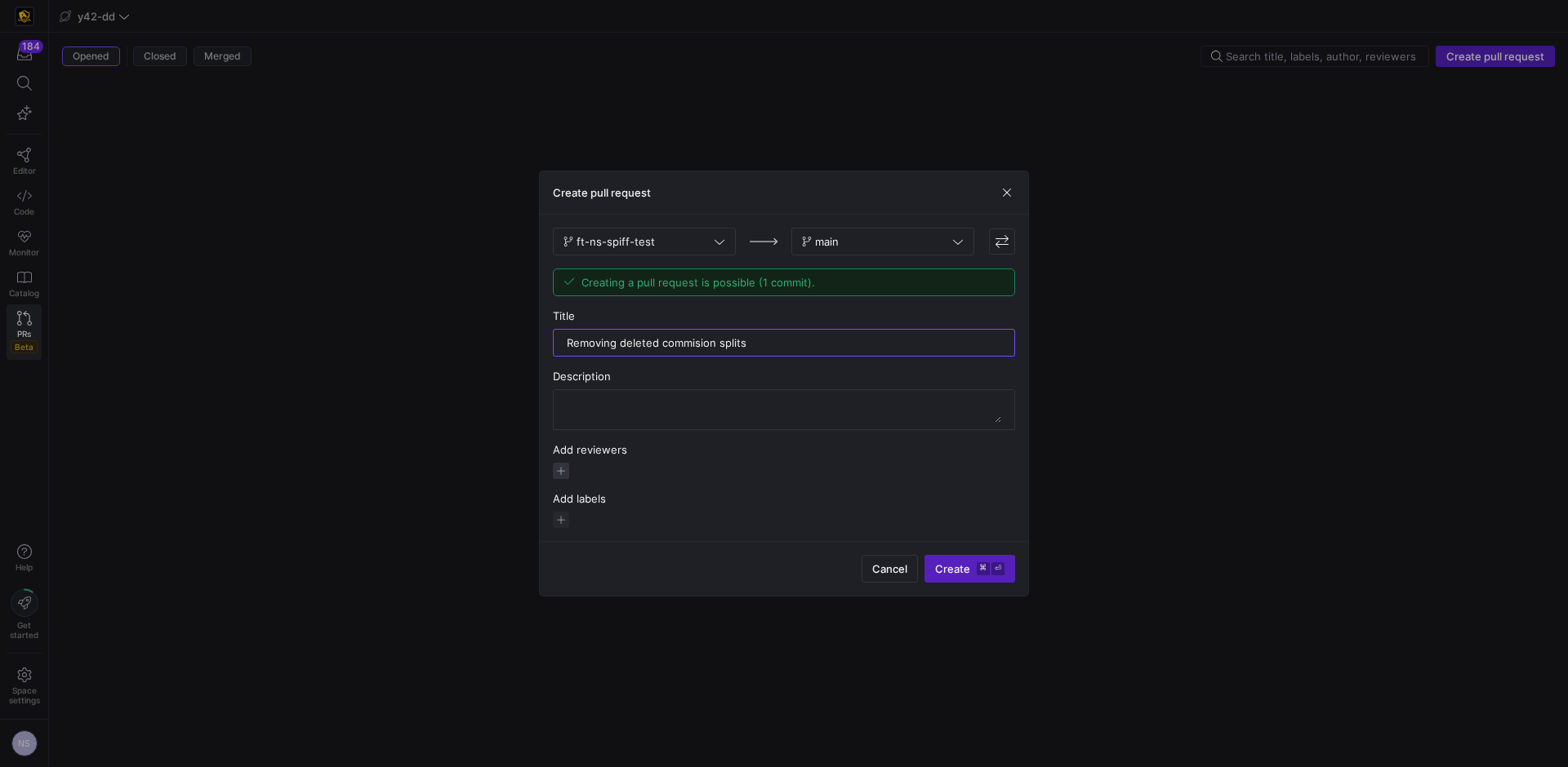
type input "Removing deleted commision splits"
click at [558, 467] on span "button" at bounding box center [561, 471] width 17 height 17
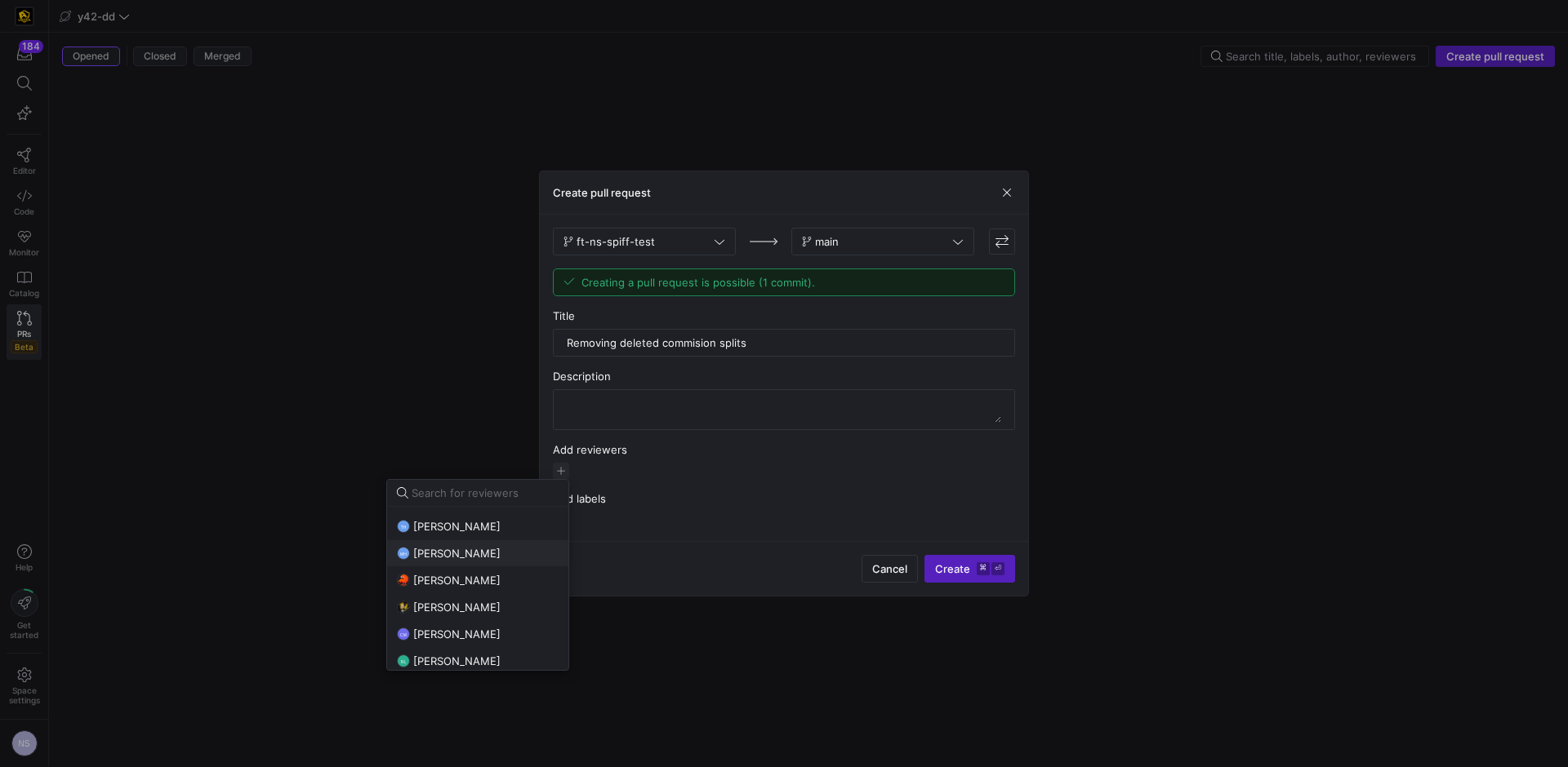
scroll to position [132, 0]
click at [476, 597] on div "CM Caden Miller" at bounding box center [478, 602] width 162 height 13
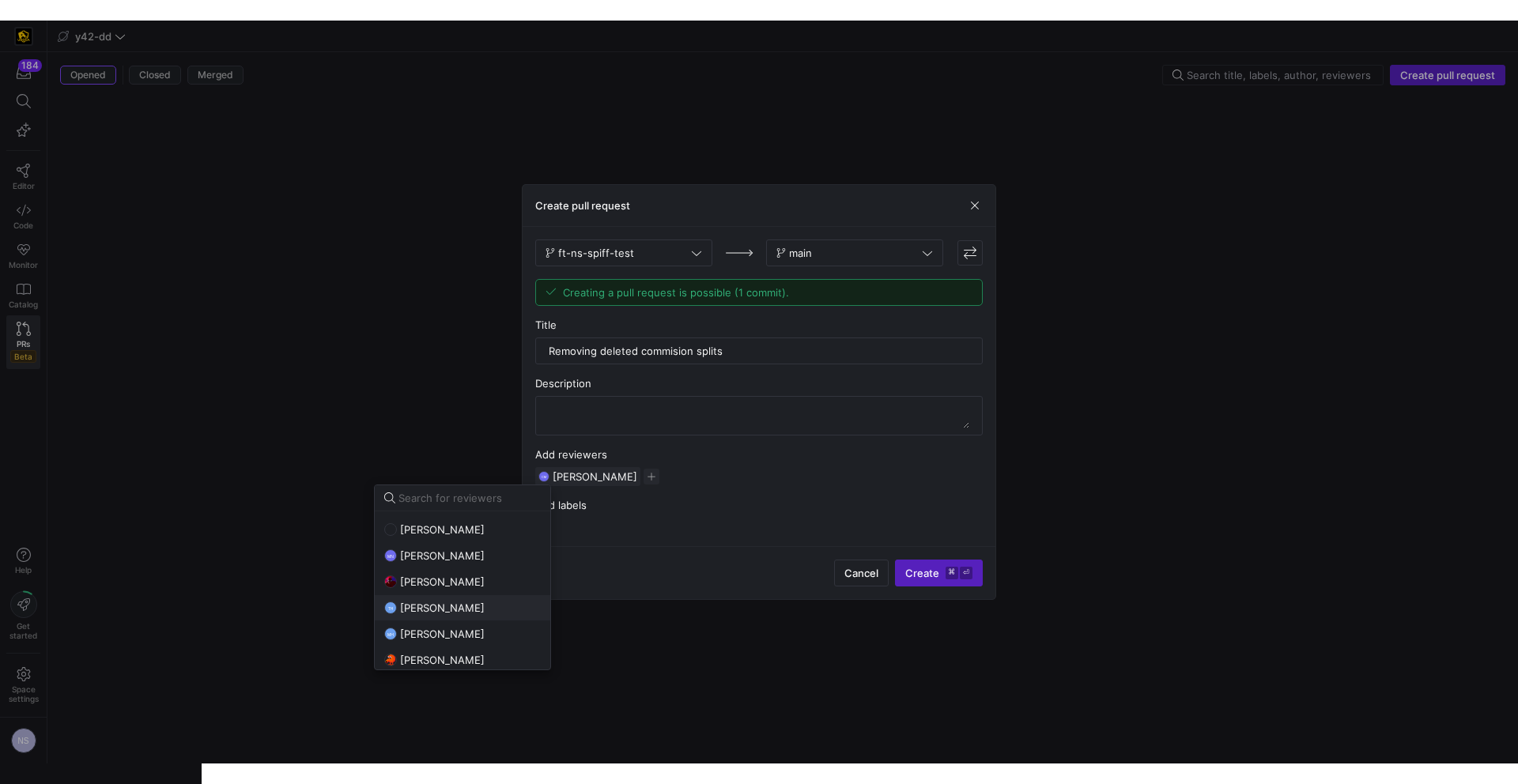
scroll to position [48, 0]
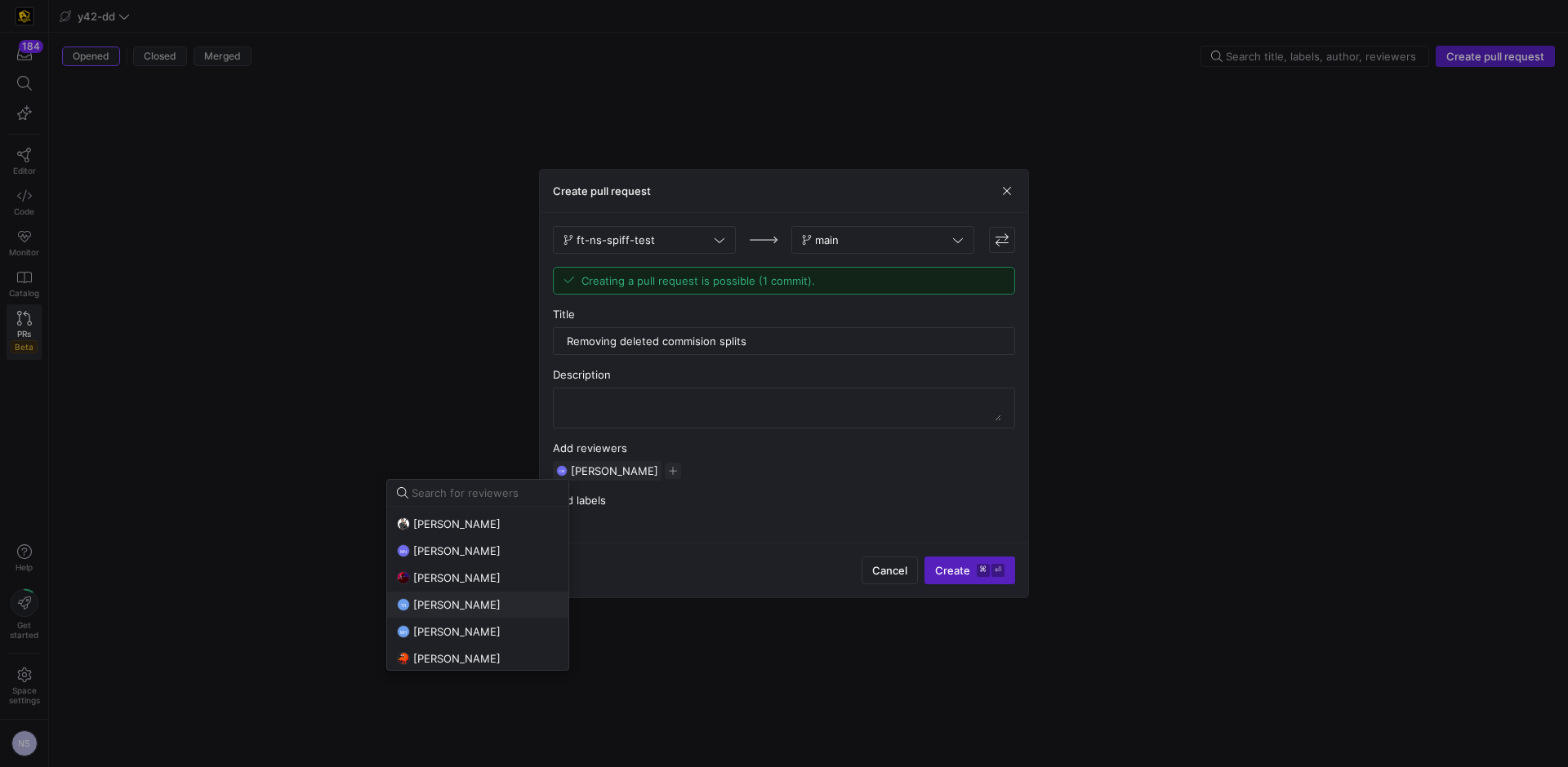
click at [478, 600] on span "Tommy Huelhorst" at bounding box center [456, 605] width 87 height 13
click at [970, 565] on div at bounding box center [784, 383] width 1568 height 767
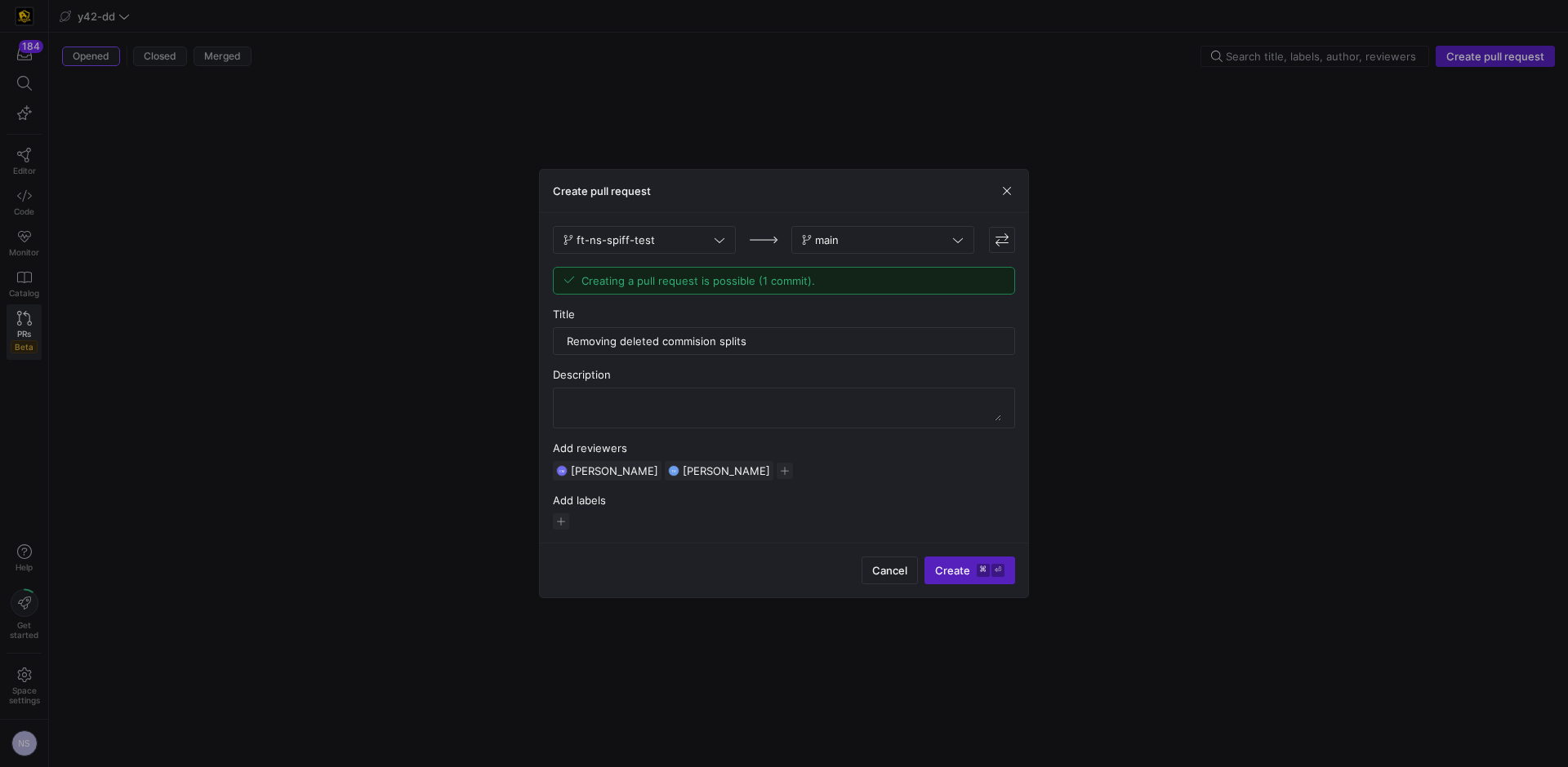
click at [968, 567] on span "Create ⌘ ⏎" at bounding box center [969, 571] width 69 height 13
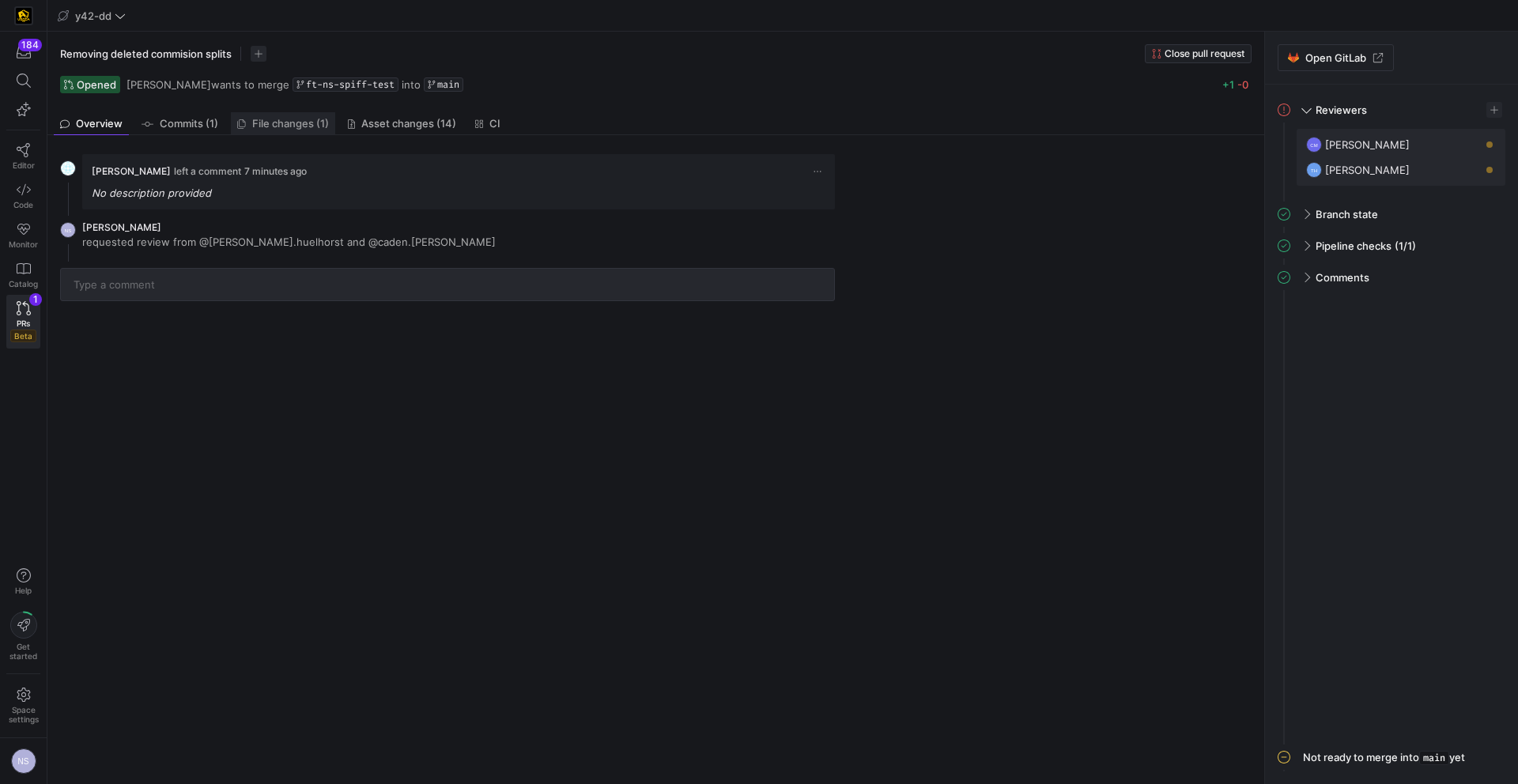
click at [303, 125] on span "File changes (1)" at bounding box center [290, 123] width 77 height 10
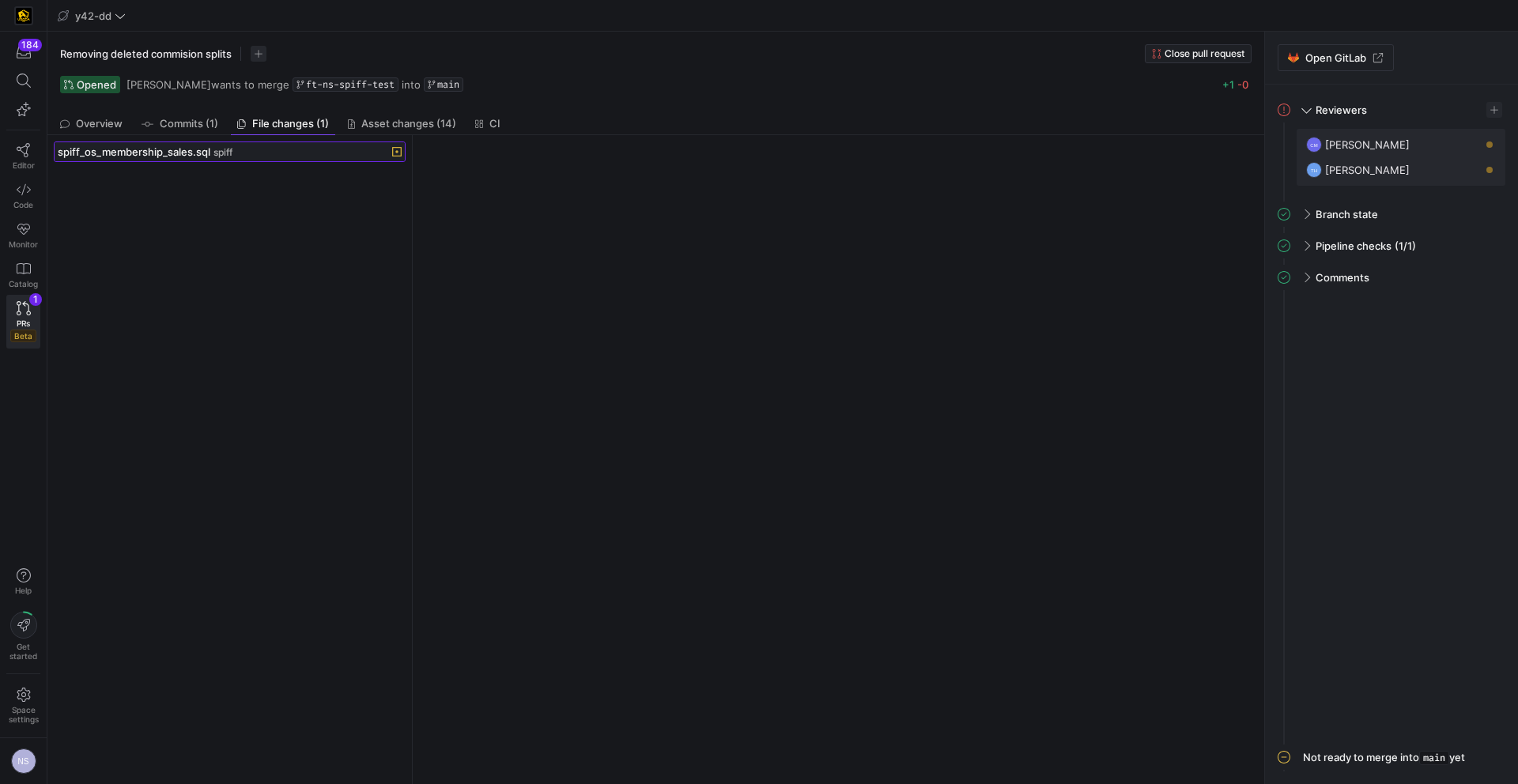
click at [289, 142] on span at bounding box center [229, 151] width 350 height 19
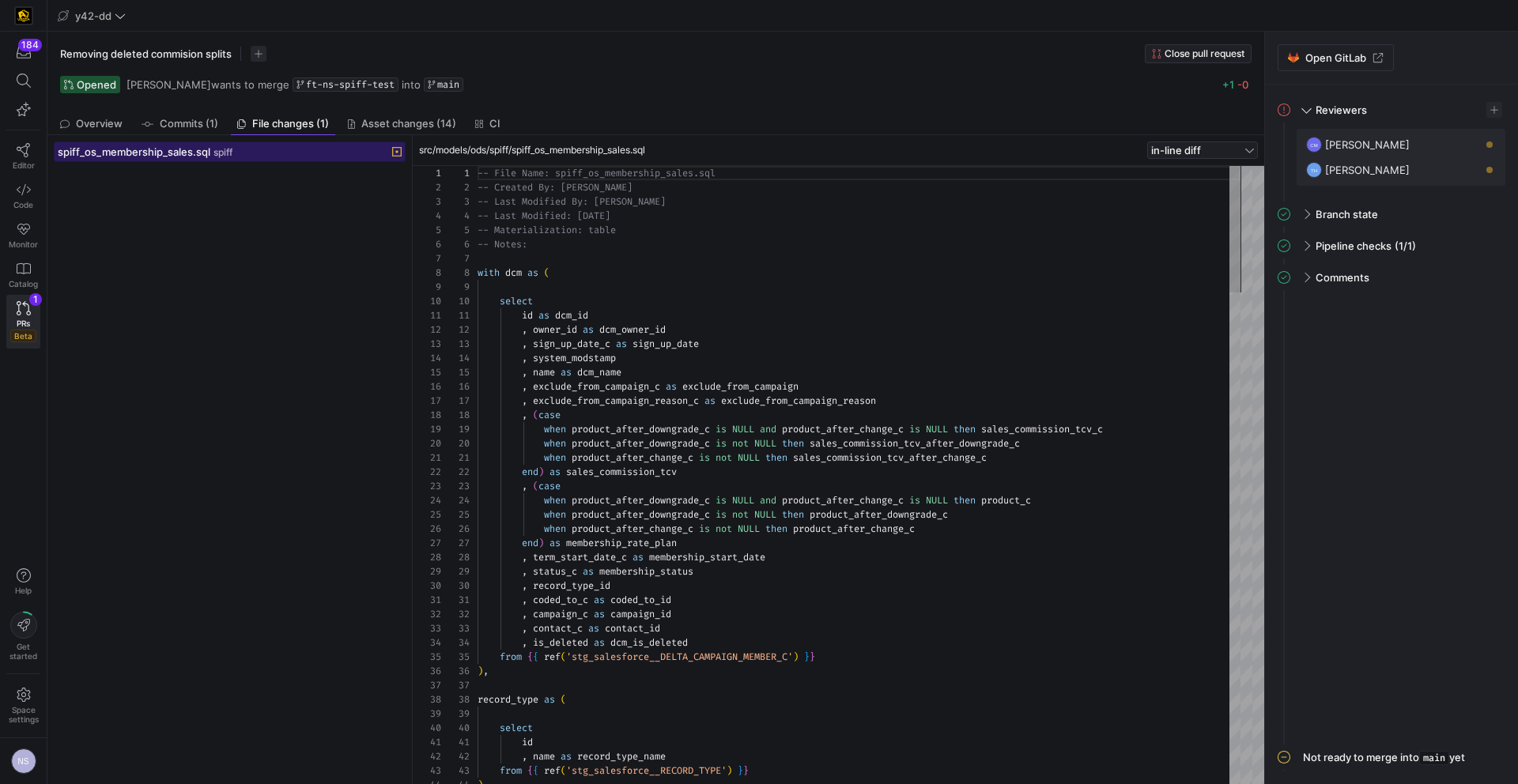
scroll to position [142, 0]
